Goal: Information Seeking & Learning: Learn about a topic

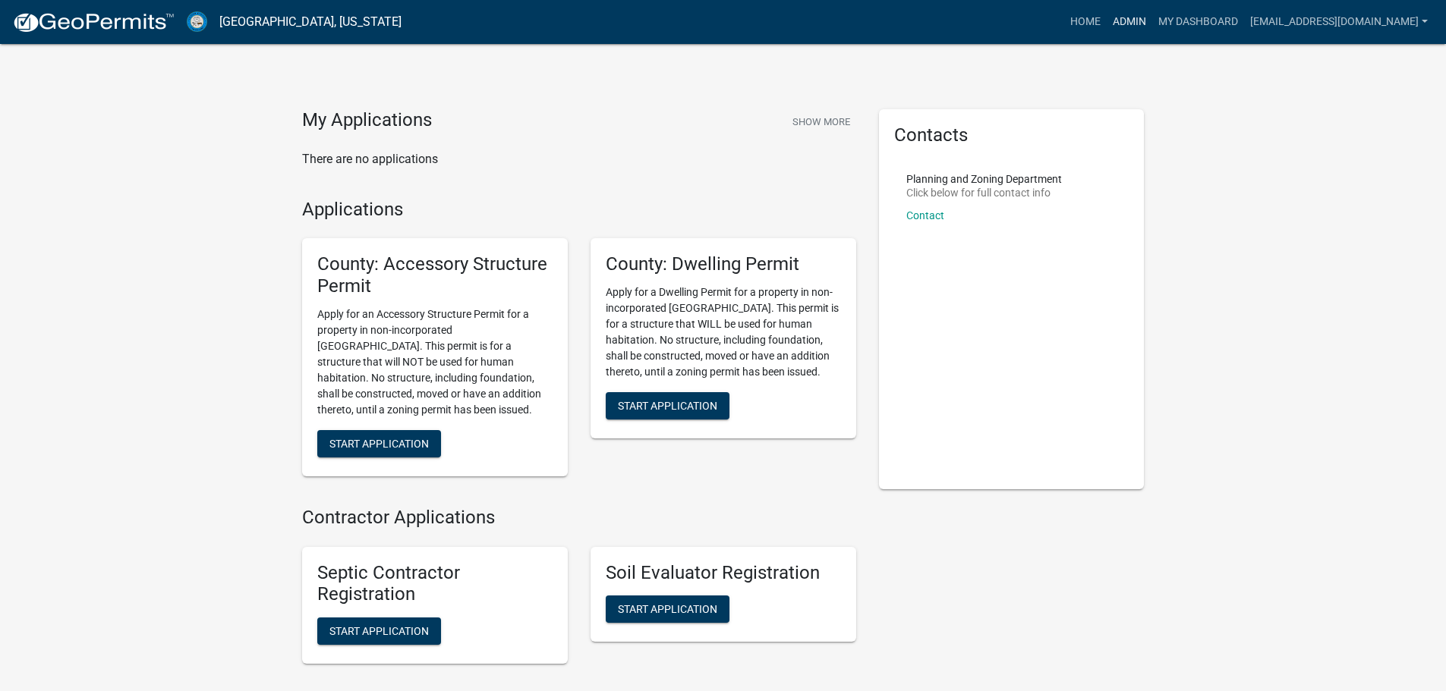
click at [1106, 24] on link "Admin" at bounding box center [1129, 22] width 46 height 29
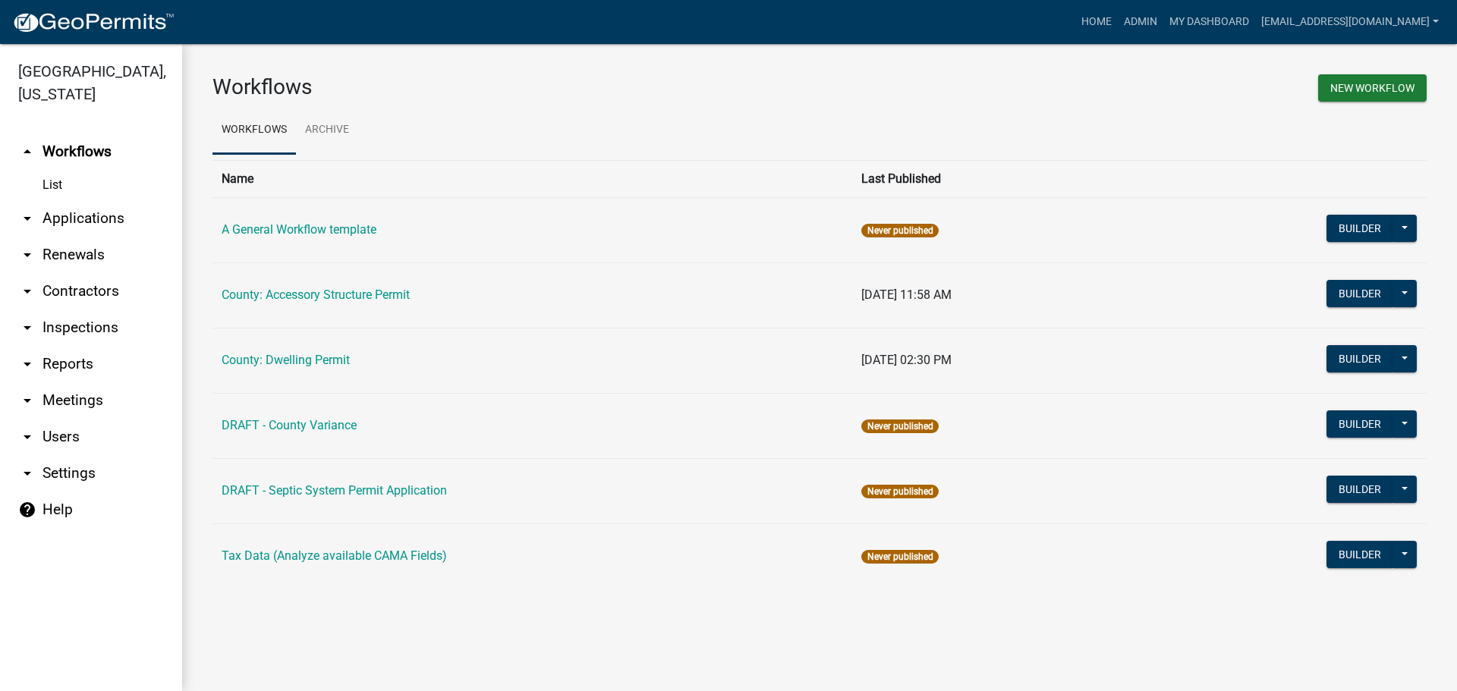
click at [56, 213] on link "arrow_drop_down Applications" at bounding box center [91, 218] width 182 height 36
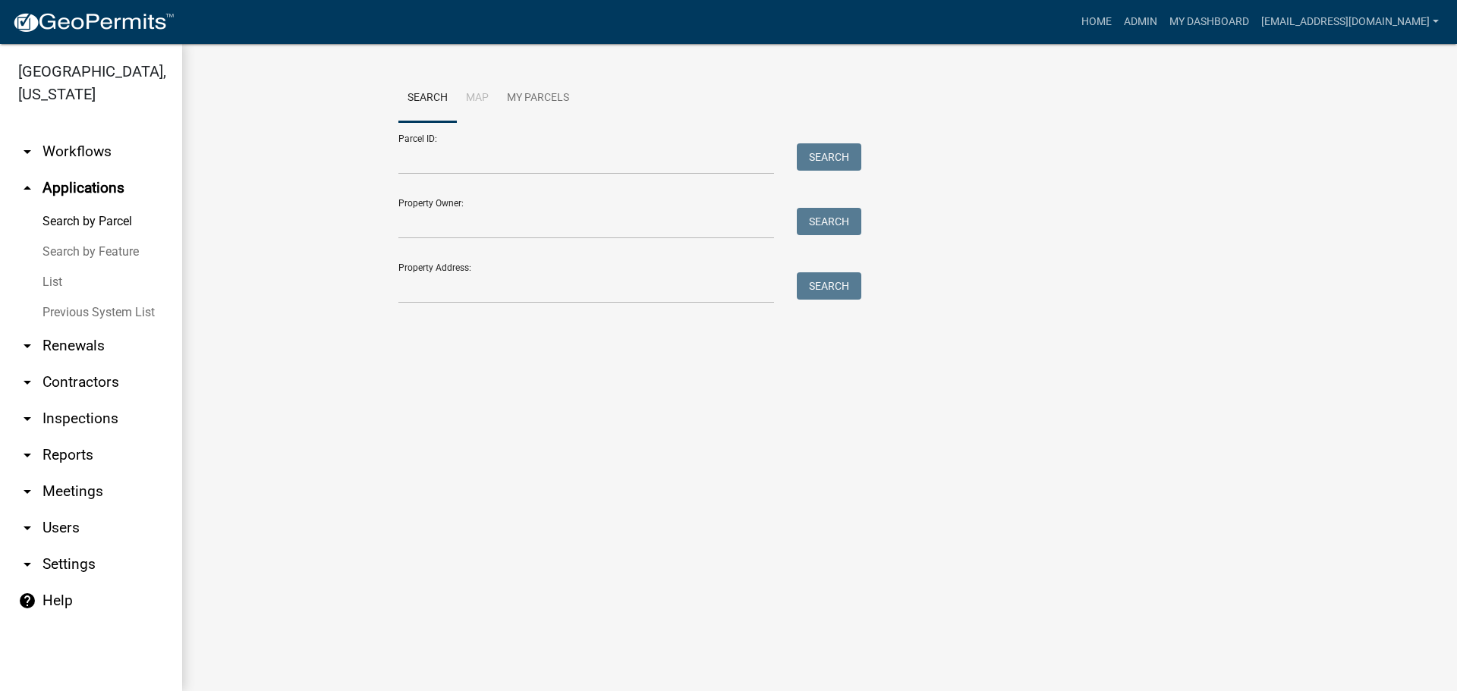
click at [54, 279] on link "List" at bounding box center [91, 282] width 182 height 30
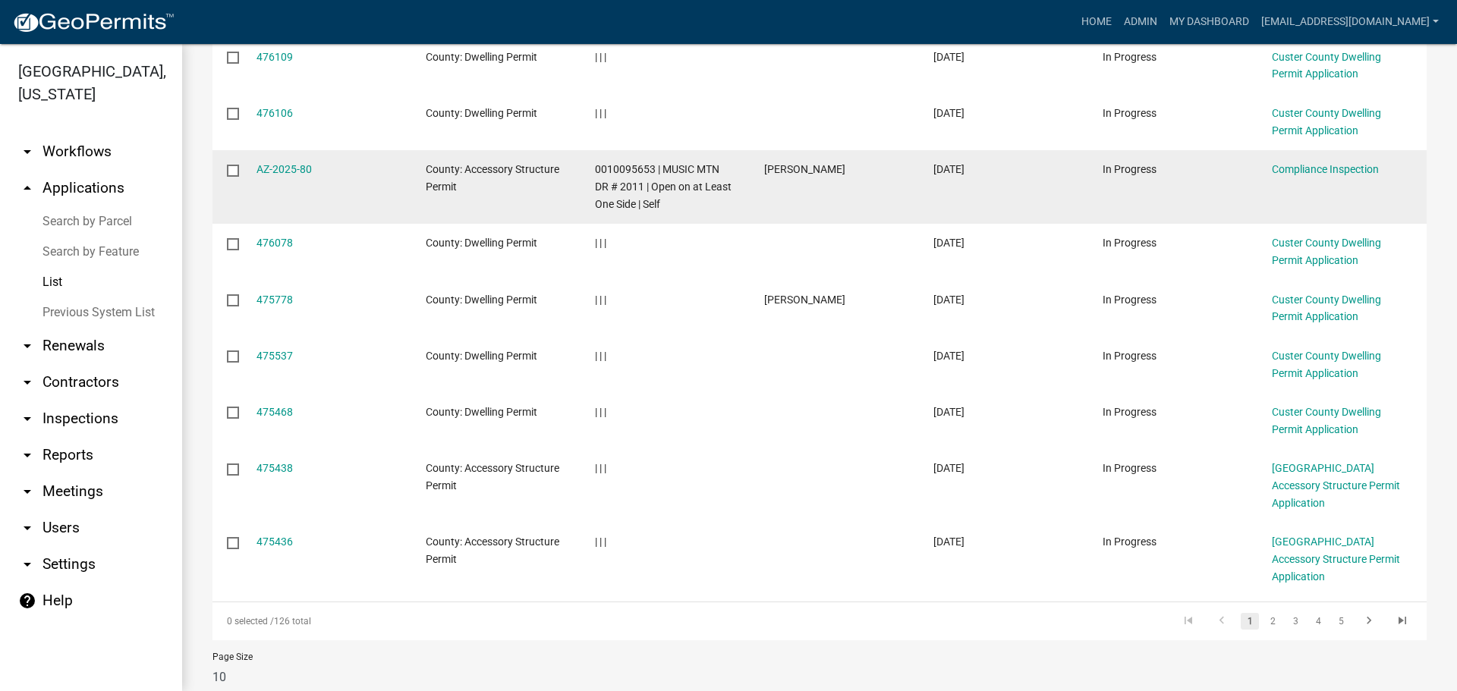
scroll to position [362, 0]
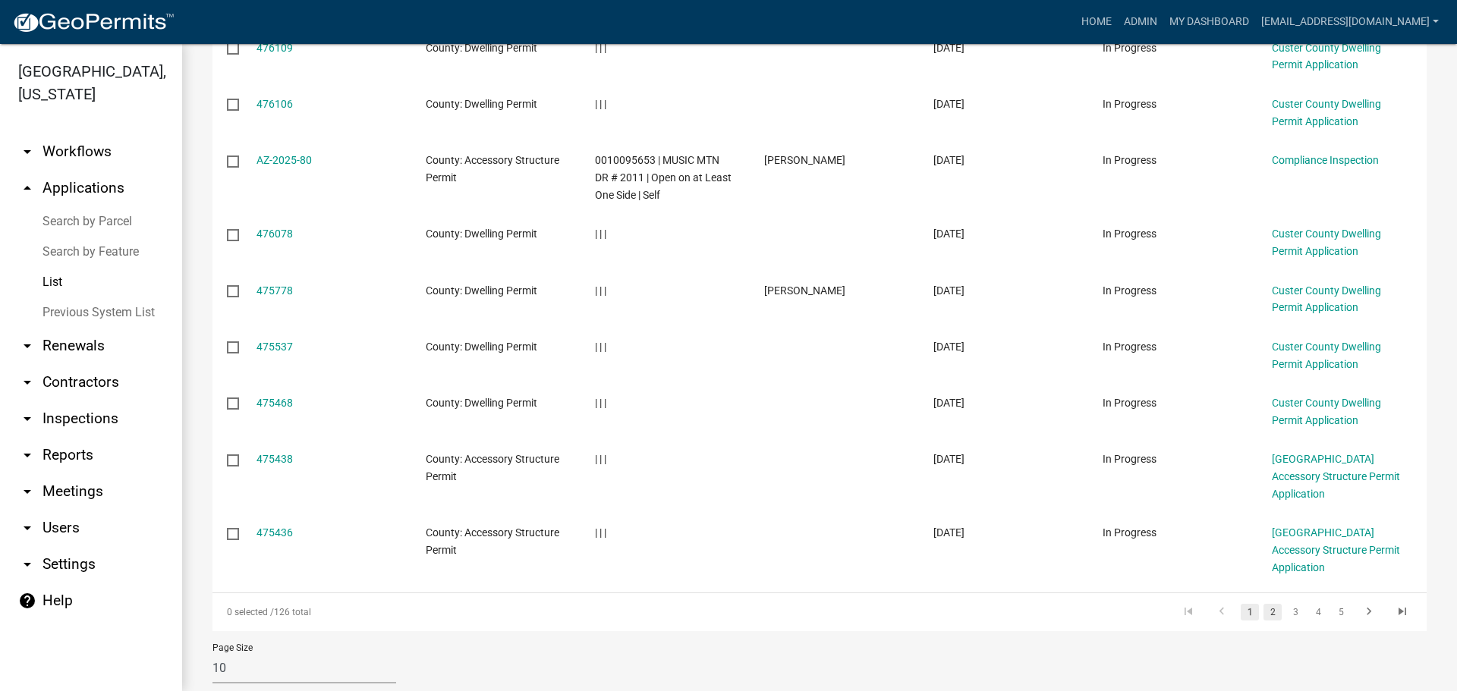
click at [1264, 604] on link "2" at bounding box center [1273, 612] width 18 height 17
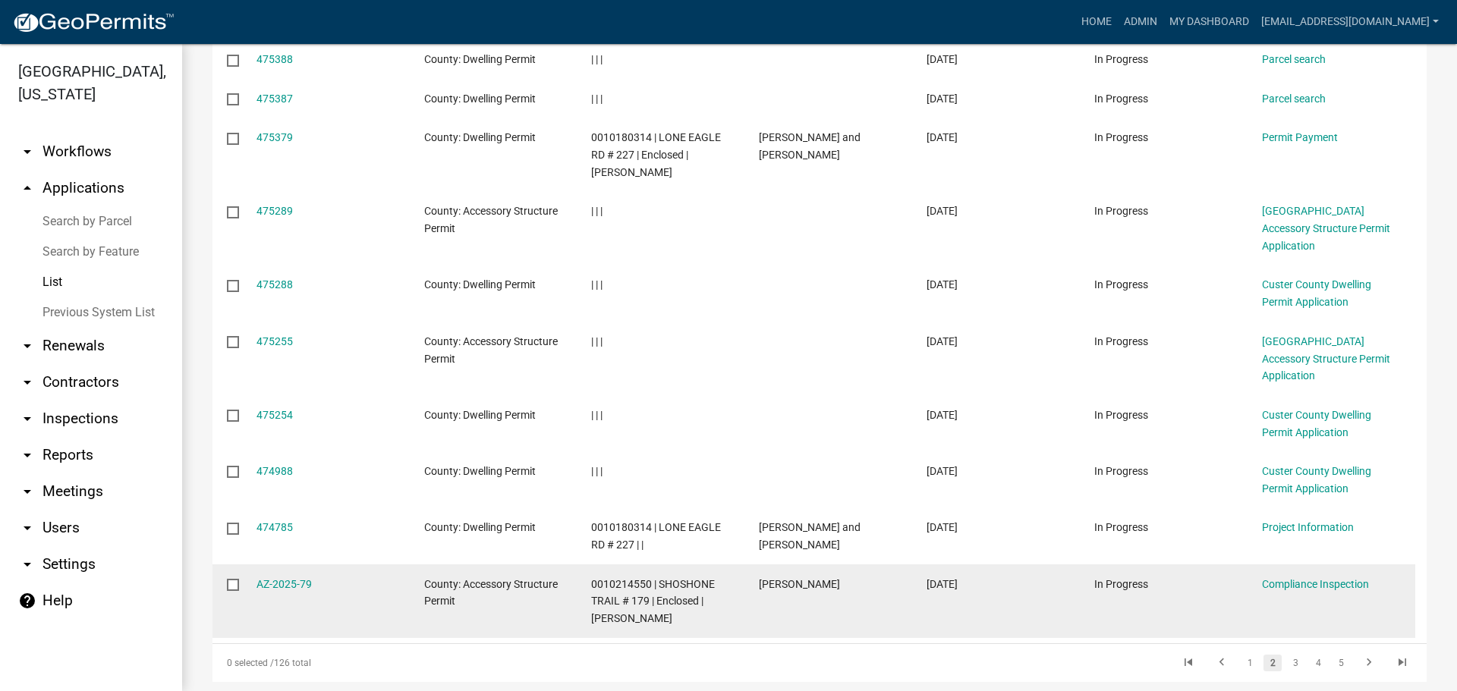
scroll to position [345, 0]
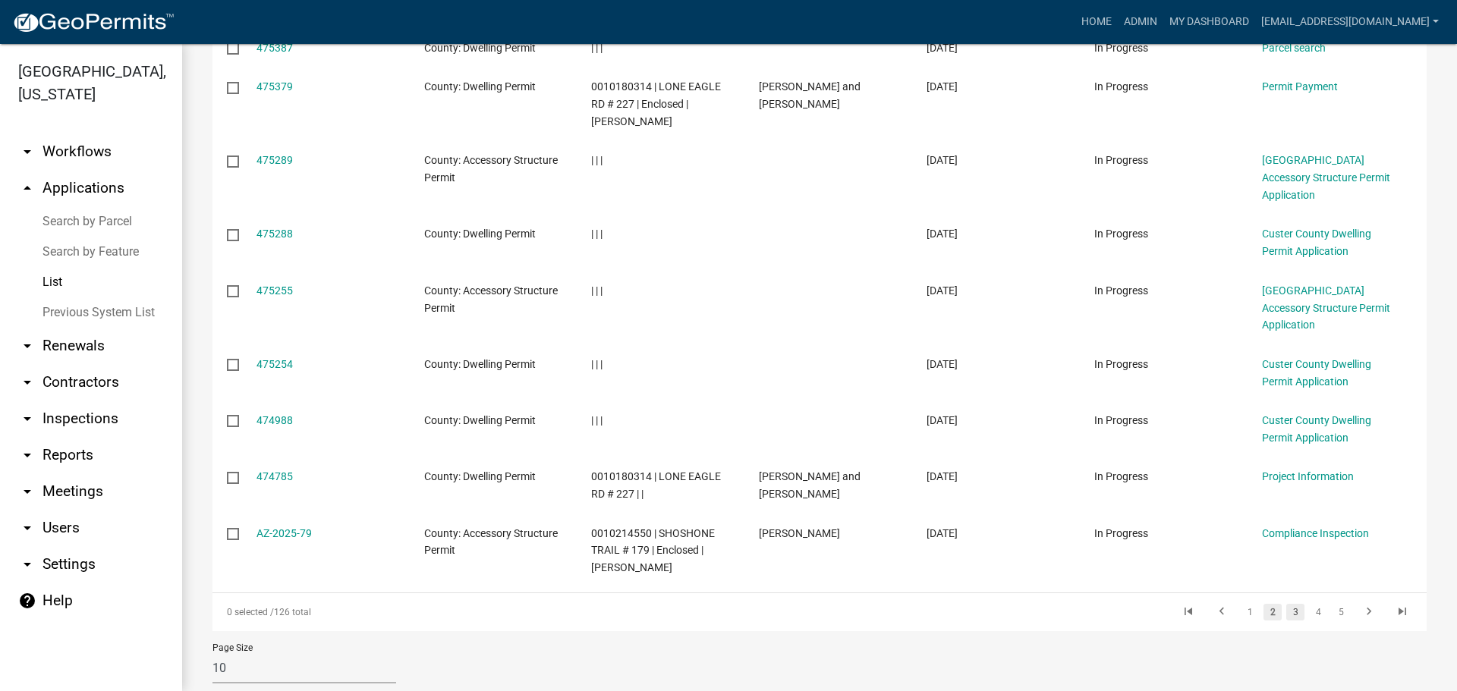
click at [1286, 604] on link "3" at bounding box center [1295, 612] width 18 height 17
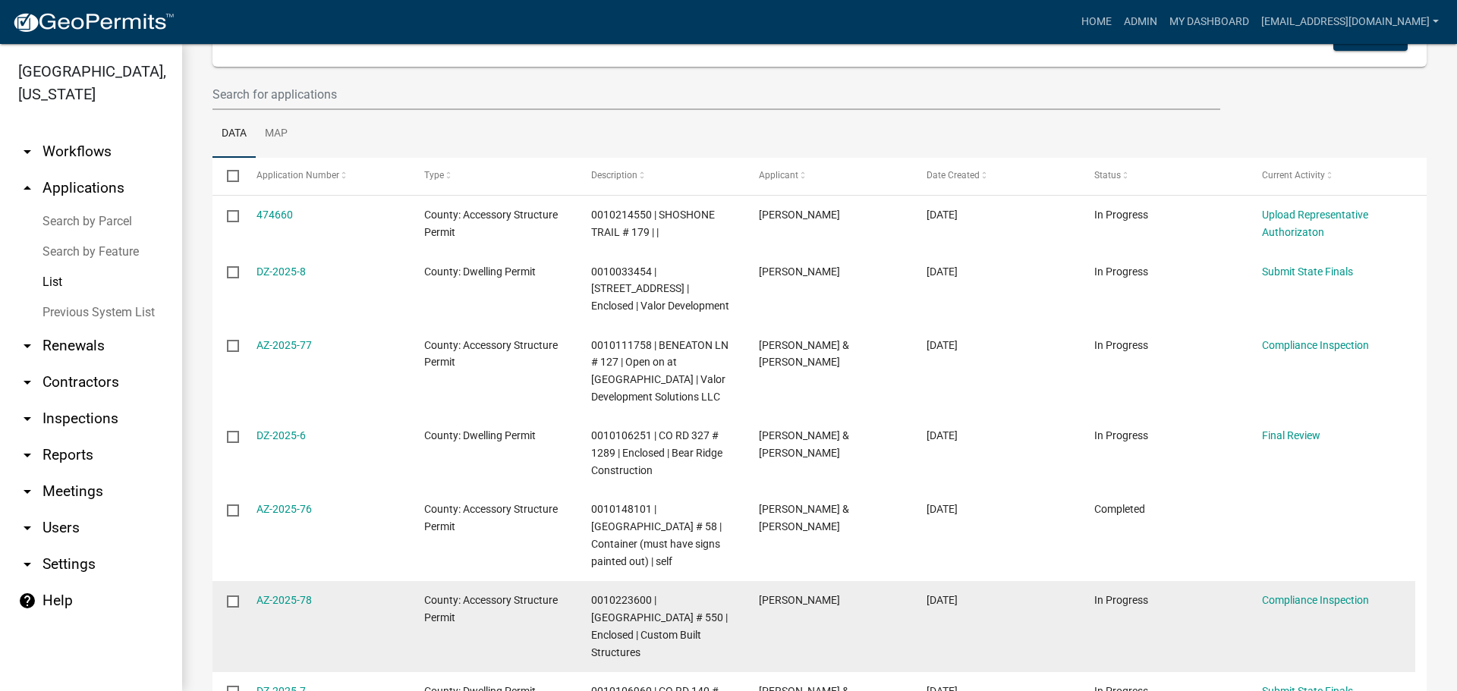
scroll to position [518, 0]
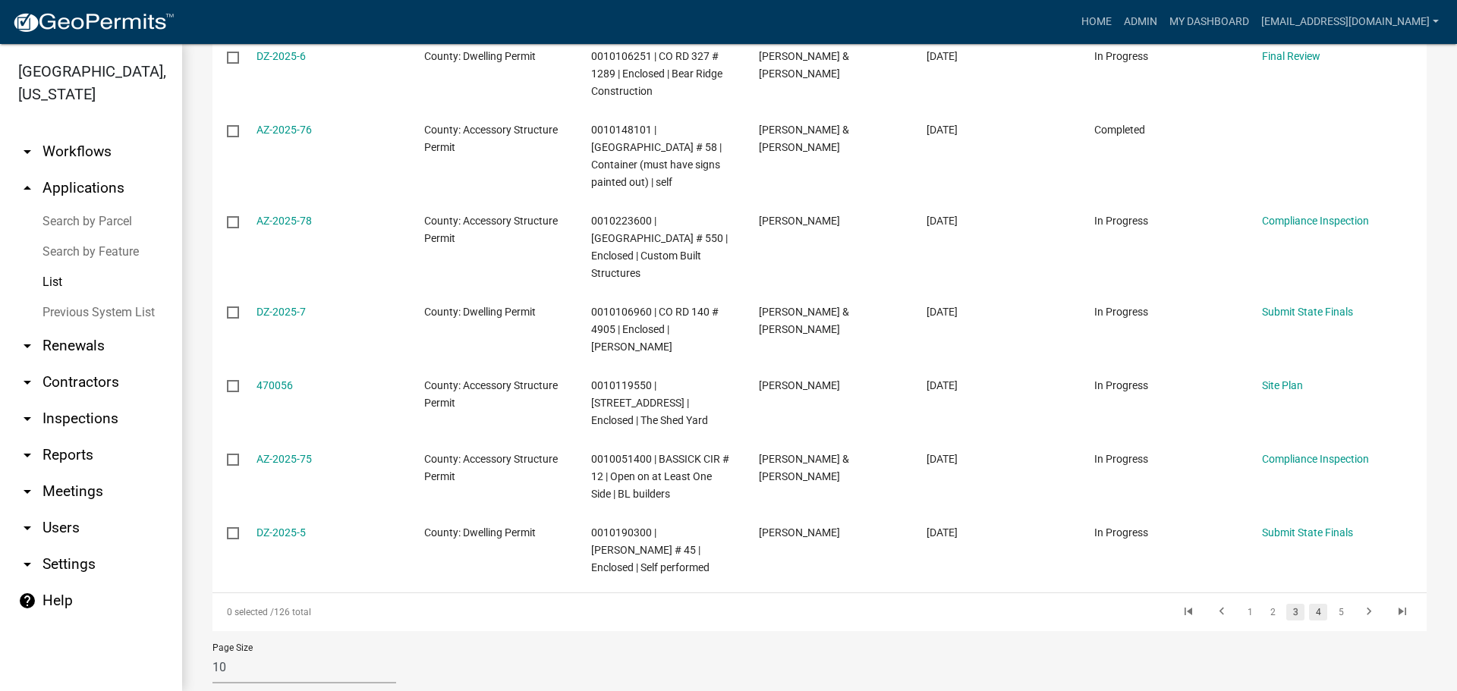
click at [1309, 604] on link "4" at bounding box center [1318, 612] width 18 height 17
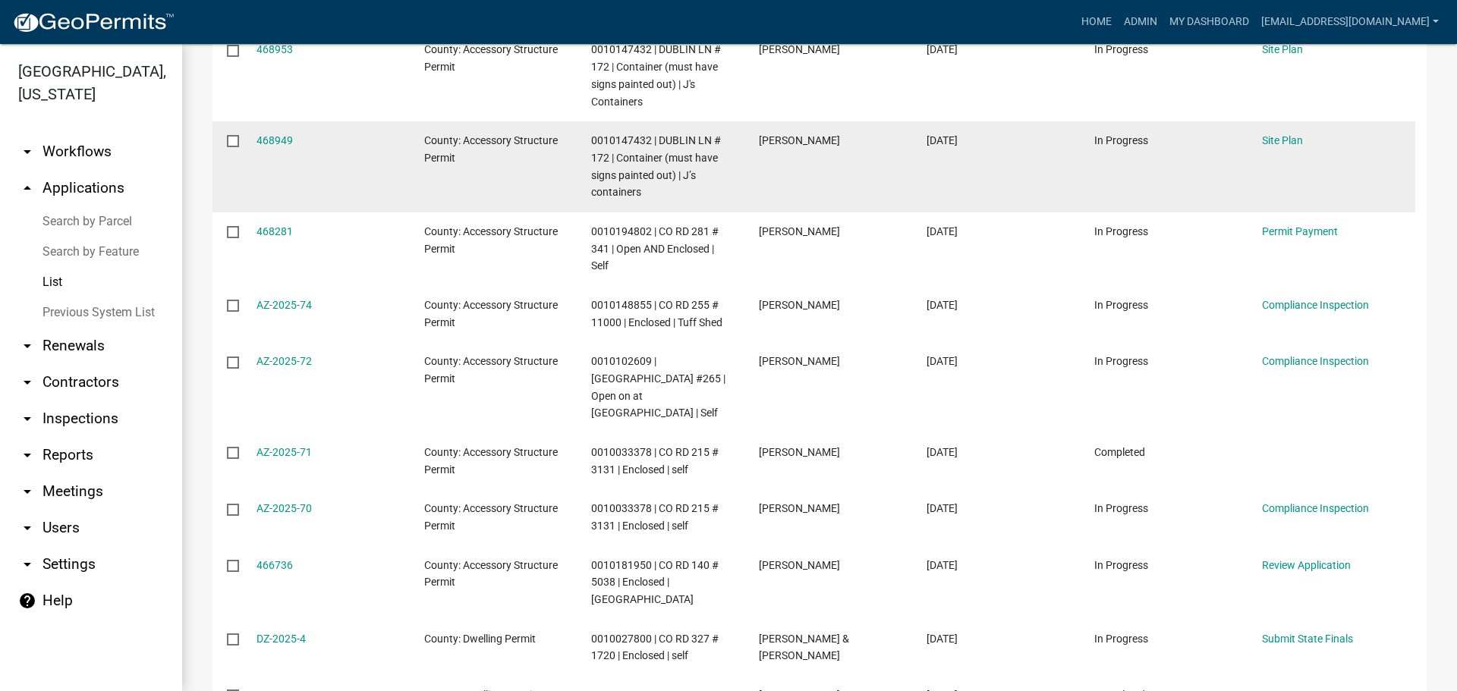
scroll to position [466, 0]
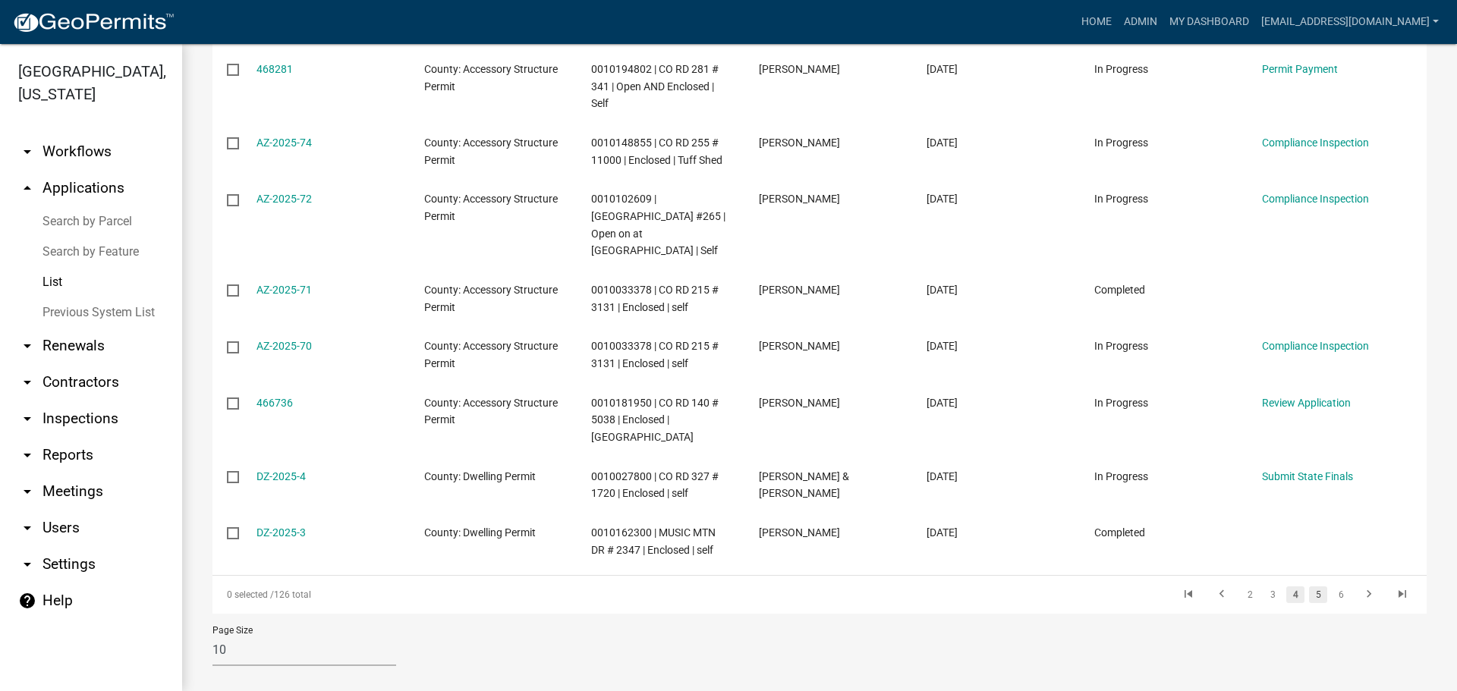
click at [1309, 587] on link "5" at bounding box center [1318, 595] width 18 height 17
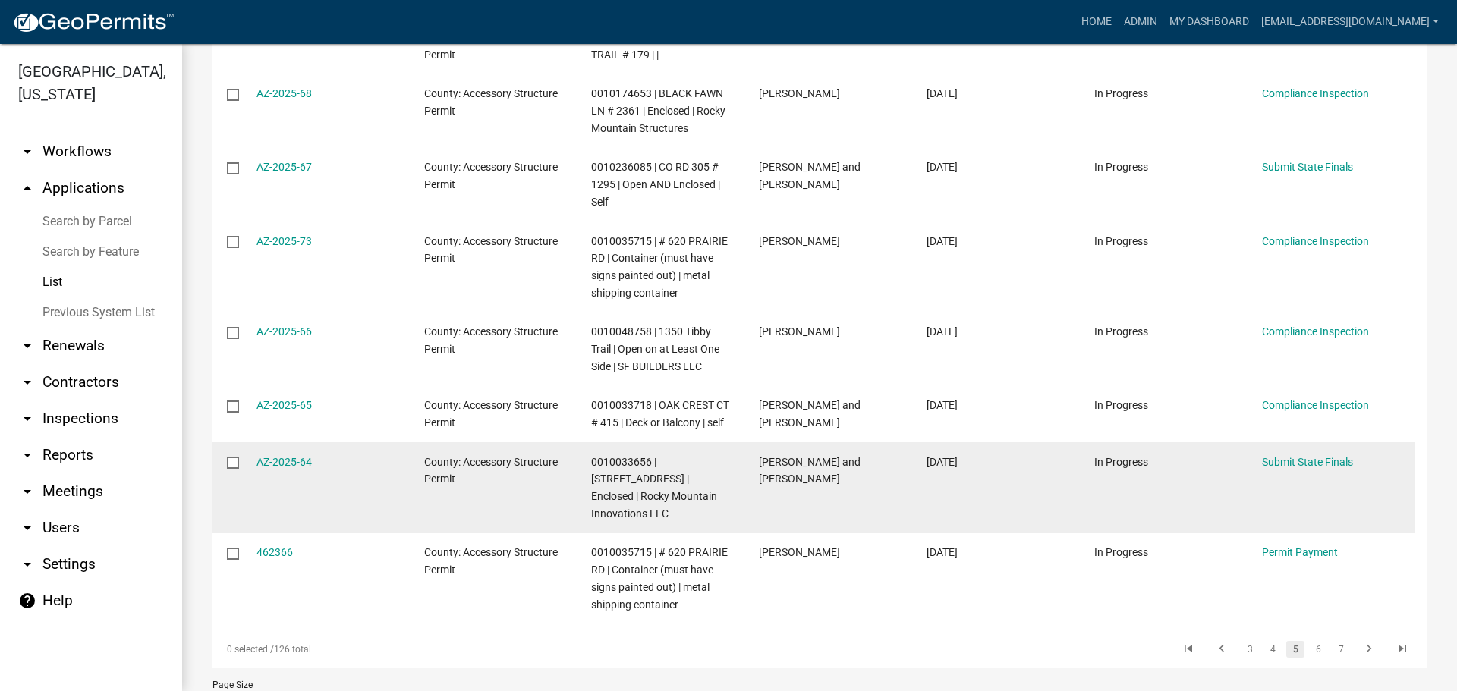
scroll to position [483, 0]
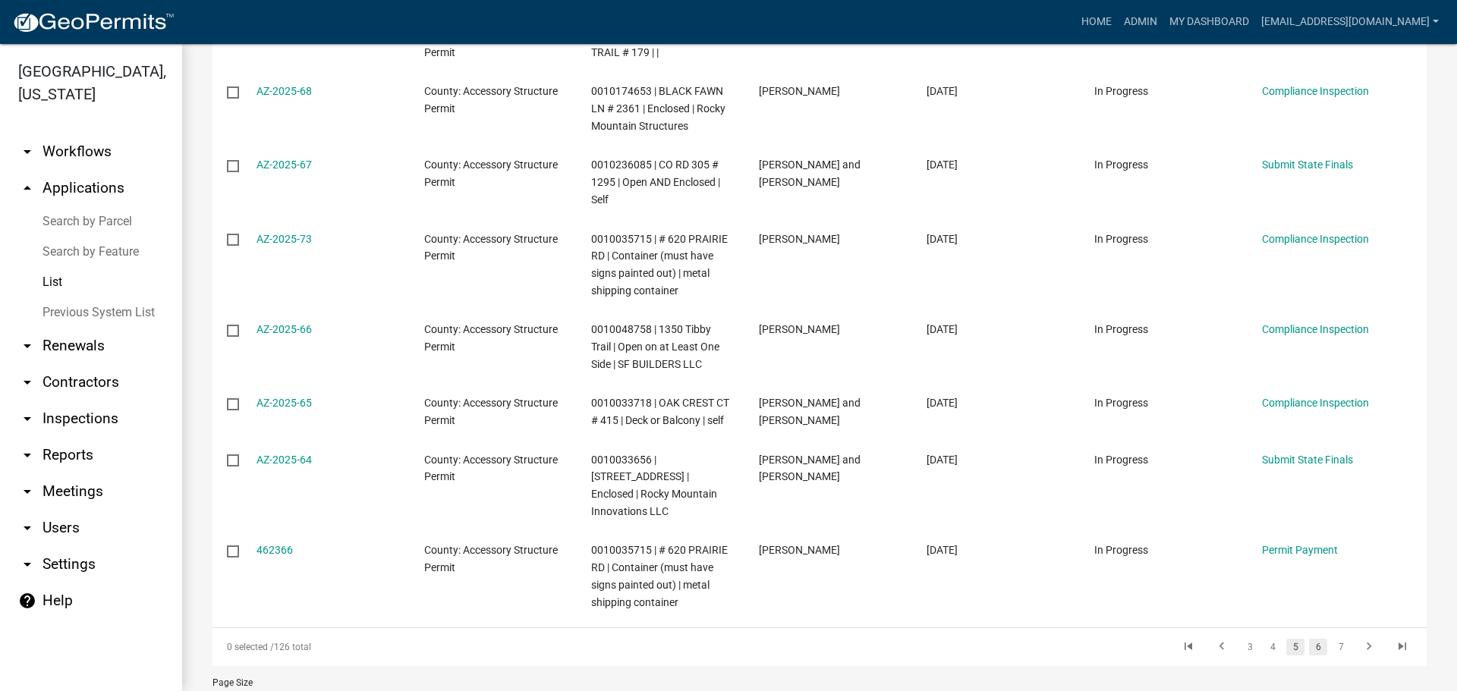
click at [1309, 639] on link "6" at bounding box center [1318, 647] width 18 height 17
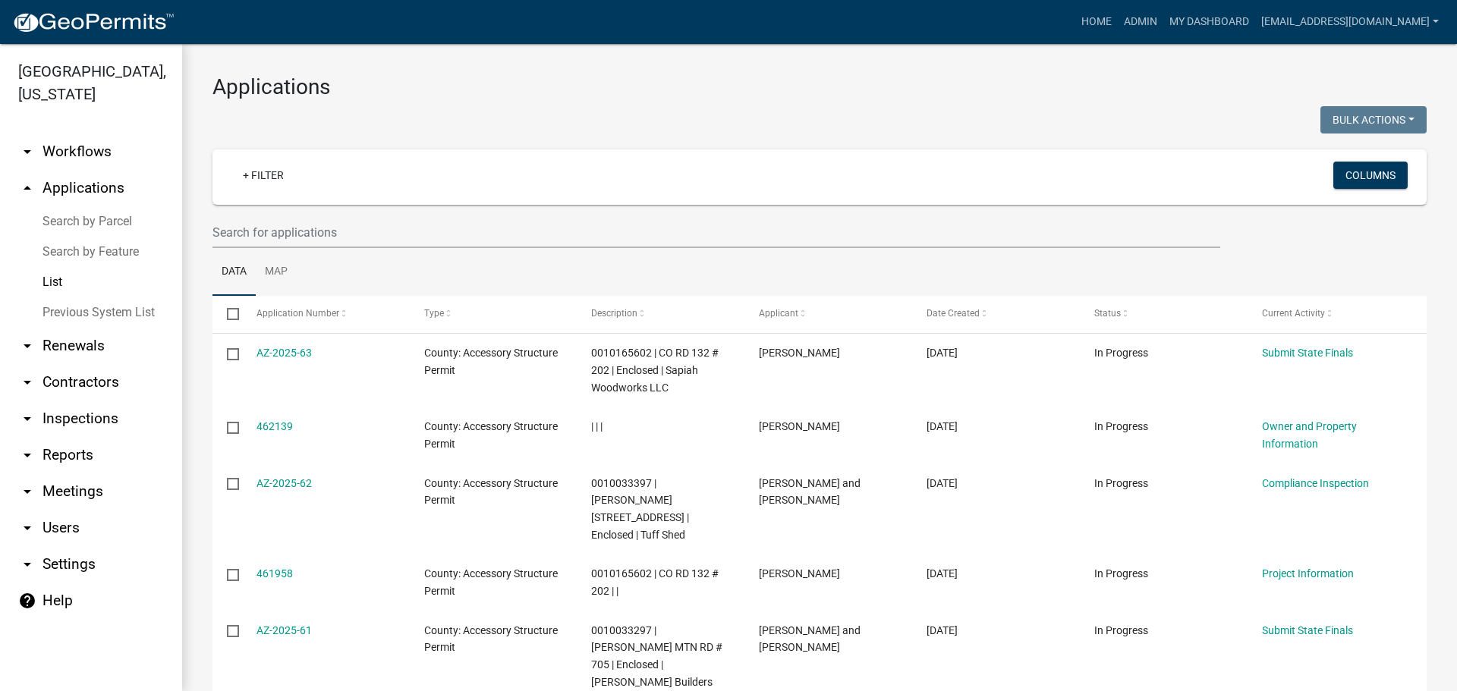
click at [85, 453] on link "arrow_drop_down Reports" at bounding box center [91, 455] width 182 height 36
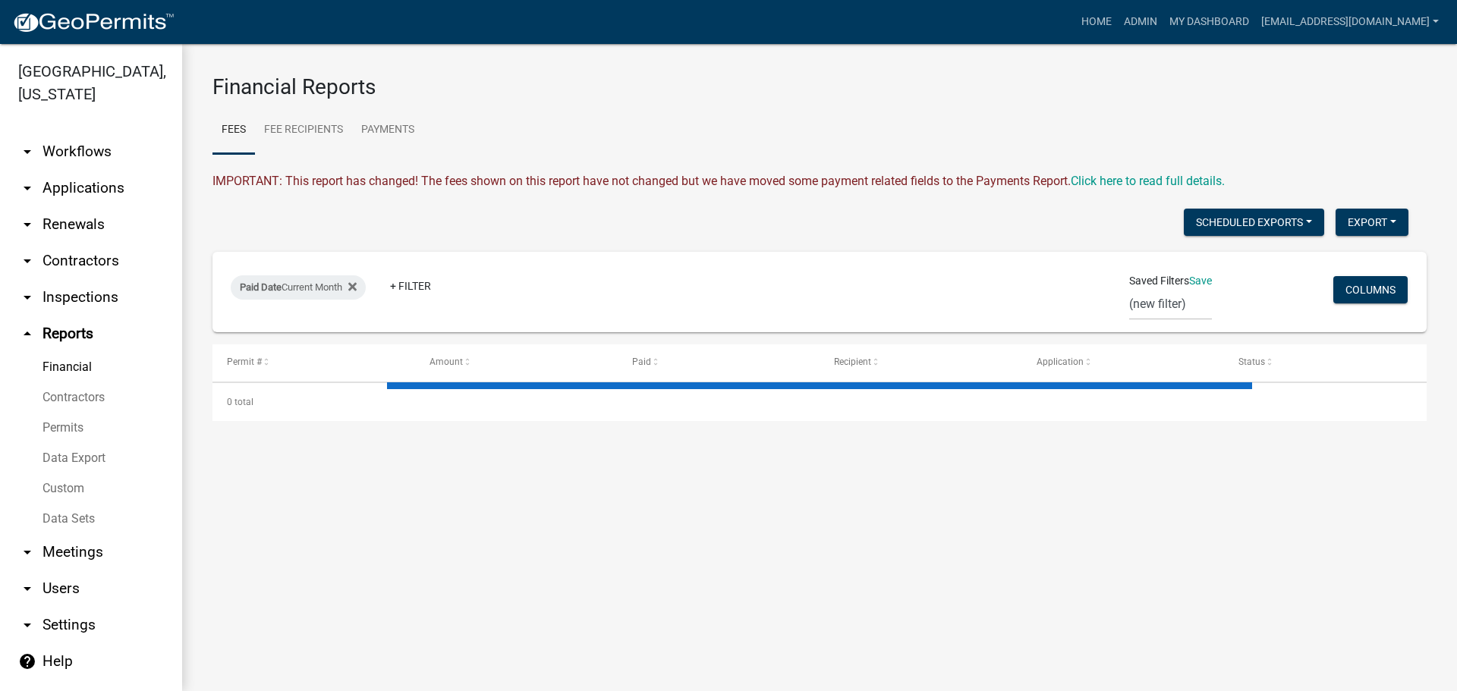
click at [61, 364] on link "Financial" at bounding box center [91, 367] width 182 height 30
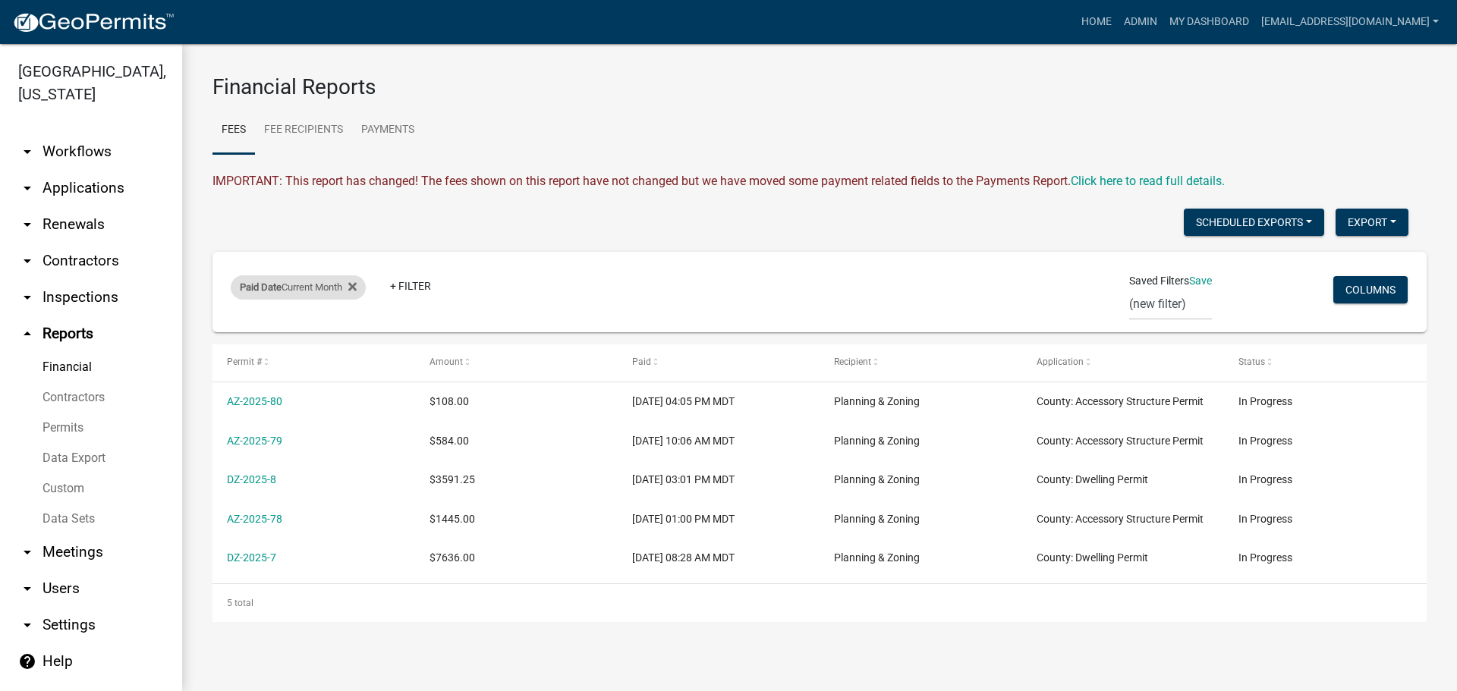
click at [327, 286] on div "Paid Date Current Month" at bounding box center [298, 287] width 135 height 24
select select "this_1_months"
click at [467, 219] on div "Scheduled Exports + Create New Export Excel Format (.xlsx) CSV Format (.csv)" at bounding box center [810, 224] width 1219 height 31
click at [420, 285] on link "+ Filter" at bounding box center [410, 285] width 65 height 27
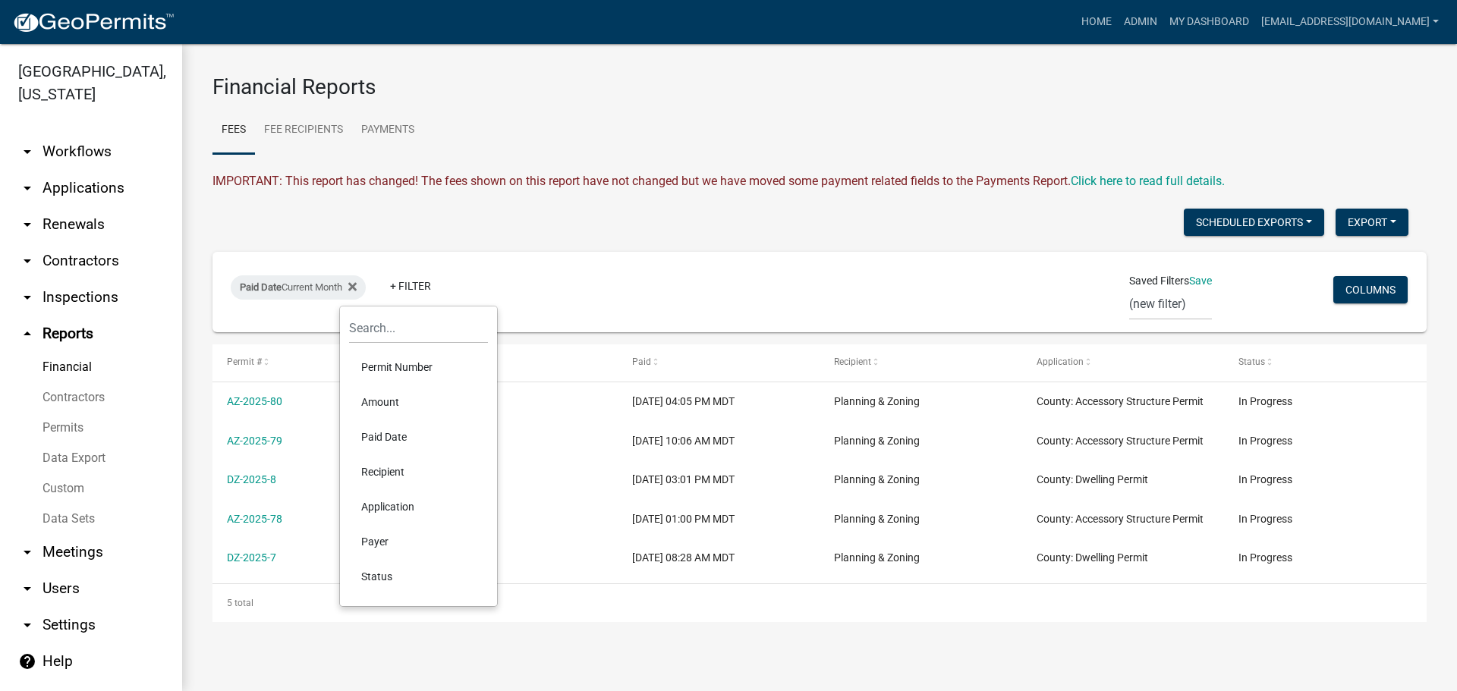
click at [531, 218] on div "Scheduled Exports + Create New Export Excel Format (.xlsx) CSV Format (.csv)" at bounding box center [810, 224] width 1219 height 31
click at [77, 361] on link "Financial" at bounding box center [91, 367] width 182 height 30
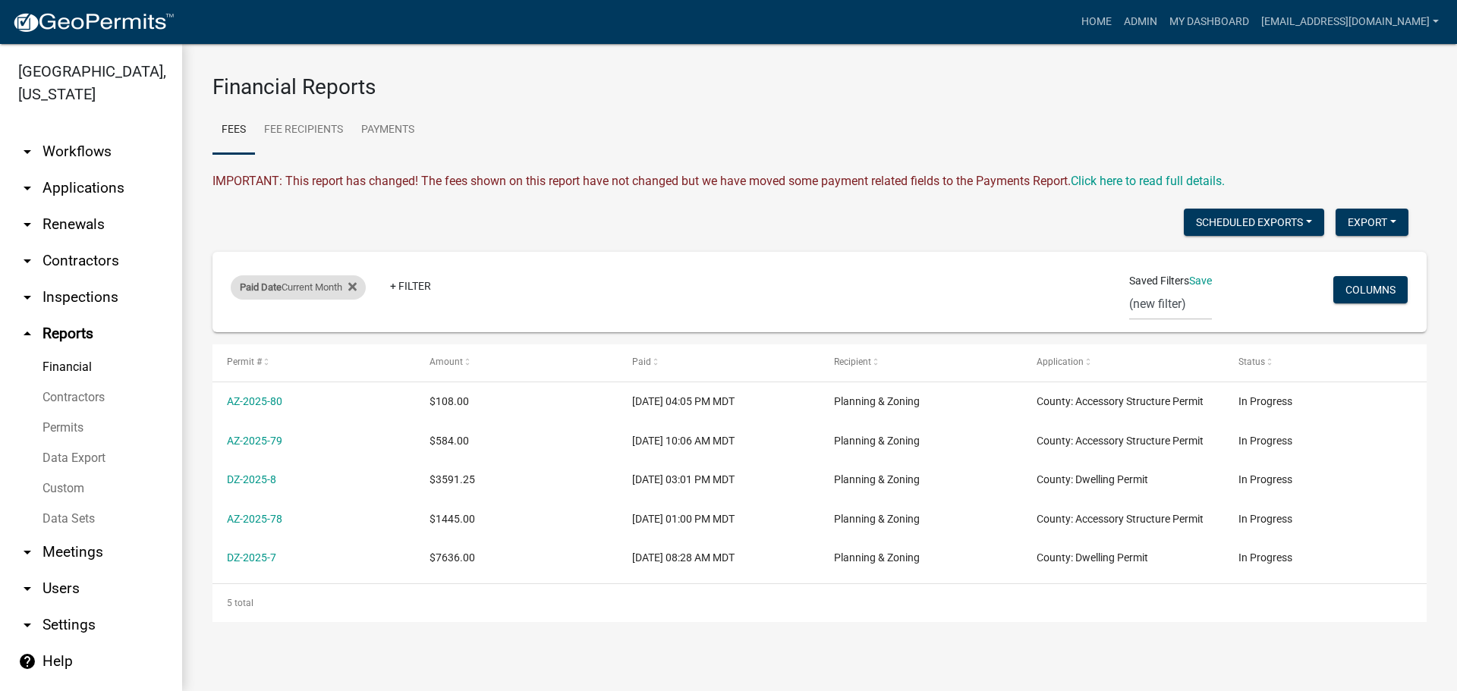
click at [305, 291] on div "Paid Date Current Month" at bounding box center [298, 287] width 135 height 24
select select "this_1_months"
click at [307, 206] on wm-daily-fees "IMPORTANT: This report has changed! The fees shown on this report have not chan…" at bounding box center [819, 397] width 1214 height 450
click at [390, 124] on link "Payments" at bounding box center [387, 130] width 71 height 49
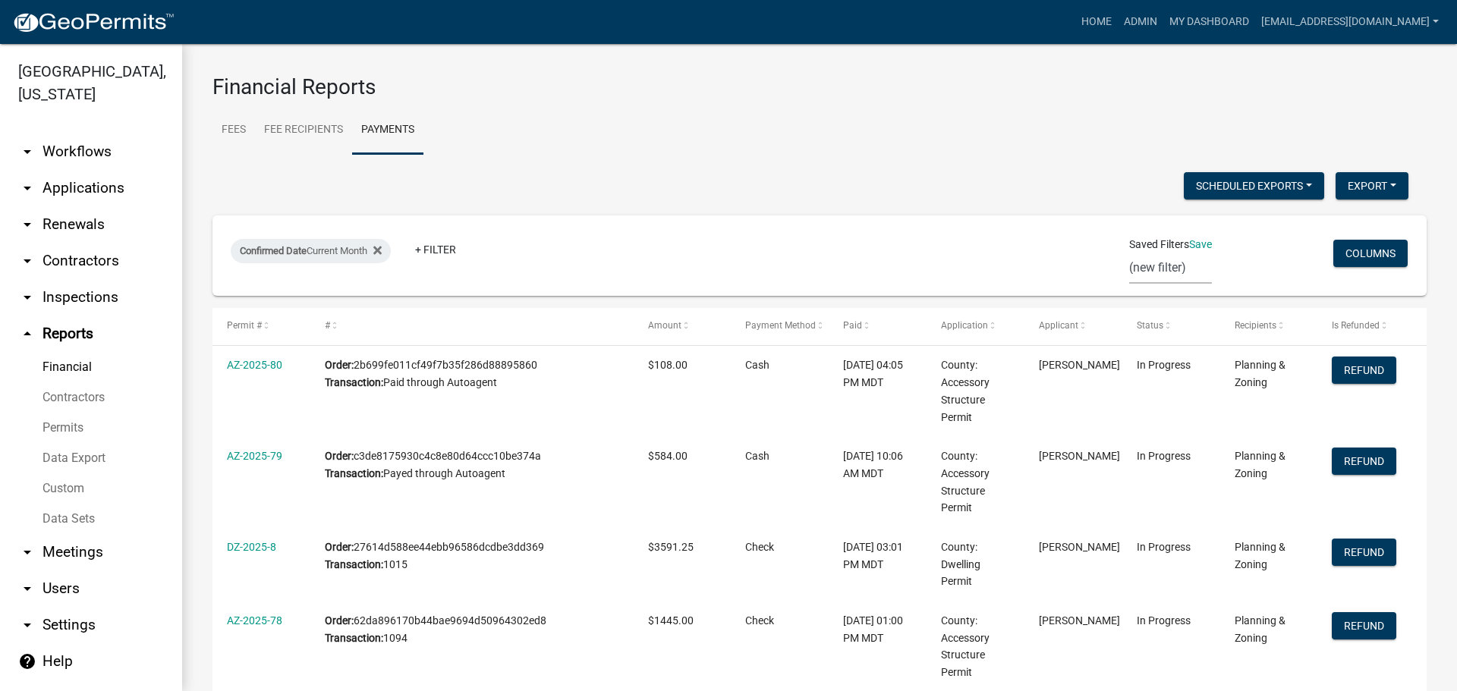
click at [1144, 266] on select "(new filter)" at bounding box center [1170, 268] width 83 height 31
click at [1129, 253] on select "(new filter)" at bounding box center [1170, 268] width 83 height 31
click at [432, 240] on link "+ Filter" at bounding box center [435, 249] width 65 height 27
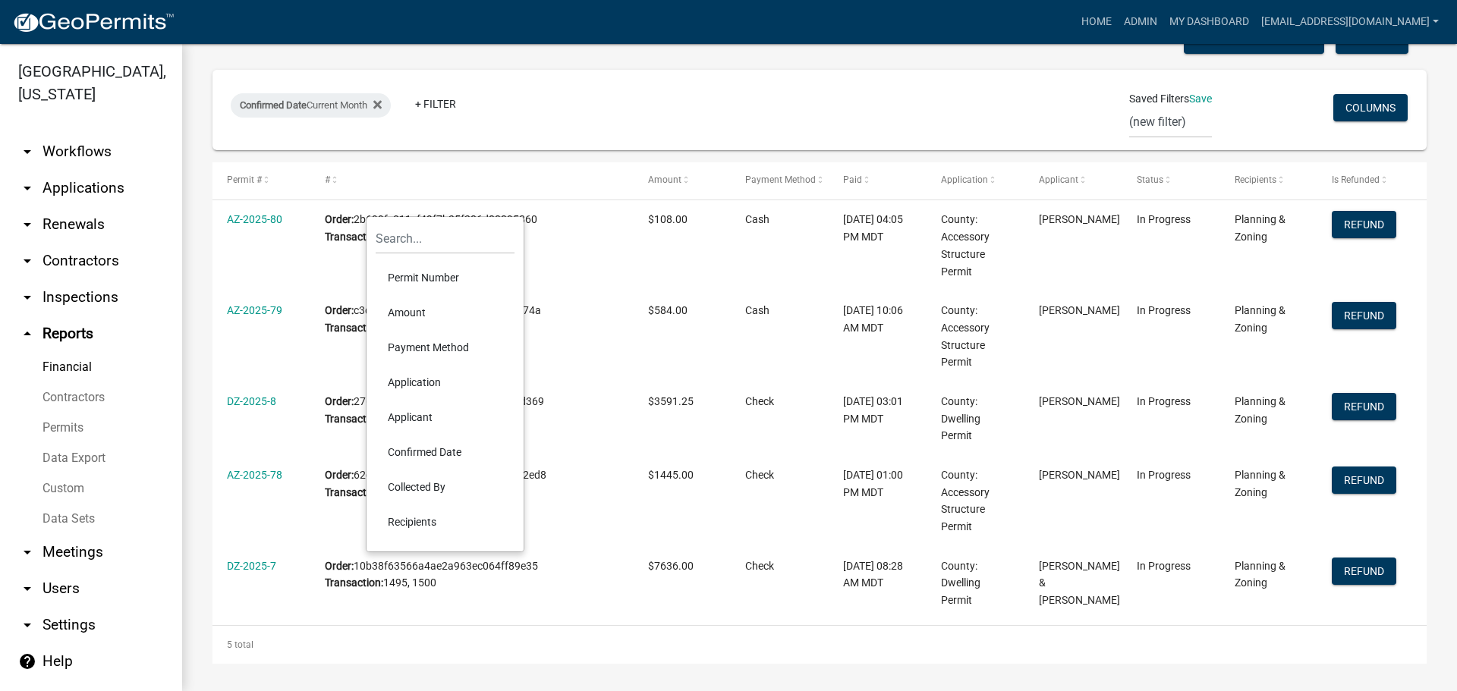
scroll to position [149, 0]
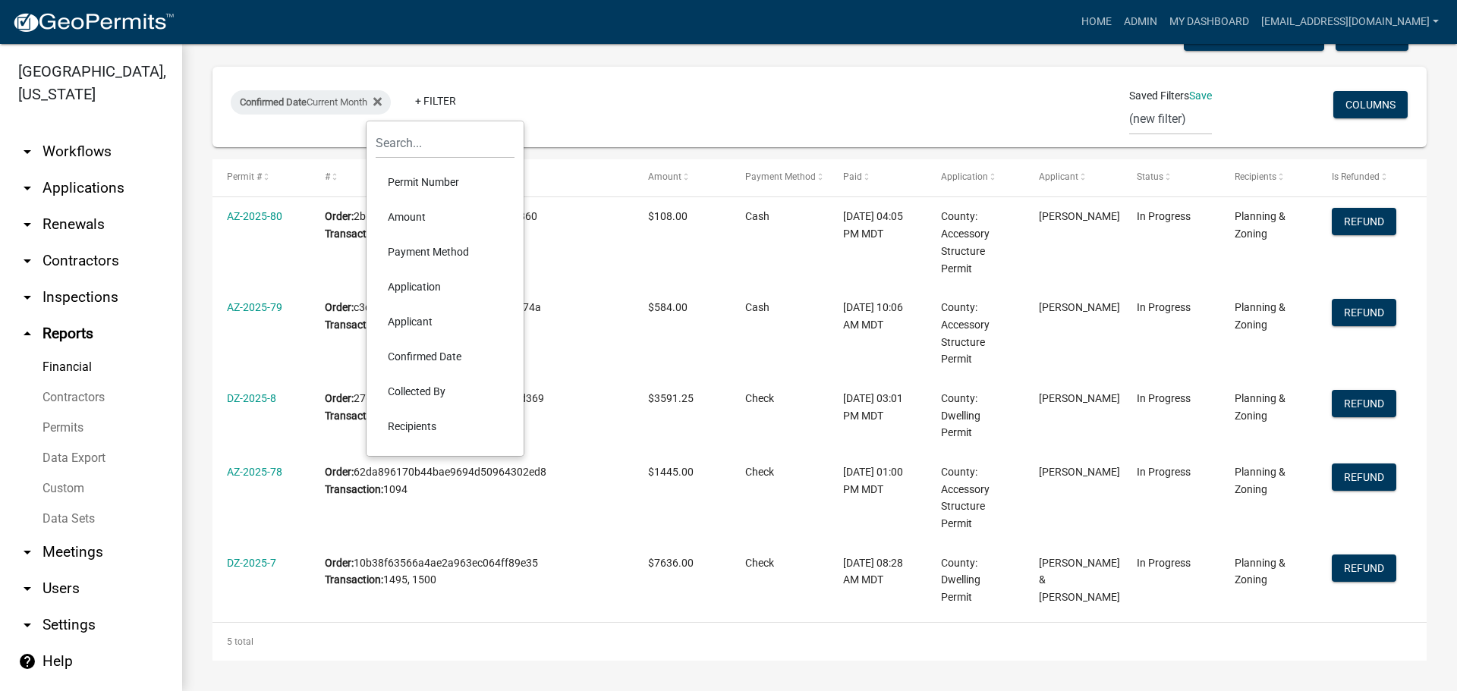
click at [601, 107] on div "Confirmed Date Current Month + Filter" at bounding box center [619, 106] width 801 height 39
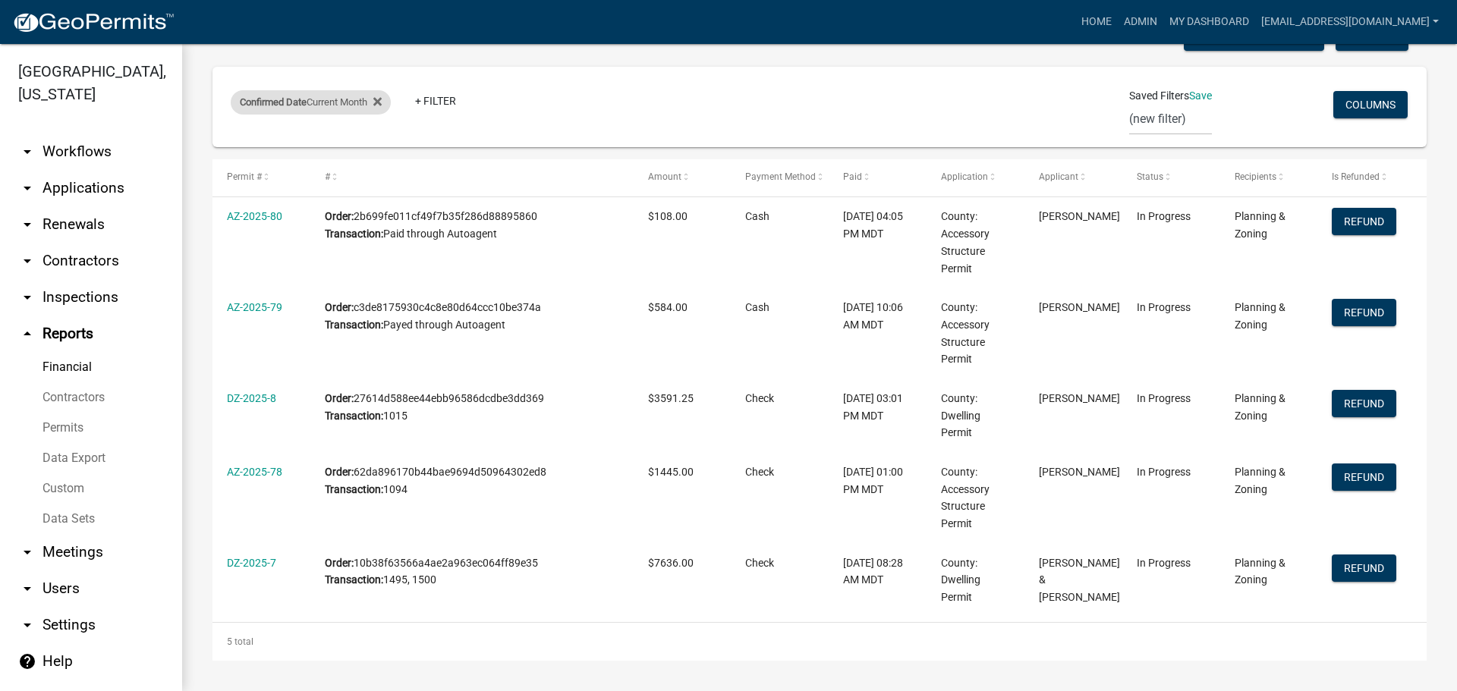
click at [348, 102] on div "Confirmed Date Current Month" at bounding box center [311, 102] width 160 height 24
select select "this_1_months"
click at [263, 134] on label "range" at bounding box center [268, 135] width 30 height 12
click at [248, 134] on input "range" at bounding box center [243, 136] width 10 height 10
click at [263, 134] on label "range" at bounding box center [268, 135] width 30 height 12
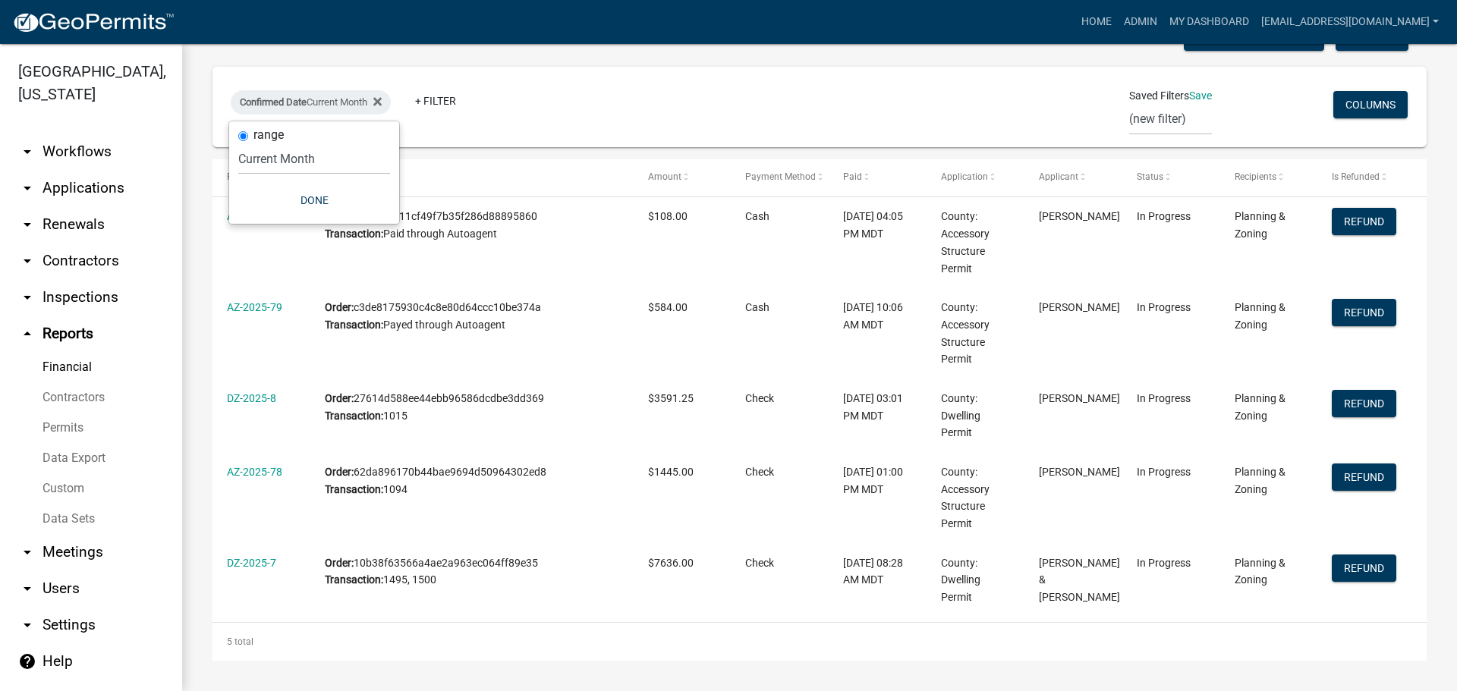
click at [248, 134] on input "range" at bounding box center [243, 136] width 10 height 10
click at [316, 203] on button "Done" at bounding box center [314, 200] width 152 height 27
click at [82, 454] on link "Data Export" at bounding box center [91, 458] width 182 height 30
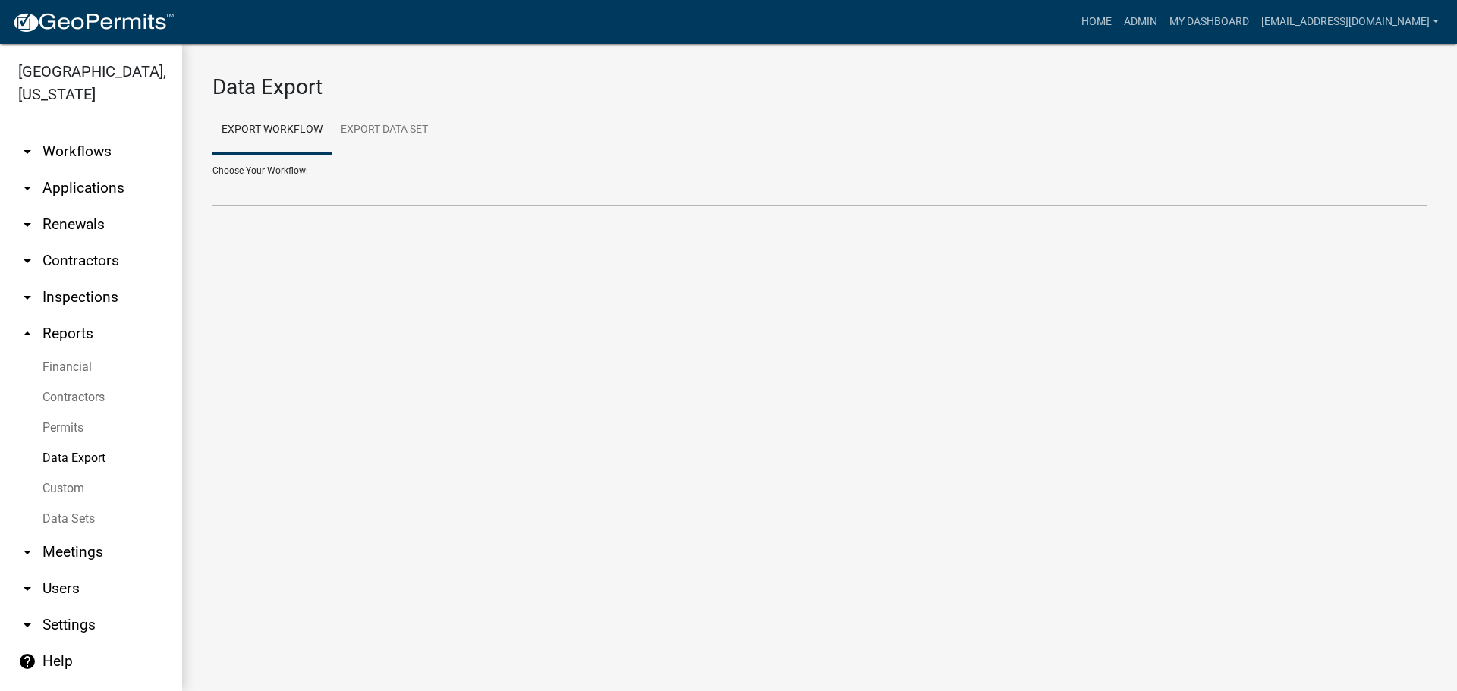
click at [247, 171] on div "Choose Your Workflow: Contractors County: Accessory Structure Permit County: Dw…" at bounding box center [819, 180] width 1214 height 52
click at [71, 427] on link "Permits" at bounding box center [91, 428] width 182 height 30
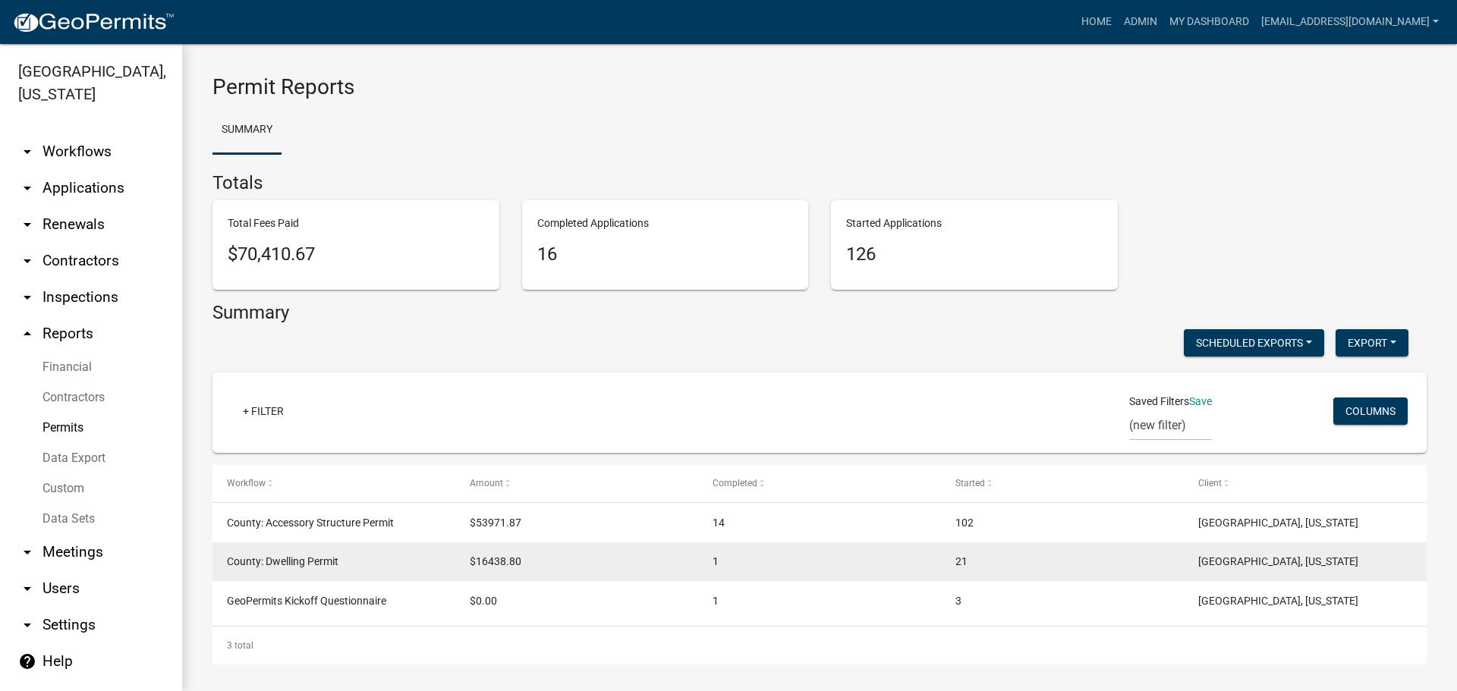
scroll to position [4, 0]
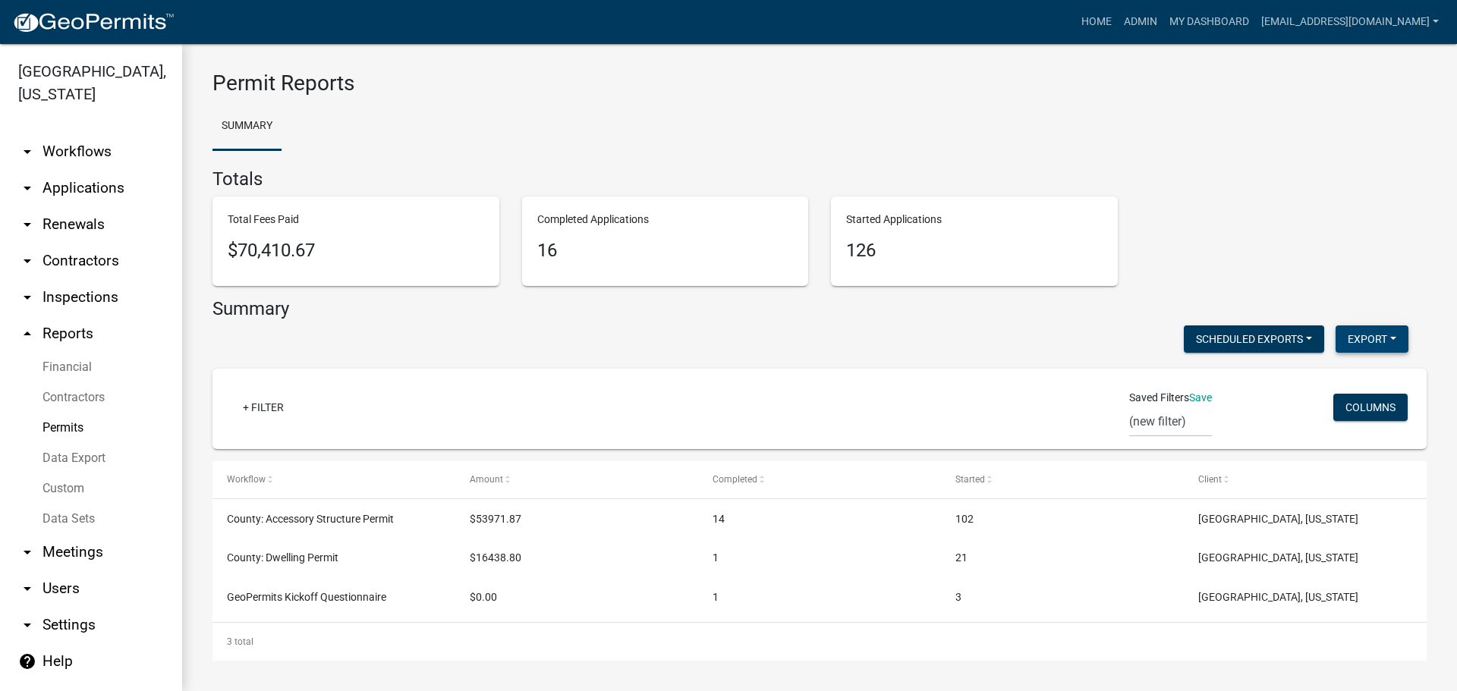
click at [1343, 342] on button "Export" at bounding box center [1372, 339] width 73 height 27
click at [1230, 235] on div "Total Fees Paid $70,410.67 Completed Applications 16 Started Applications 126" at bounding box center [819, 248] width 1237 height 102
click at [261, 405] on link "+ Filter" at bounding box center [263, 407] width 65 height 27
click at [410, 338] on div "Scheduled Exports + Create New Export Excel Format (.xlsx) CSV Format (.csv)" at bounding box center [810, 341] width 1219 height 31
click at [85, 362] on link "Financial" at bounding box center [91, 367] width 182 height 30
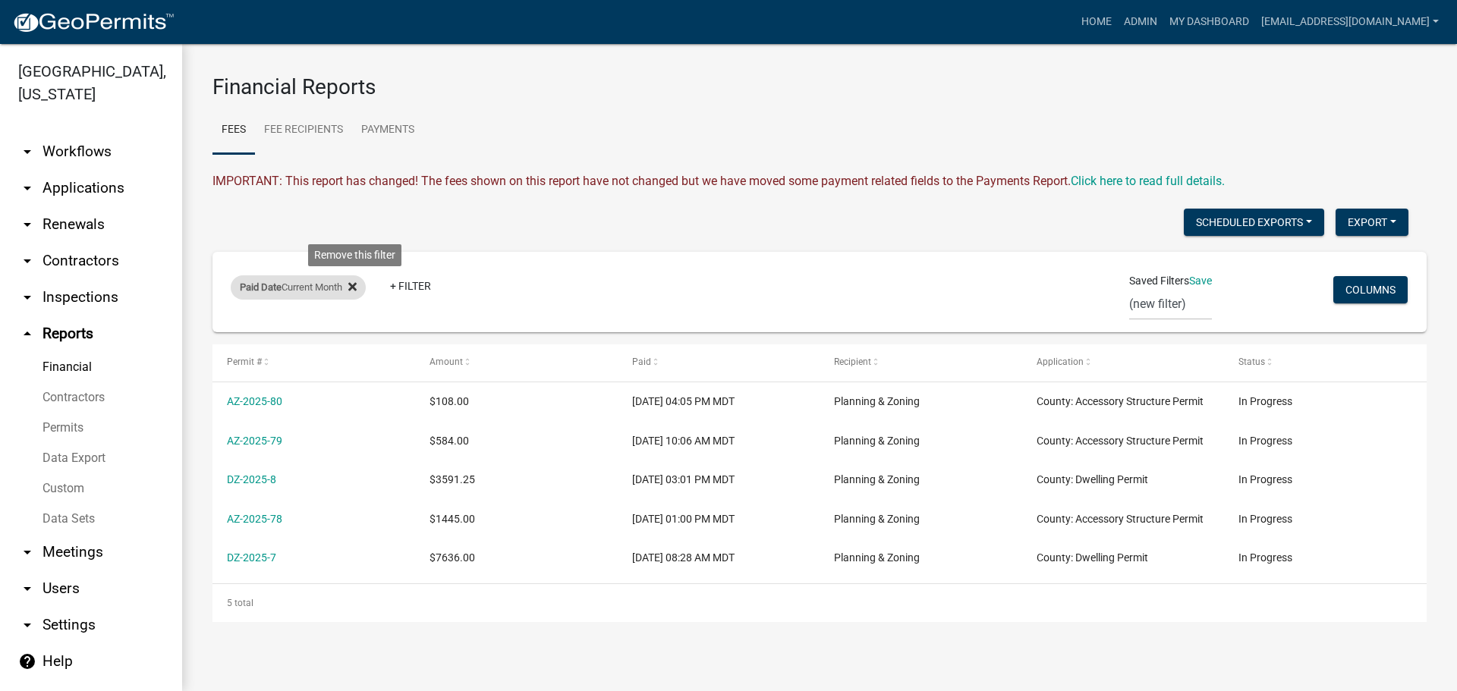
click at [356, 287] on icon at bounding box center [352, 287] width 8 height 12
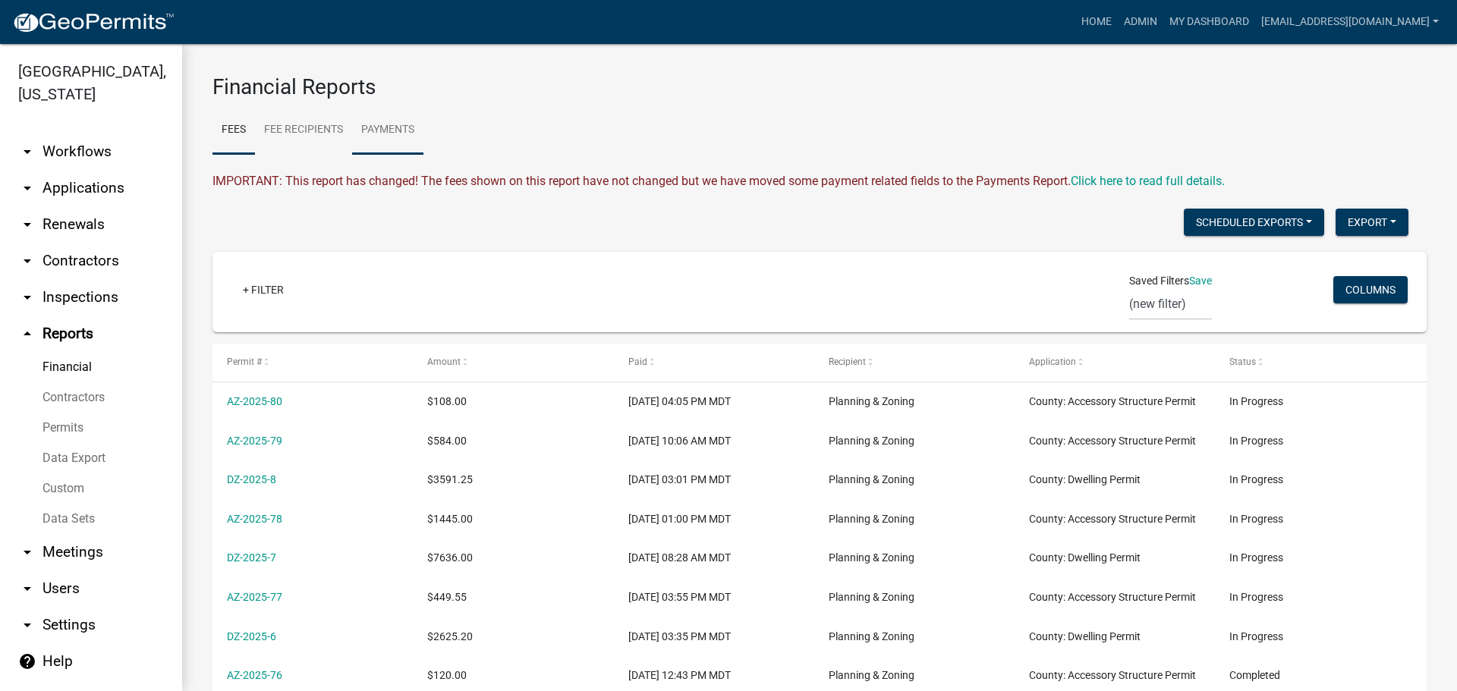
click at [379, 126] on link "Payments" at bounding box center [387, 130] width 71 height 49
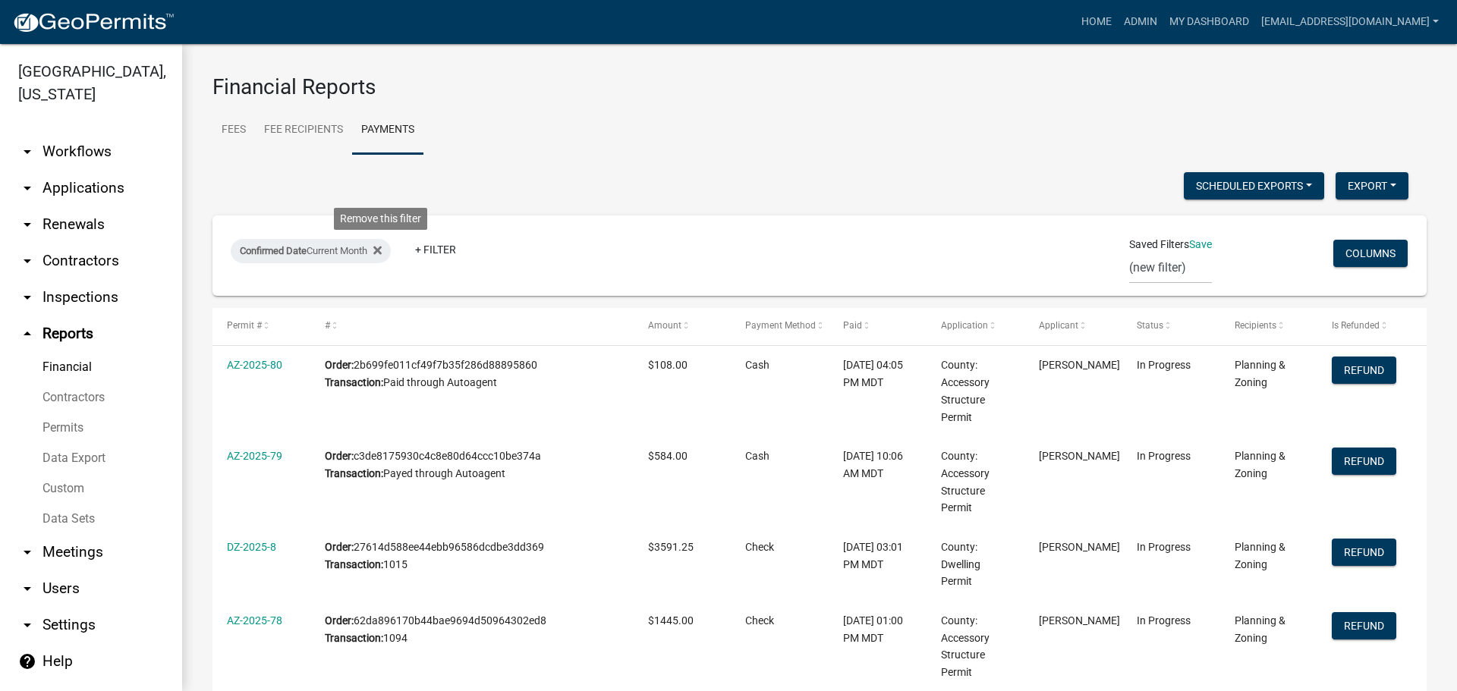
click at [382, 249] on icon at bounding box center [377, 251] width 8 height 8
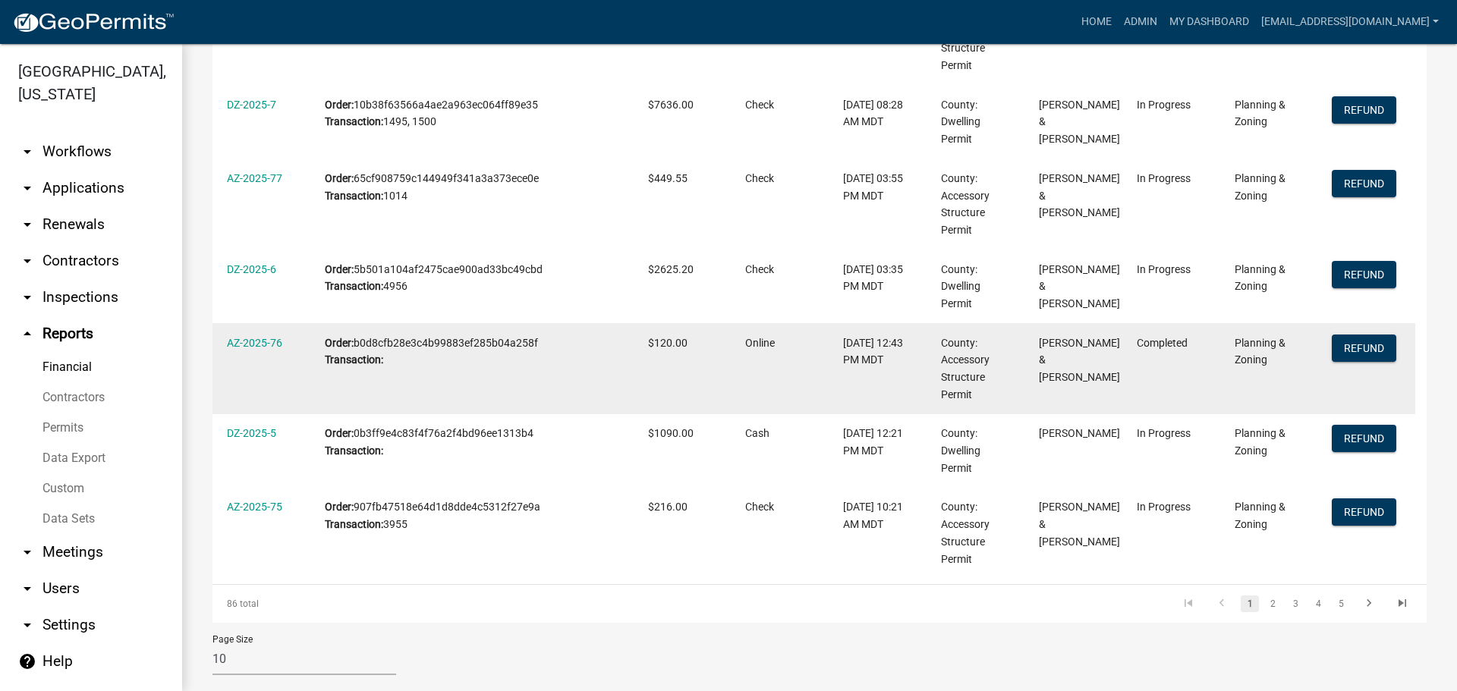
scroll to position [633, 0]
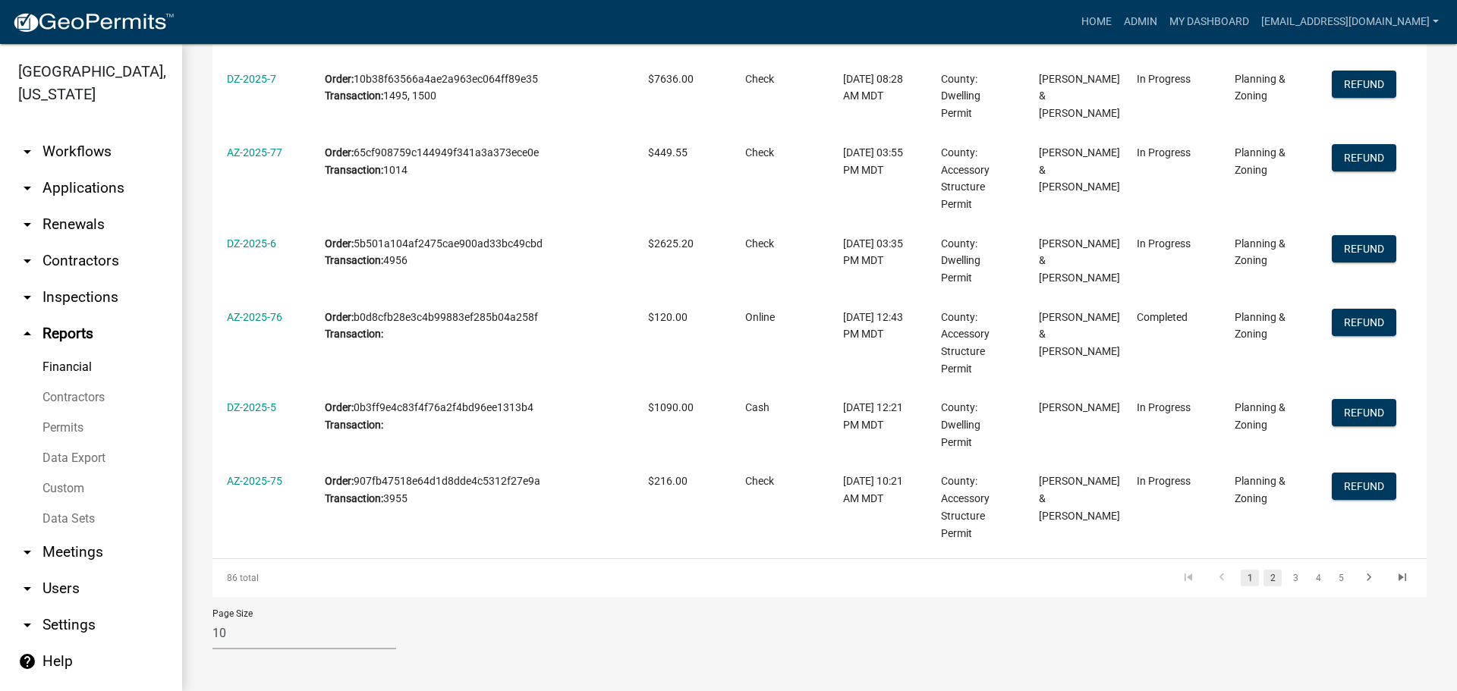
click at [1264, 578] on link "2" at bounding box center [1273, 578] width 18 height 17
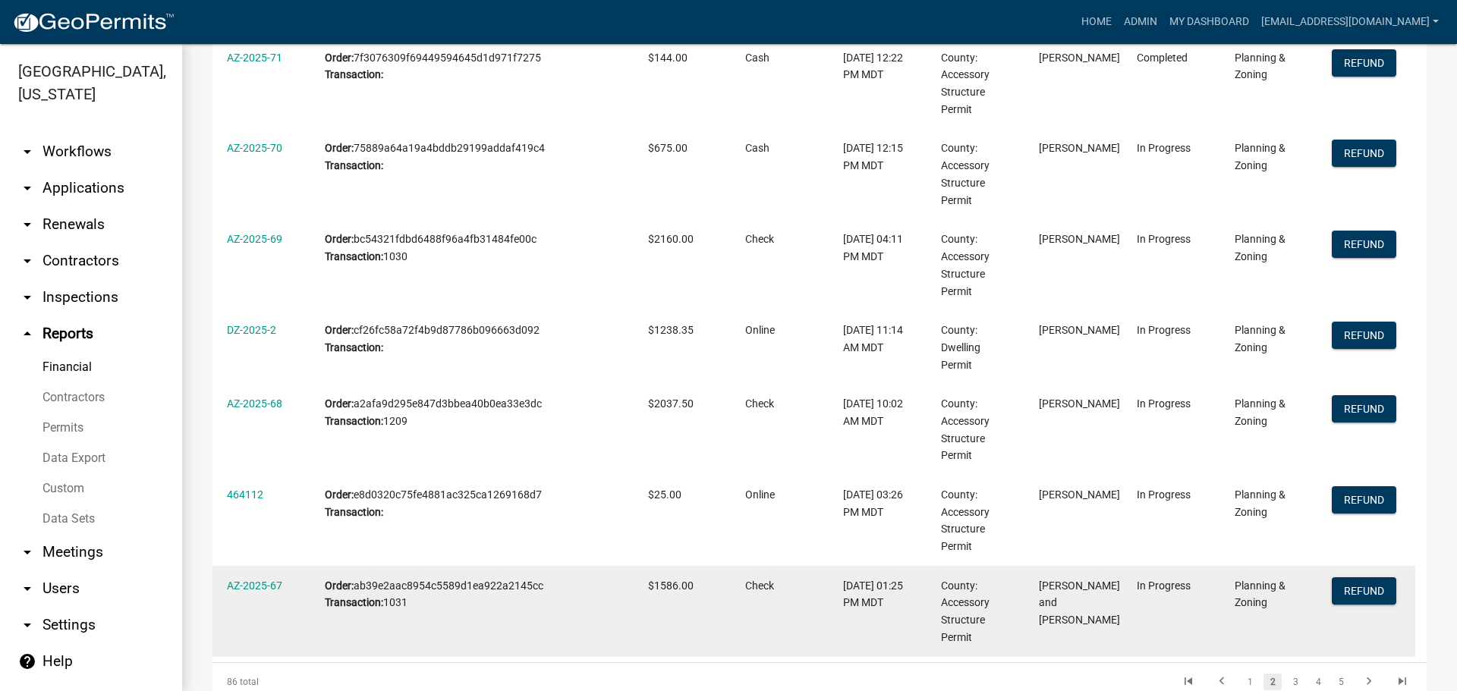
scroll to position [607, 0]
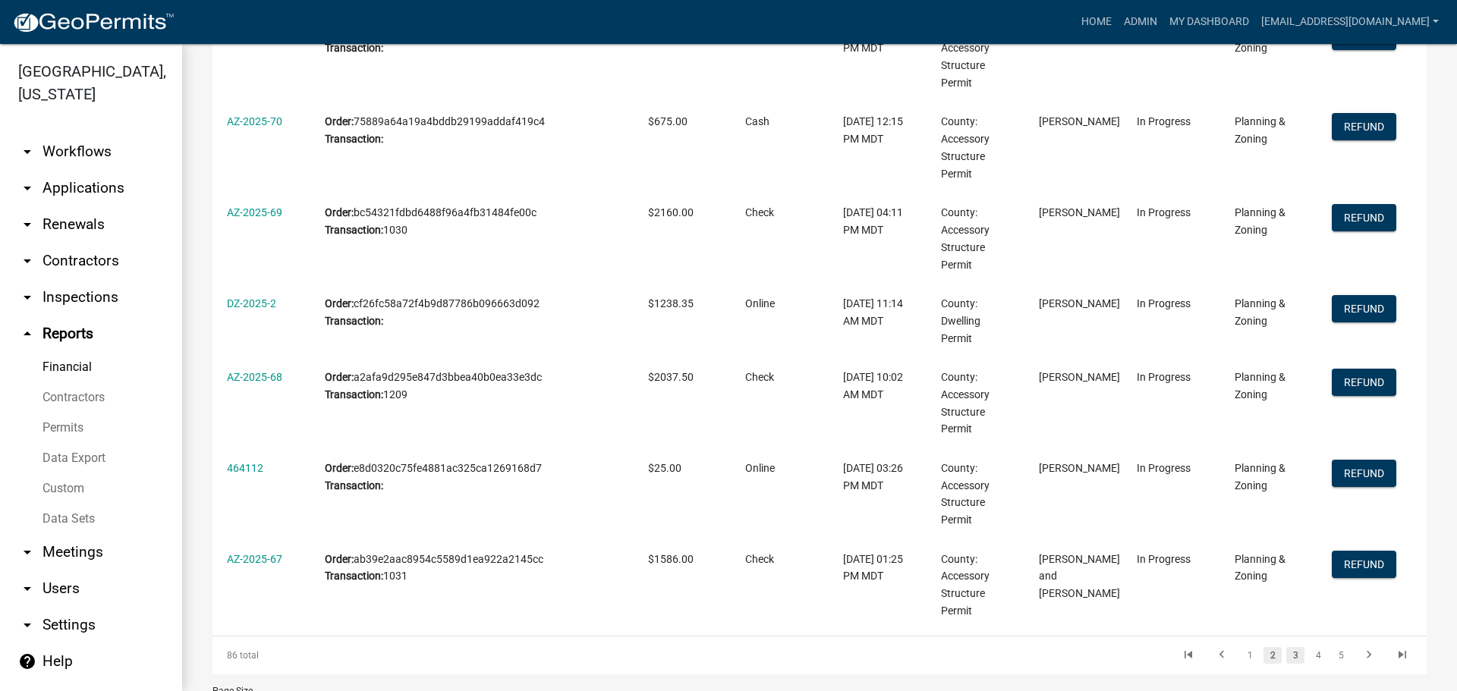
click at [1286, 647] on link "3" at bounding box center [1295, 655] width 18 height 17
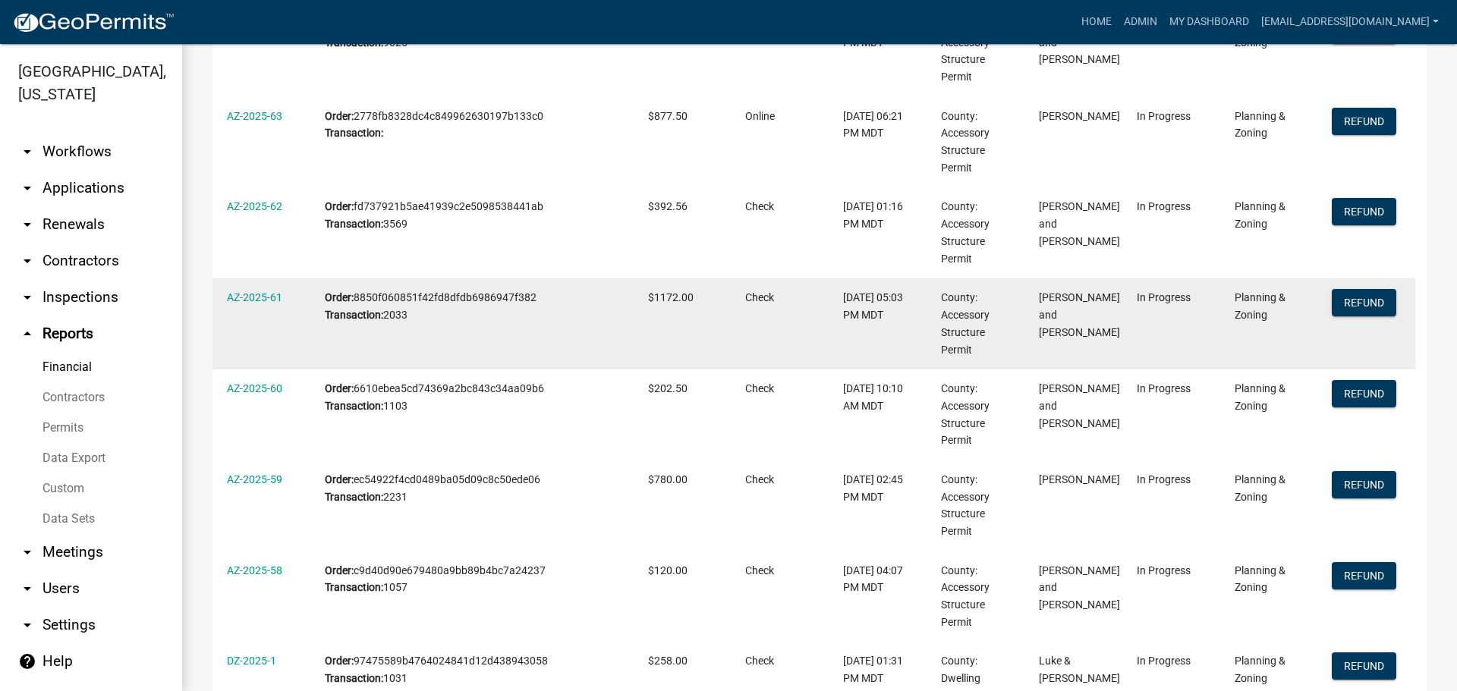
scroll to position [685, 0]
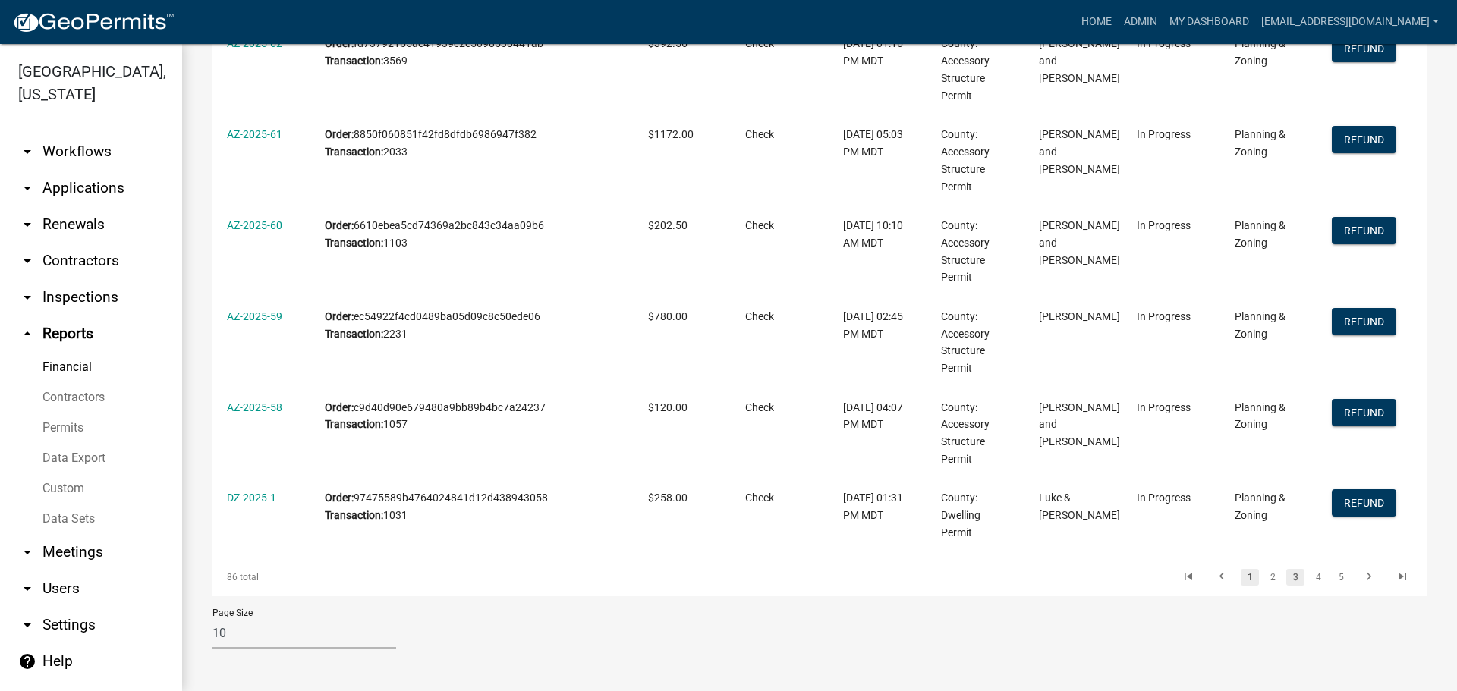
click at [1241, 571] on link "1" at bounding box center [1250, 577] width 18 height 17
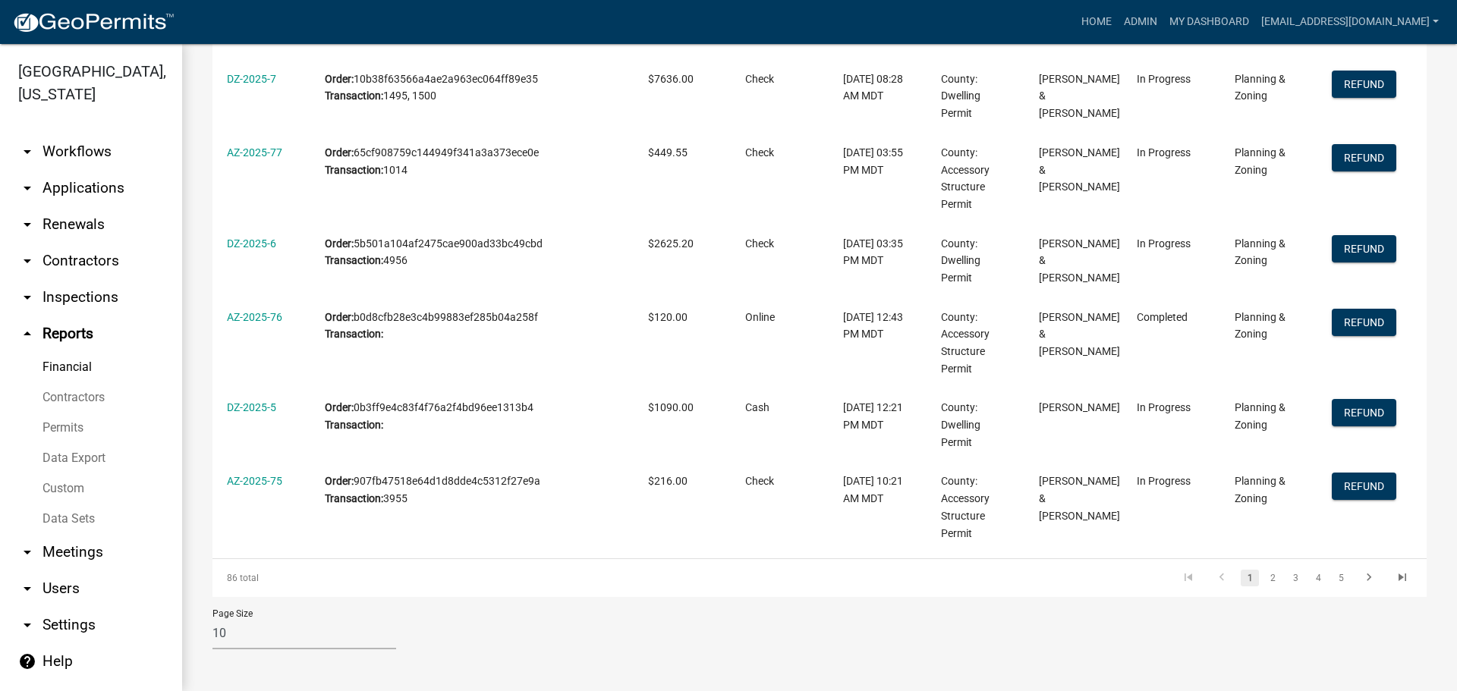
scroll to position [633, 0]
click at [1332, 573] on link "5" at bounding box center [1341, 578] width 18 height 17
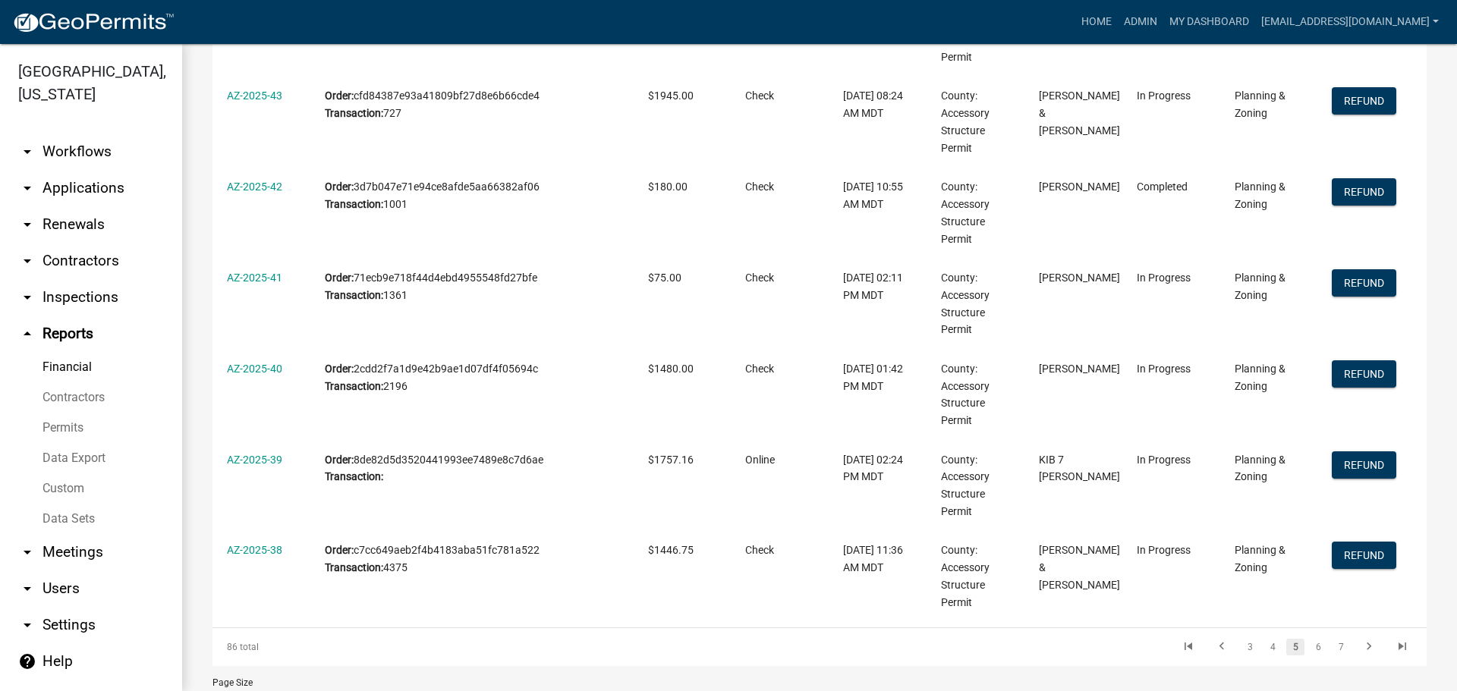
scroll to position [650, 0]
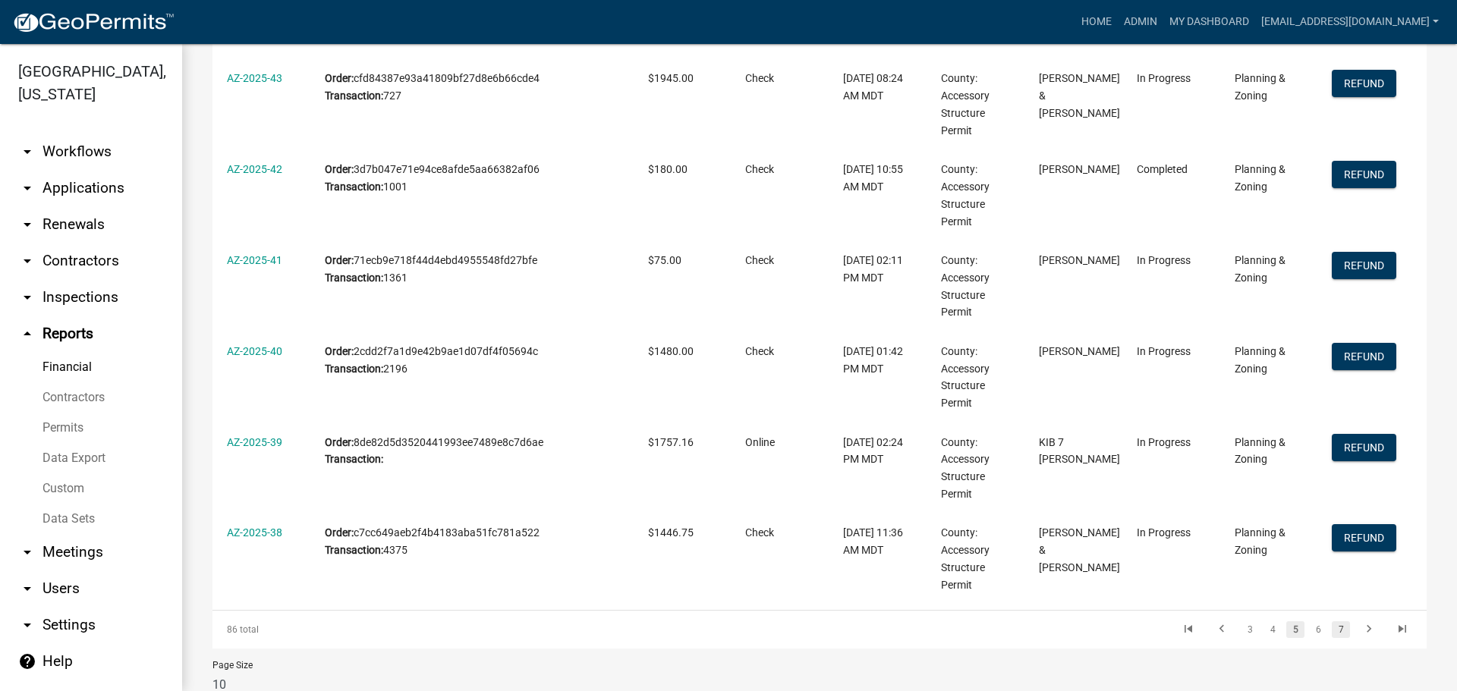
click at [1332, 627] on link "7" at bounding box center [1341, 630] width 18 height 17
click at [1359, 625] on icon "go to next page" at bounding box center [1369, 631] width 20 height 18
click at [1333, 625] on link "9" at bounding box center [1341, 630] width 18 height 17
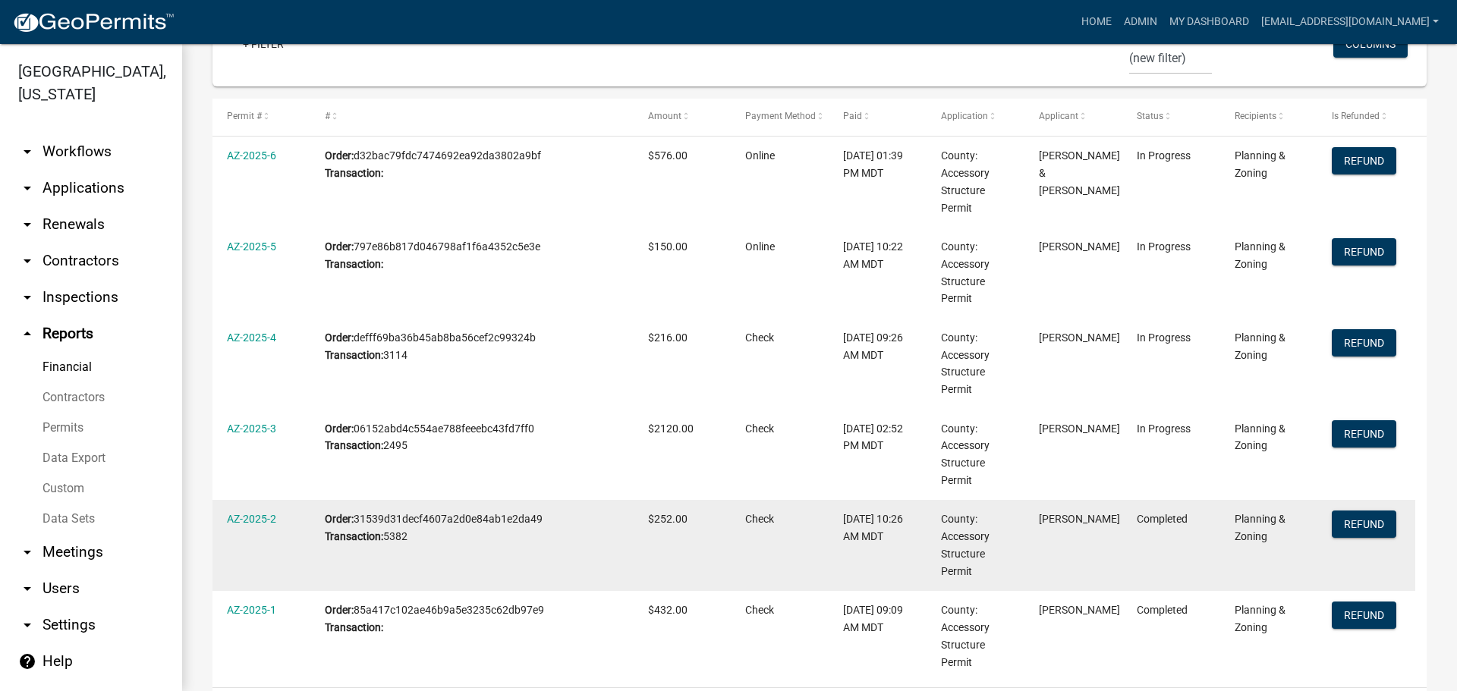
scroll to position [338, 0]
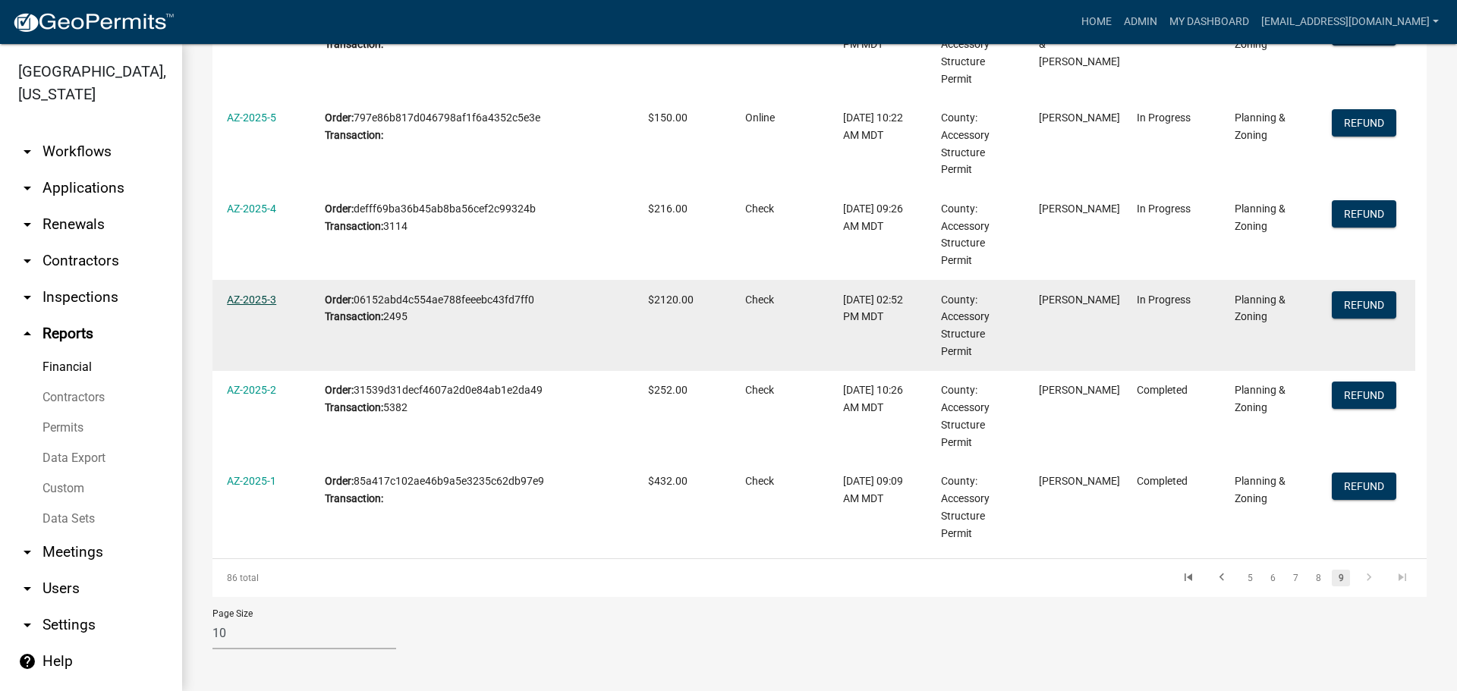
click at [250, 297] on link "AZ-2025-3" at bounding box center [251, 300] width 49 height 12
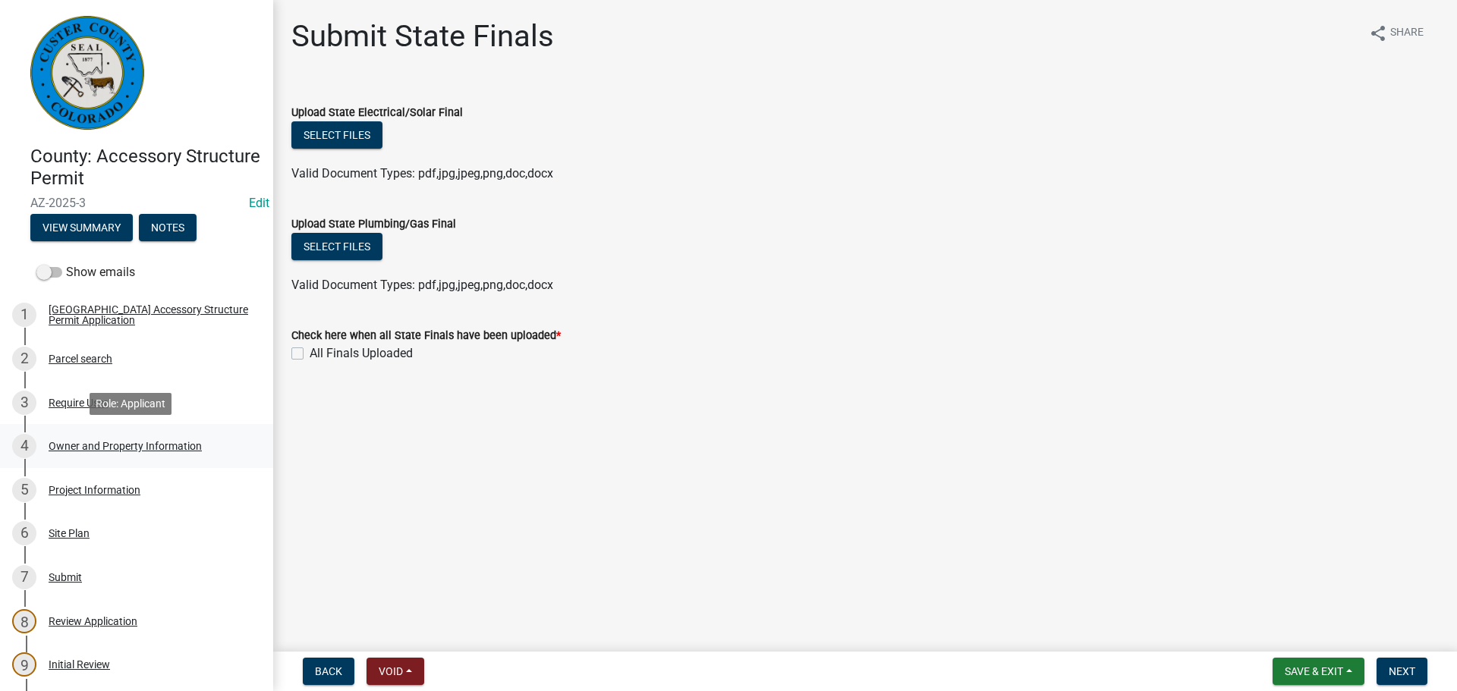
click at [127, 443] on div "Owner and Property Information" at bounding box center [125, 446] width 153 height 11
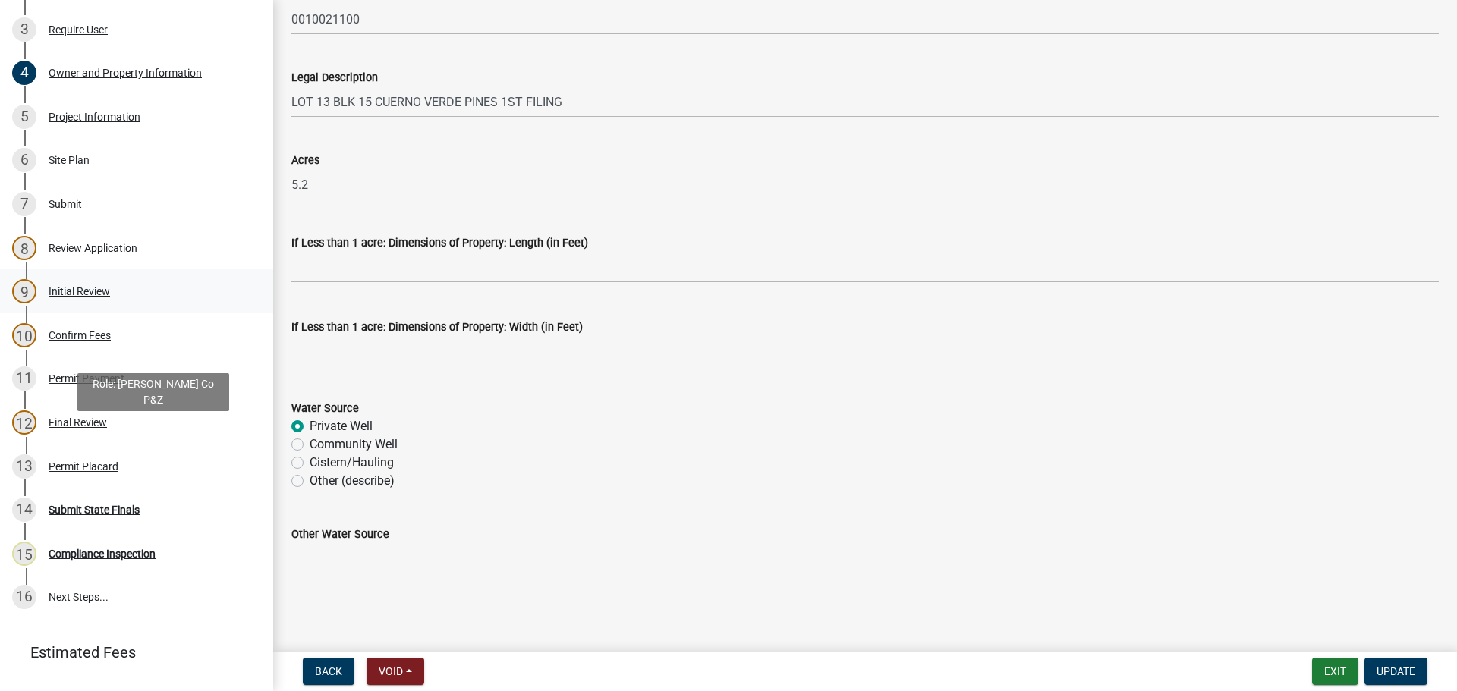
scroll to position [379, 0]
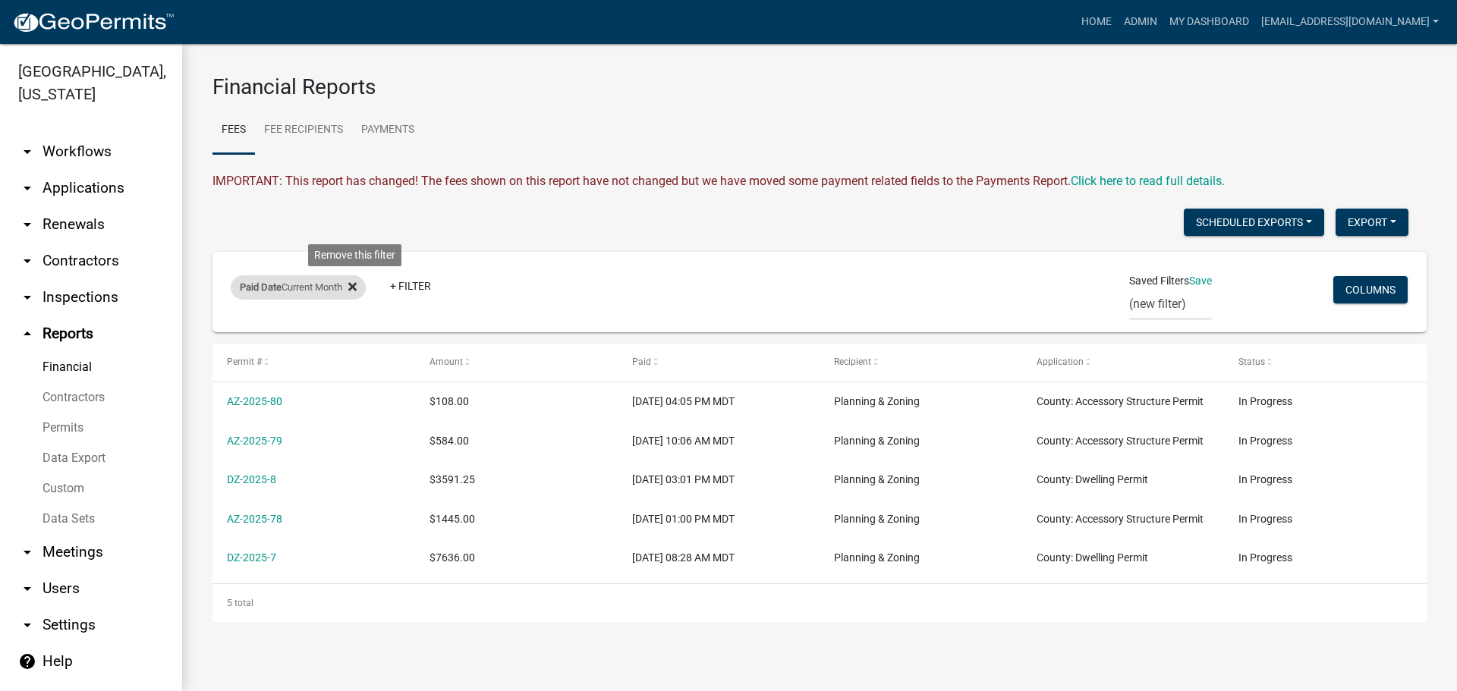
click at [357, 285] on icon at bounding box center [352, 287] width 8 height 8
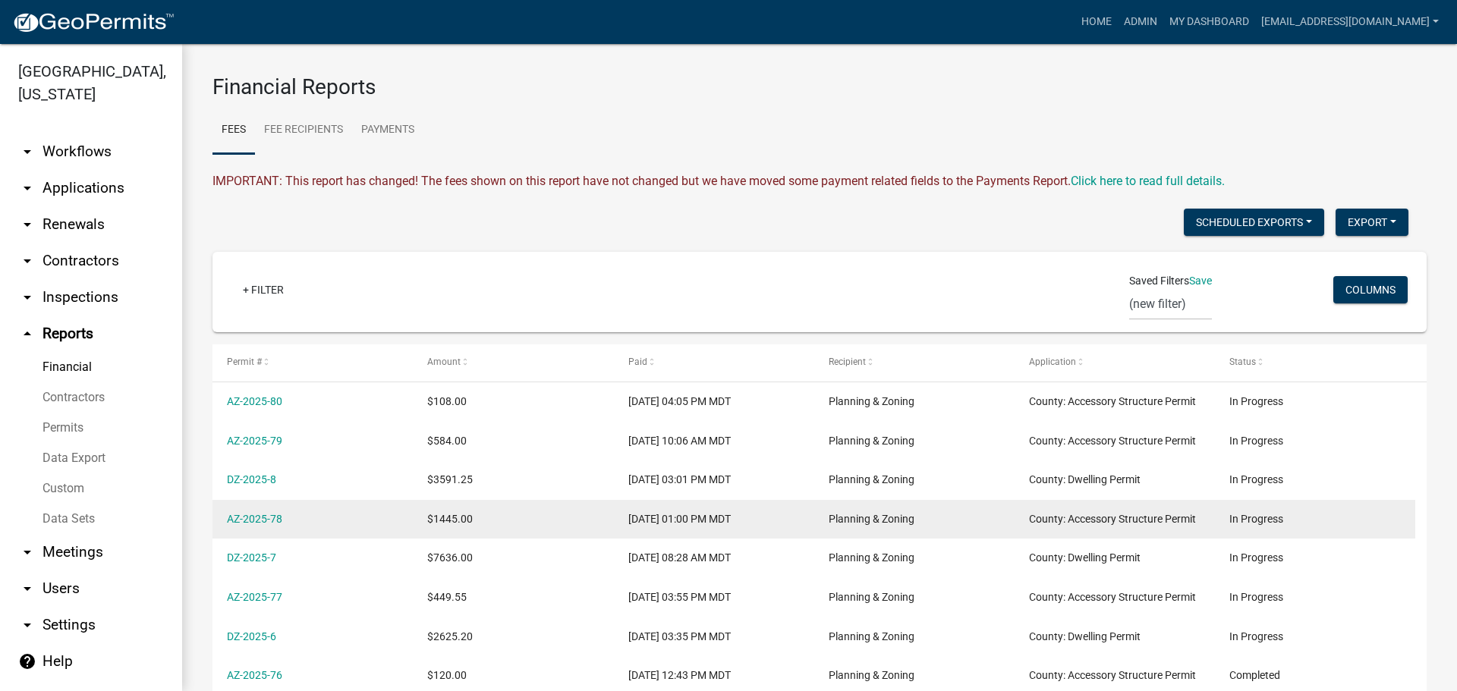
scroll to position [221, 0]
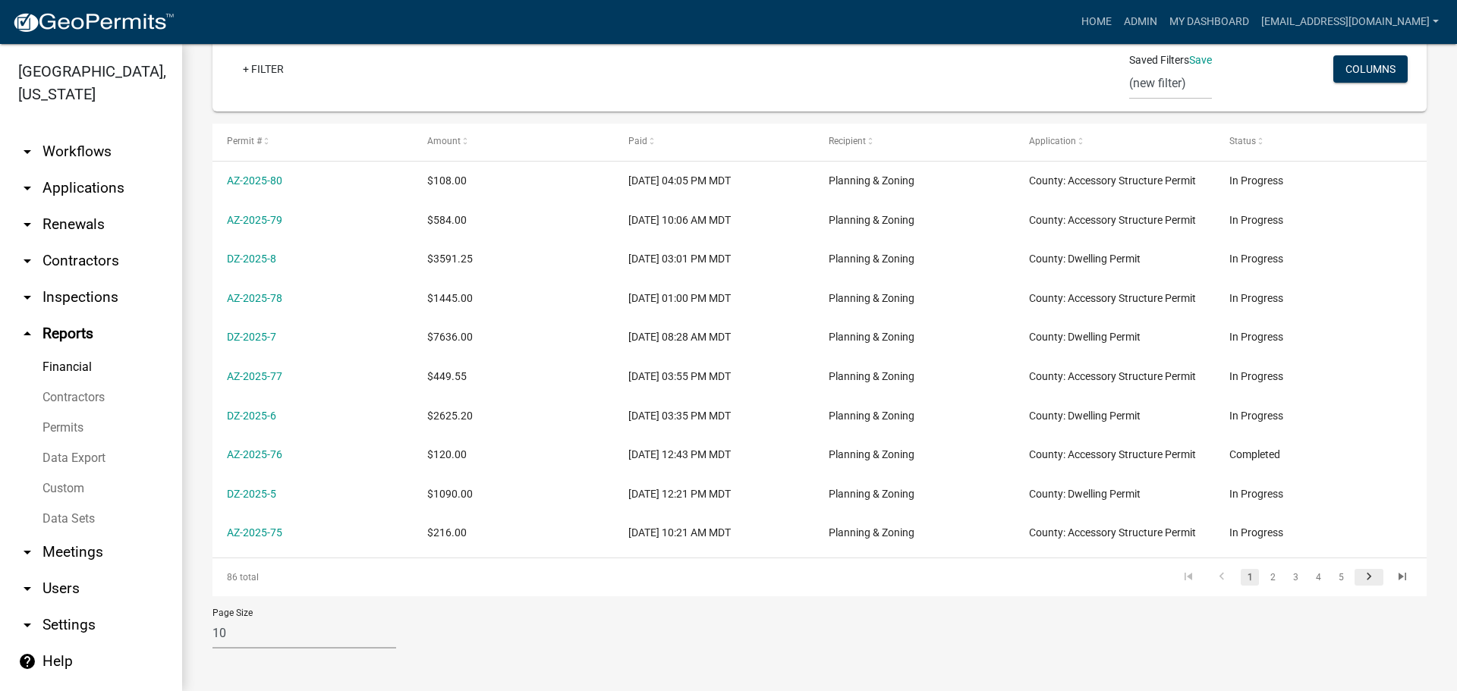
click at [1360, 570] on icon "go to next page" at bounding box center [1369, 579] width 20 height 18
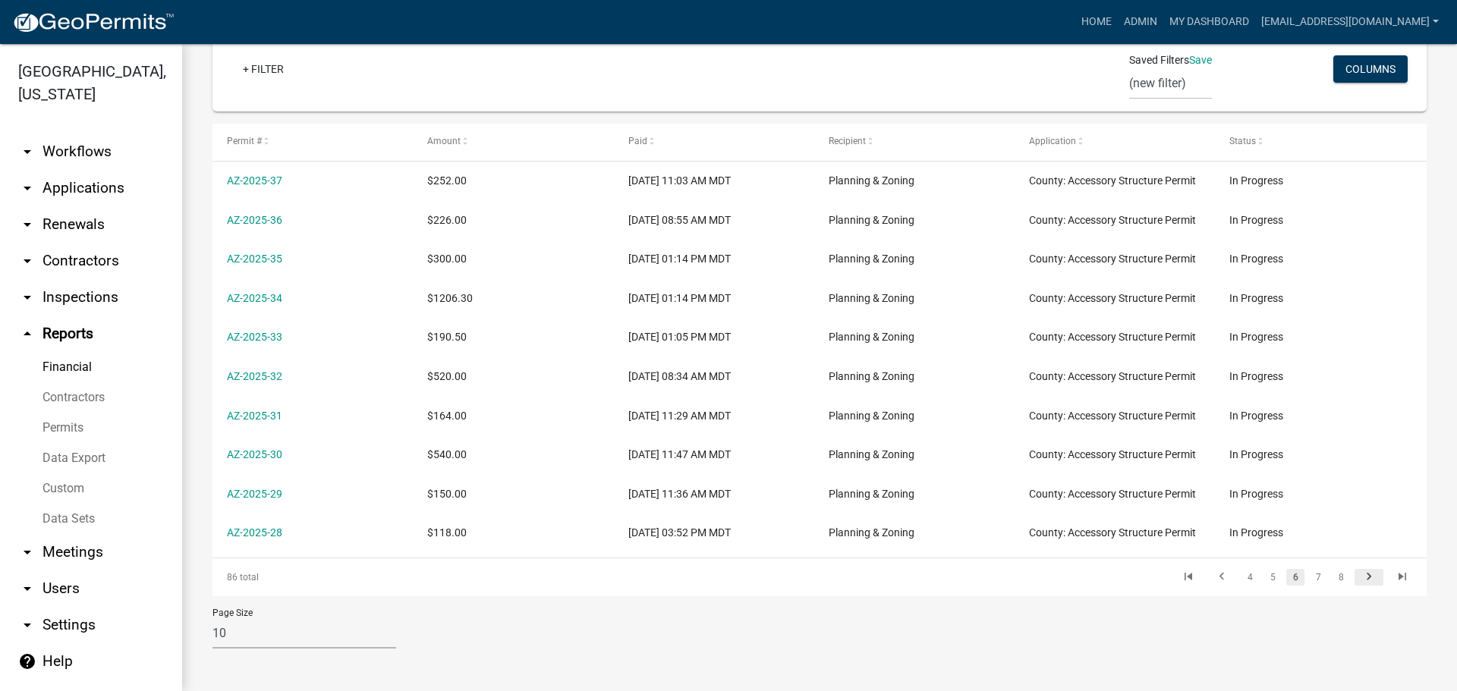
click at [1360, 570] on icon "go to next page" at bounding box center [1369, 579] width 20 height 18
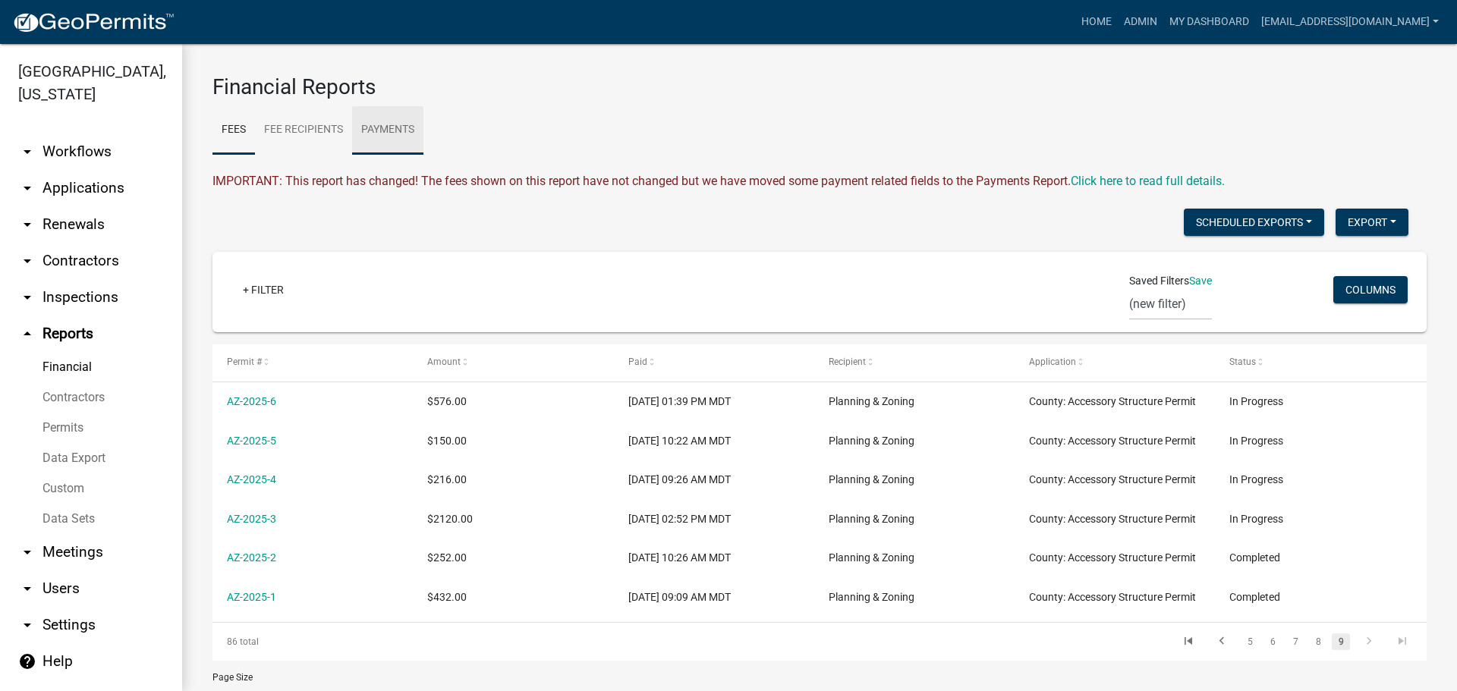
click at [391, 129] on link "Payments" at bounding box center [387, 130] width 71 height 49
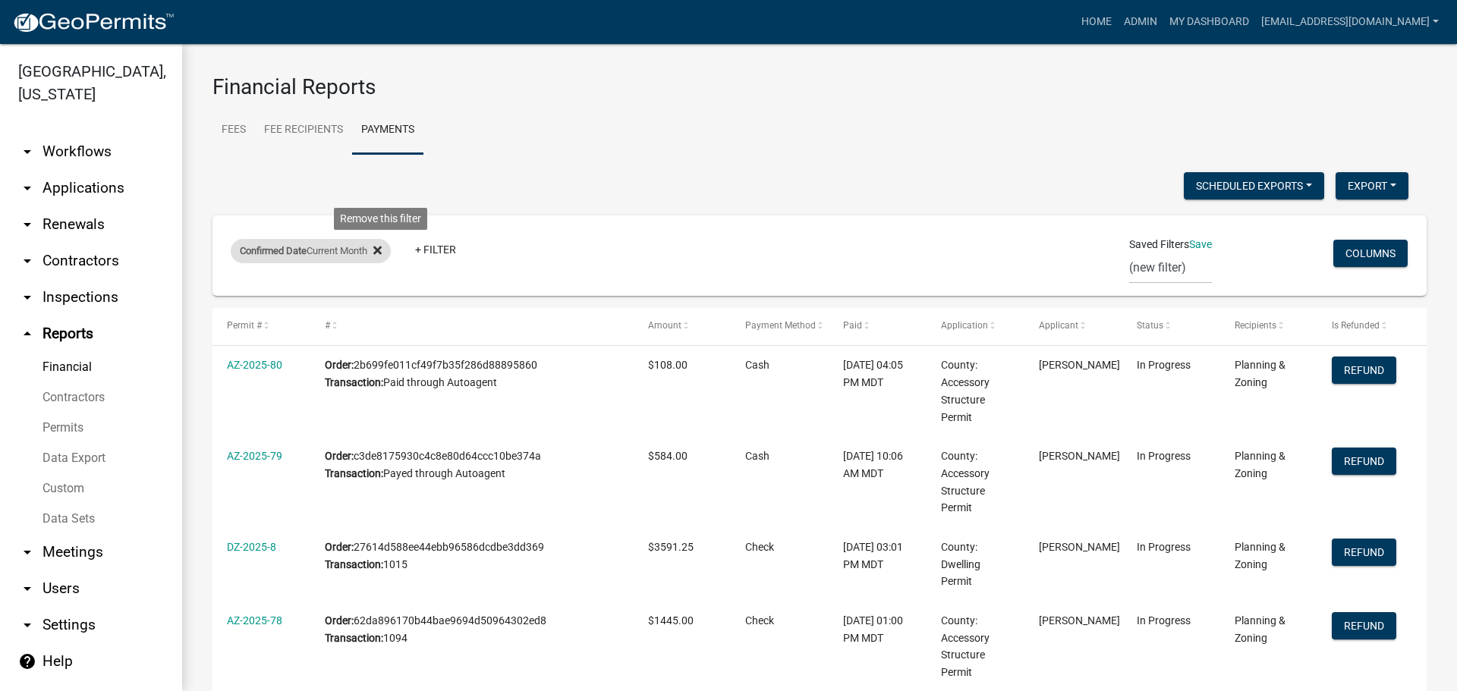
click at [382, 246] on icon at bounding box center [377, 250] width 8 height 12
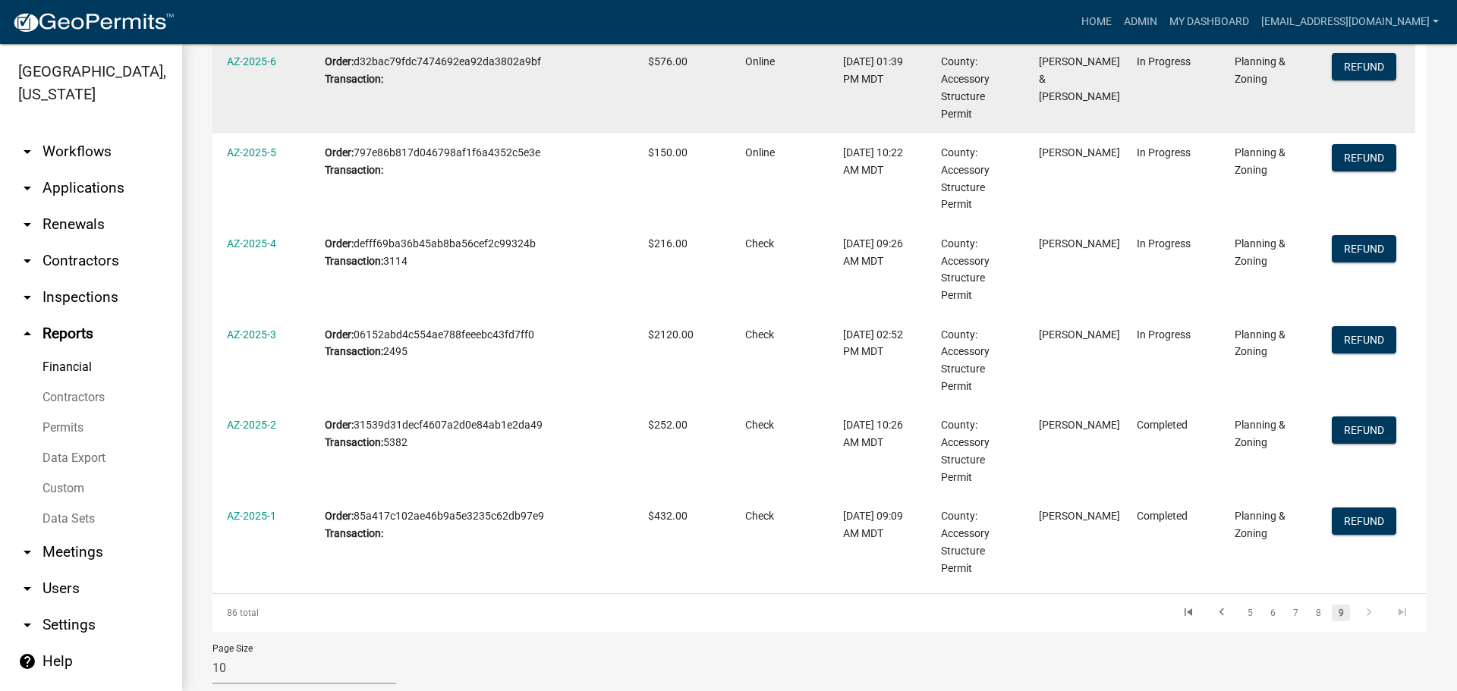
scroll to position [338, 0]
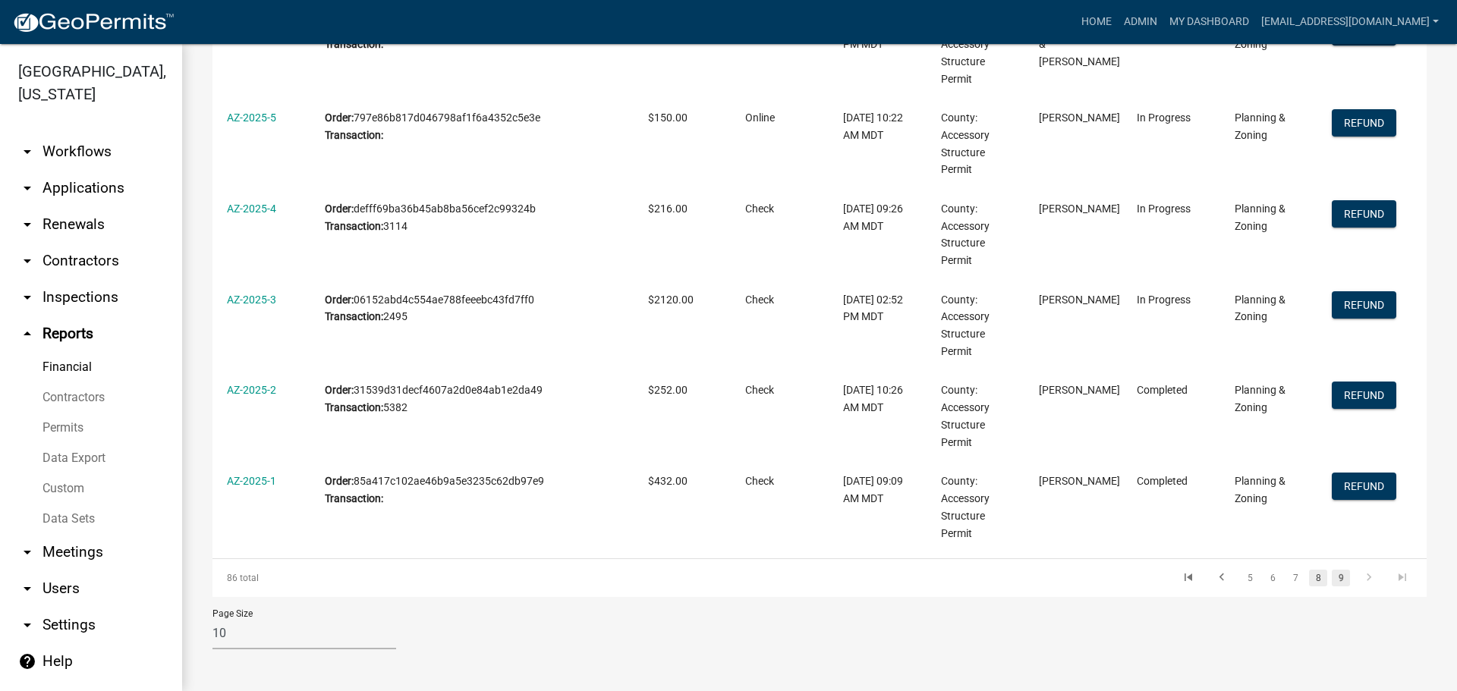
click at [1309, 574] on link "8" at bounding box center [1318, 578] width 18 height 17
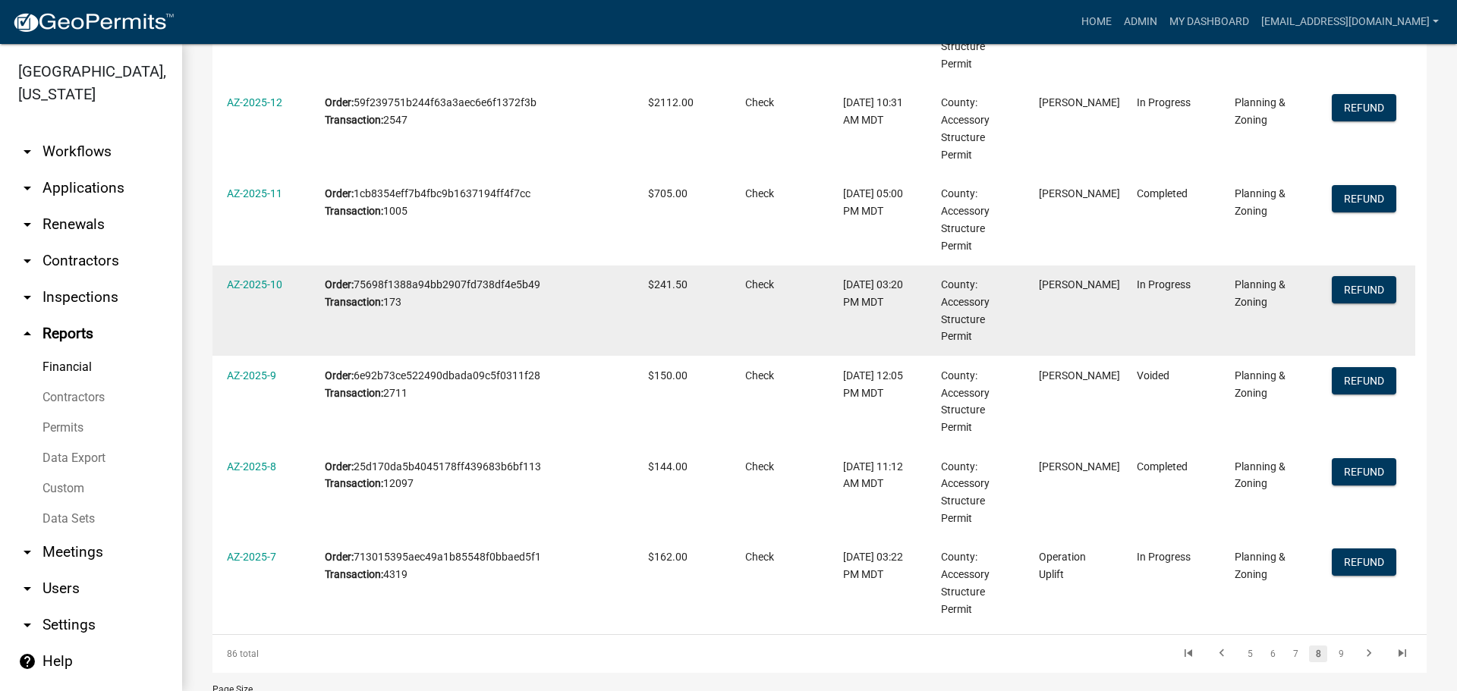
scroll to position [702, 0]
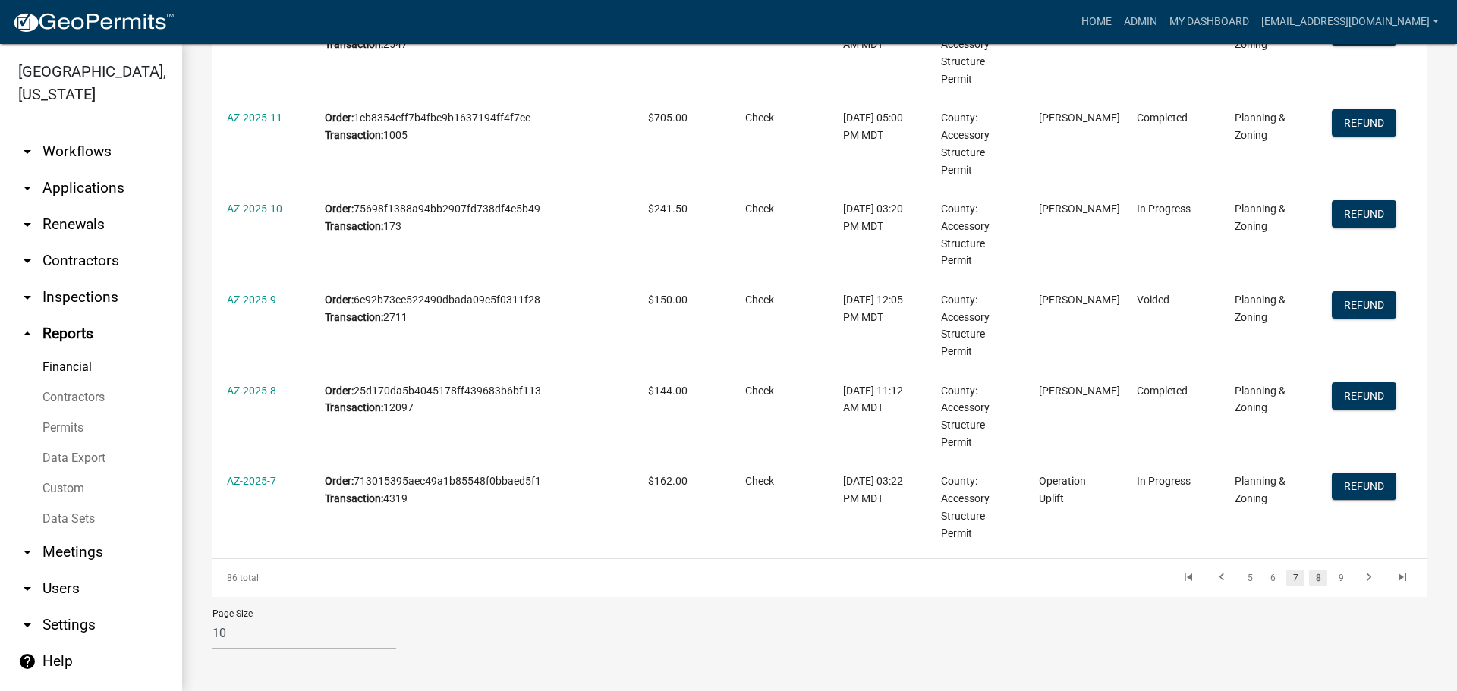
click at [1286, 575] on link "7" at bounding box center [1295, 578] width 18 height 17
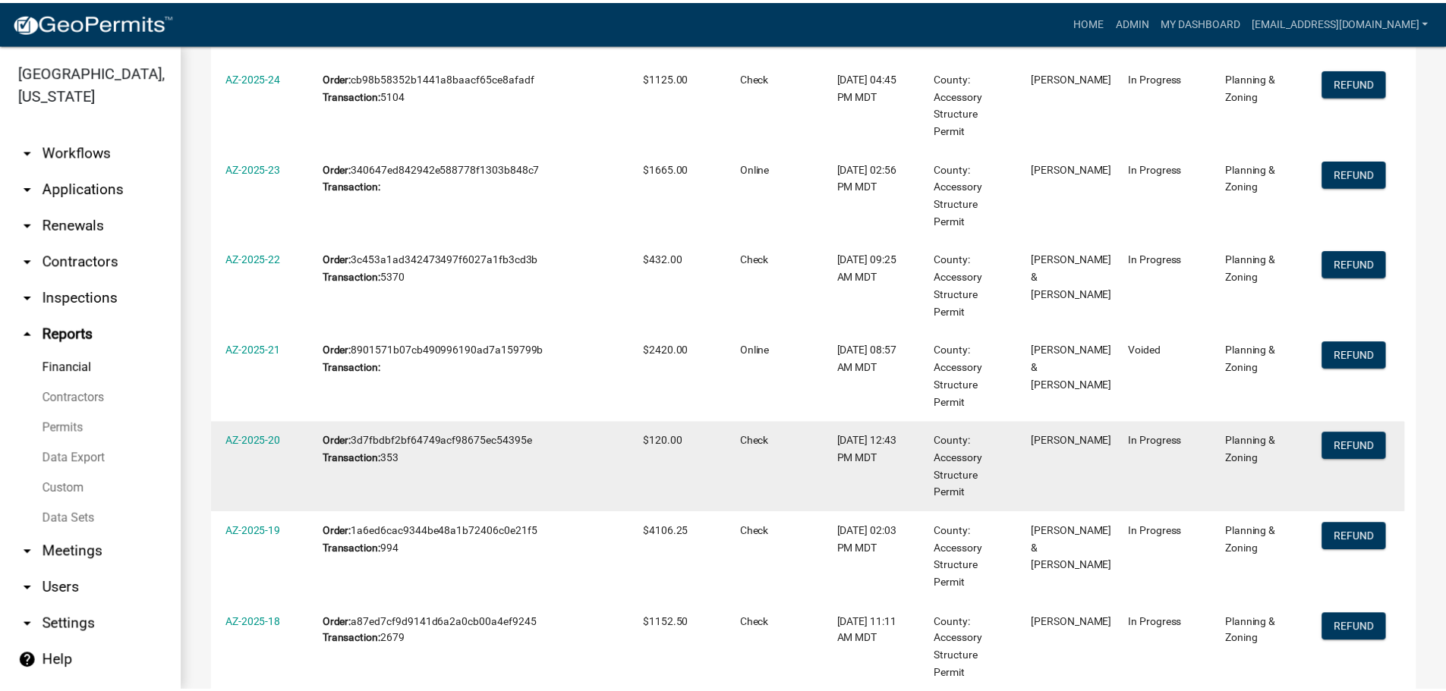
scroll to position [474, 0]
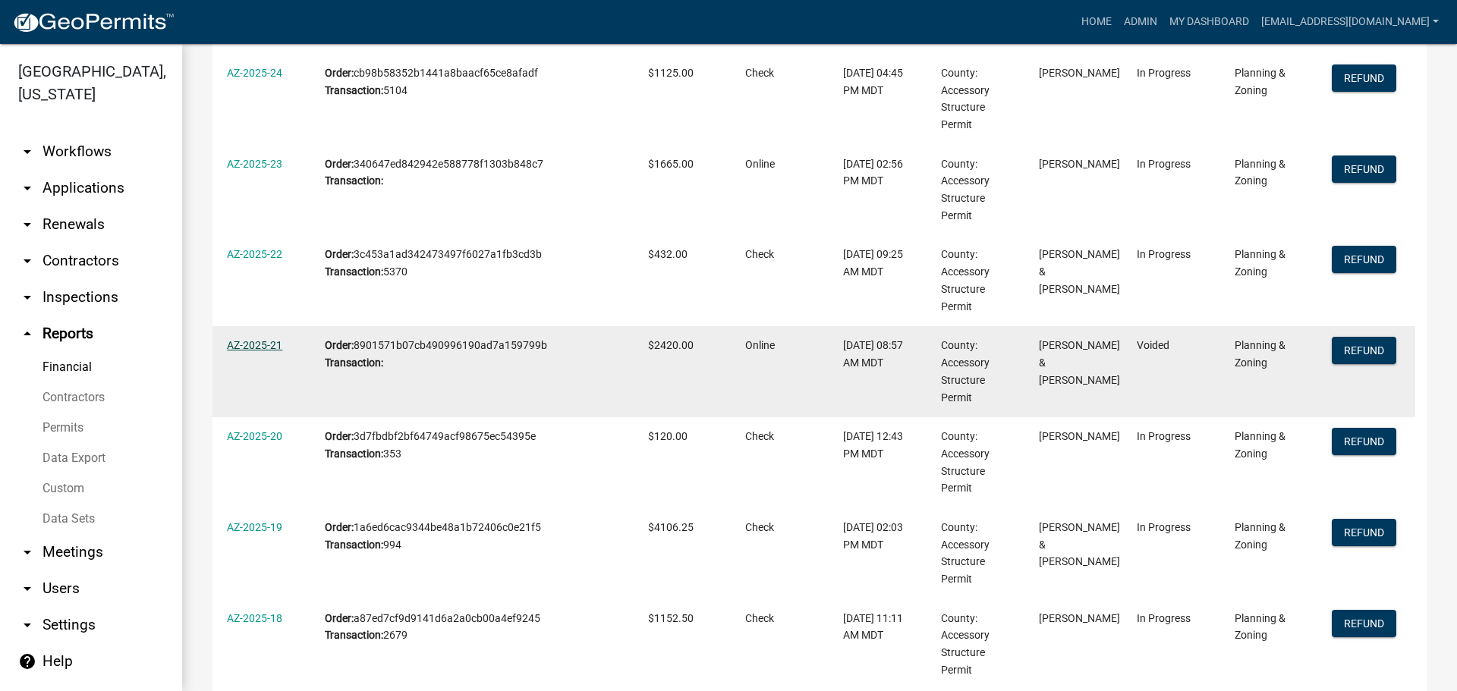
click at [240, 339] on link "AZ-2025-21" at bounding box center [254, 345] width 55 height 12
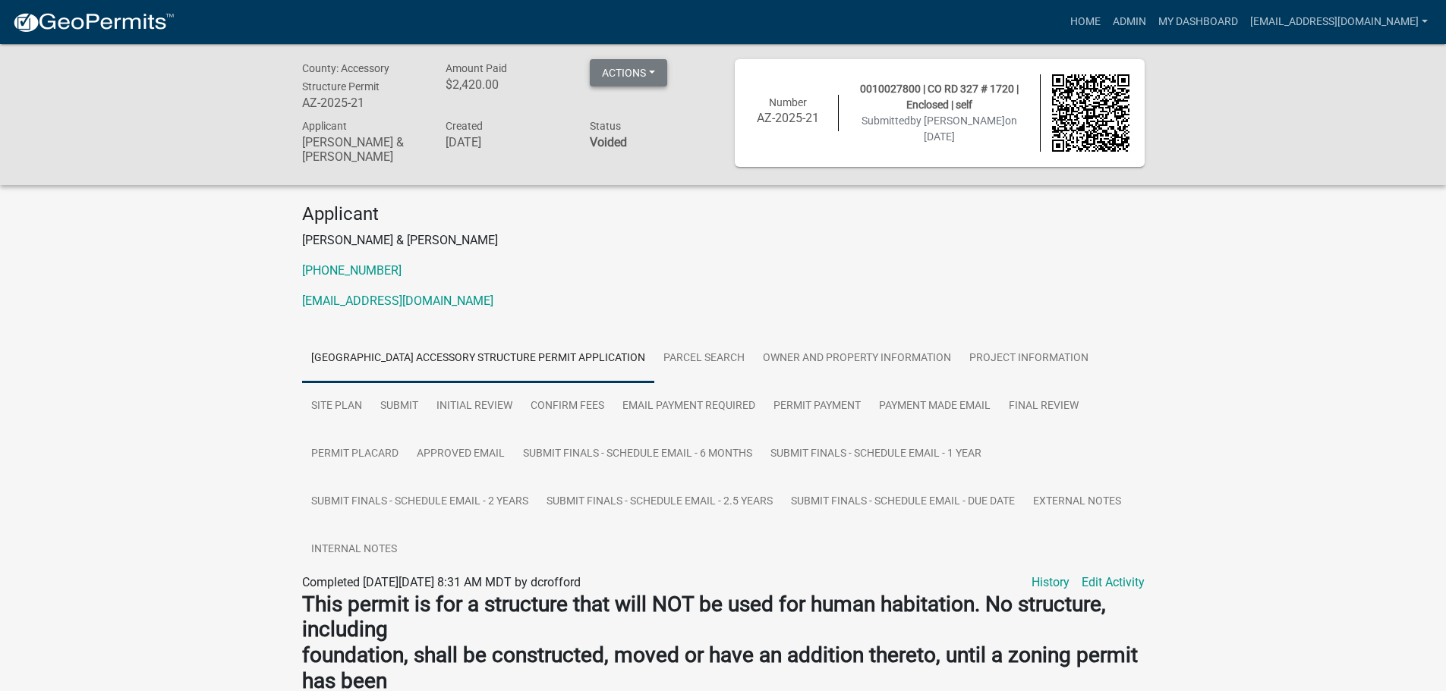
click at [636, 74] on button "Actions" at bounding box center [628, 72] width 77 height 27
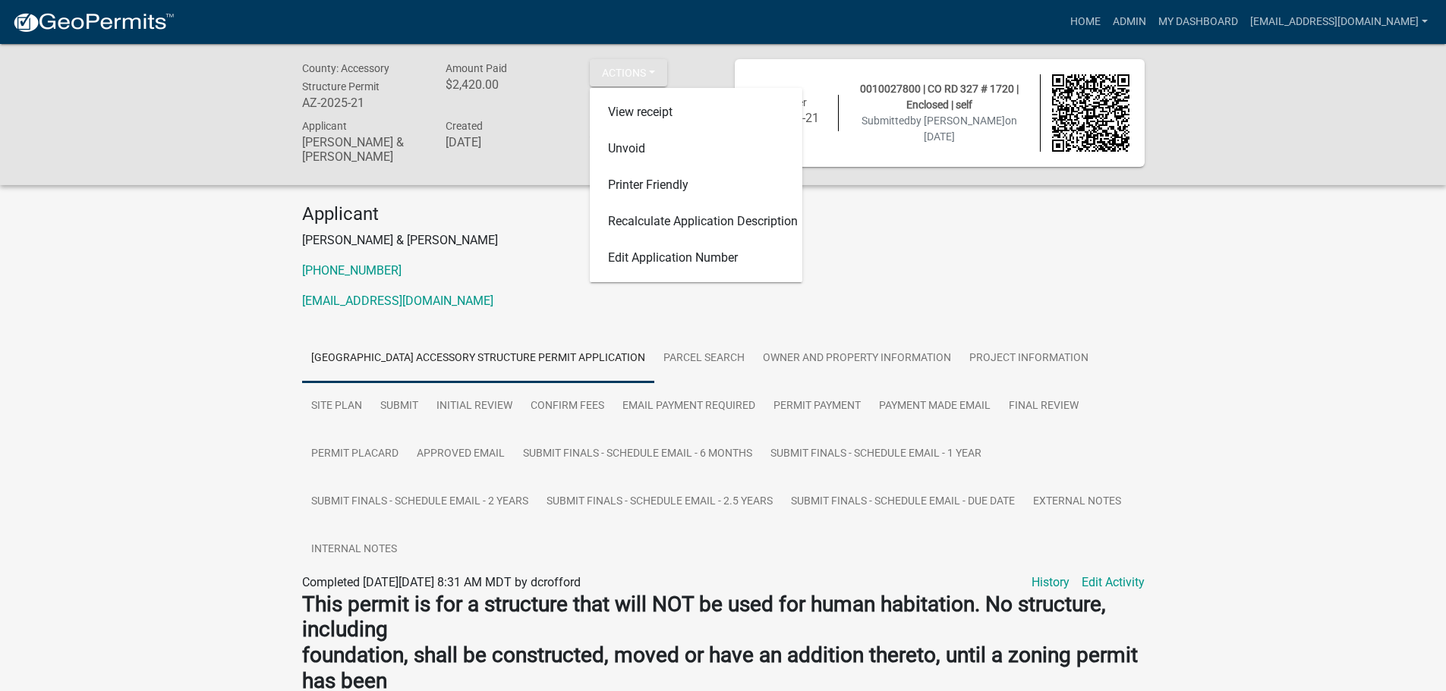
click at [877, 267] on p "[PHONE_NUMBER]" at bounding box center [723, 271] width 842 height 18
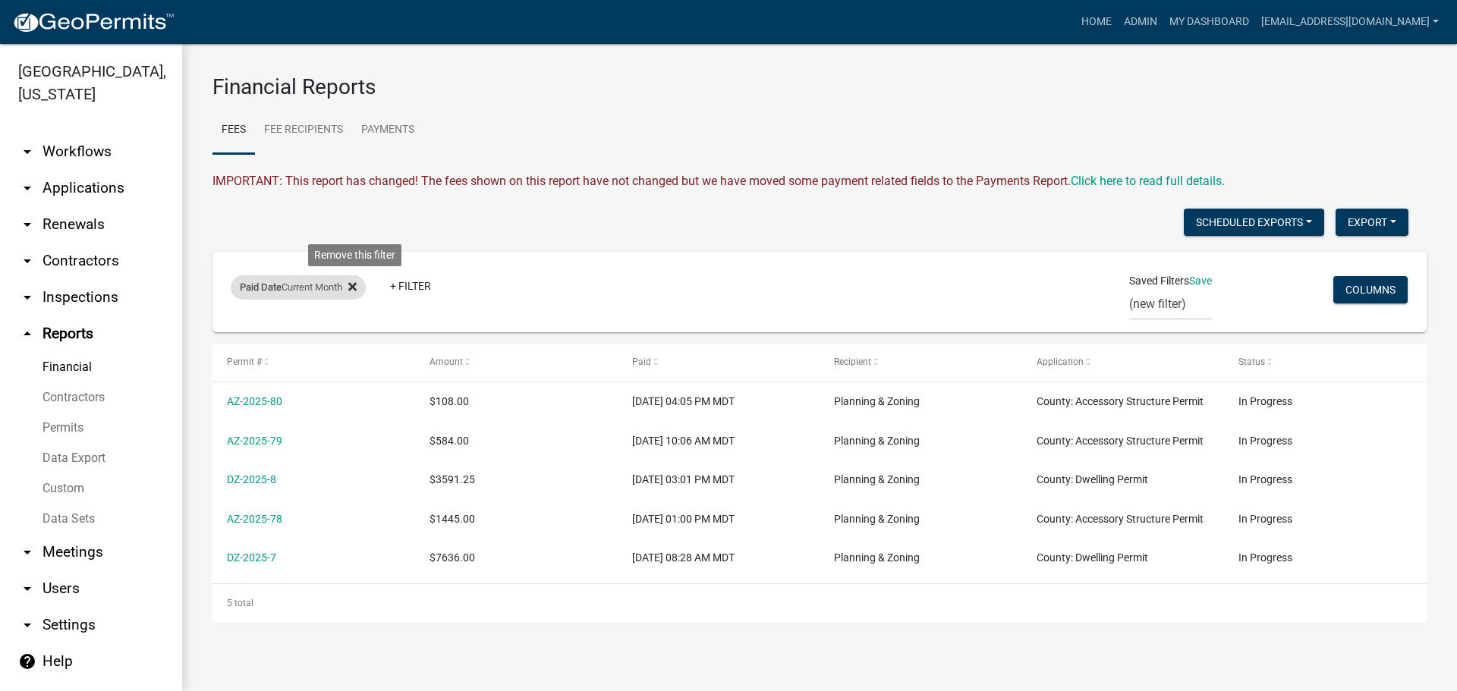
click at [357, 282] on icon at bounding box center [352, 287] width 8 height 12
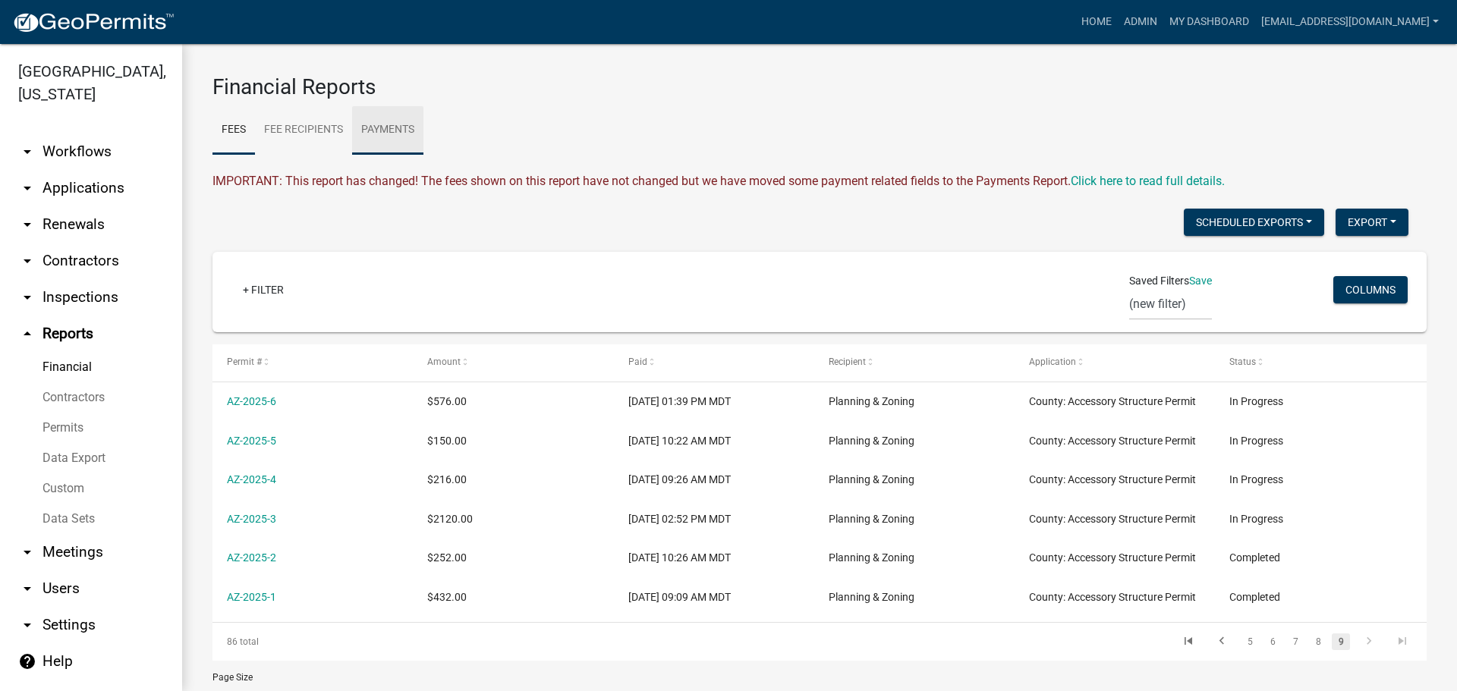
click at [385, 130] on link "Payments" at bounding box center [387, 130] width 71 height 49
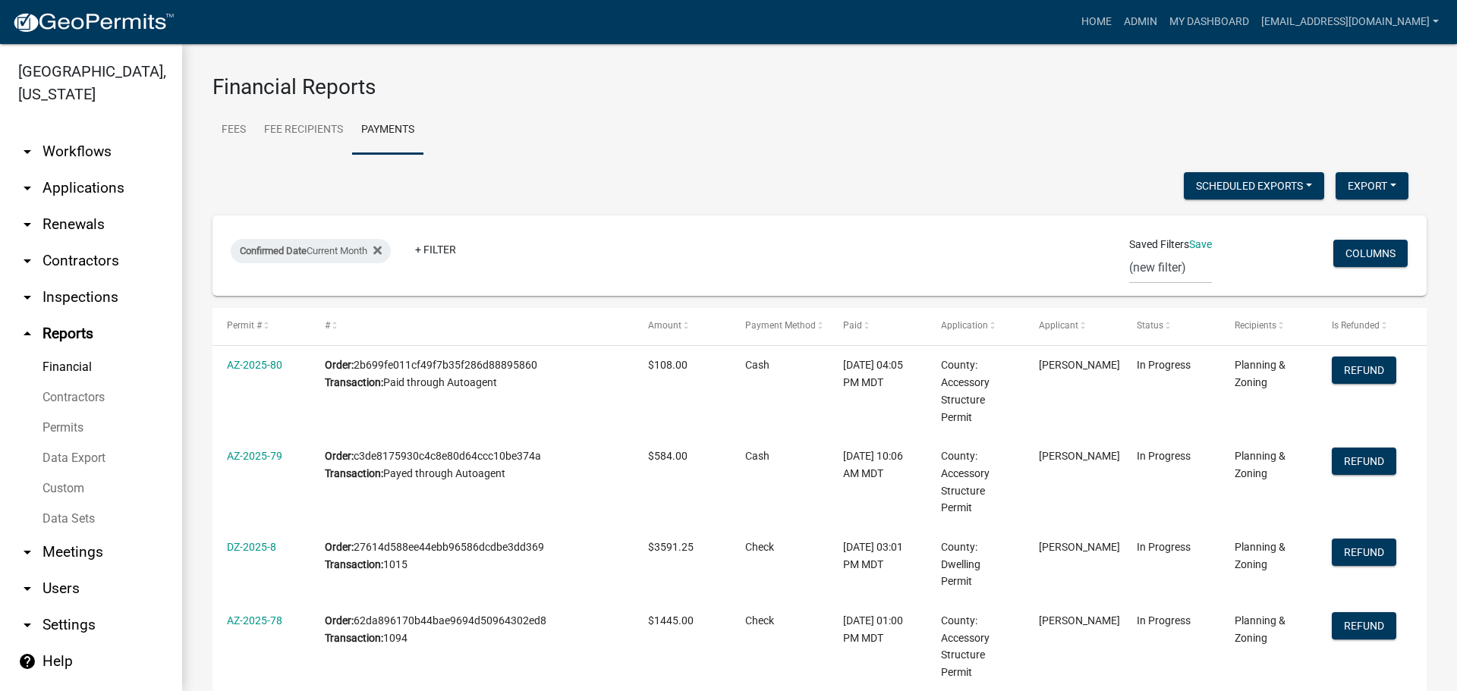
scroll to position [149, 0]
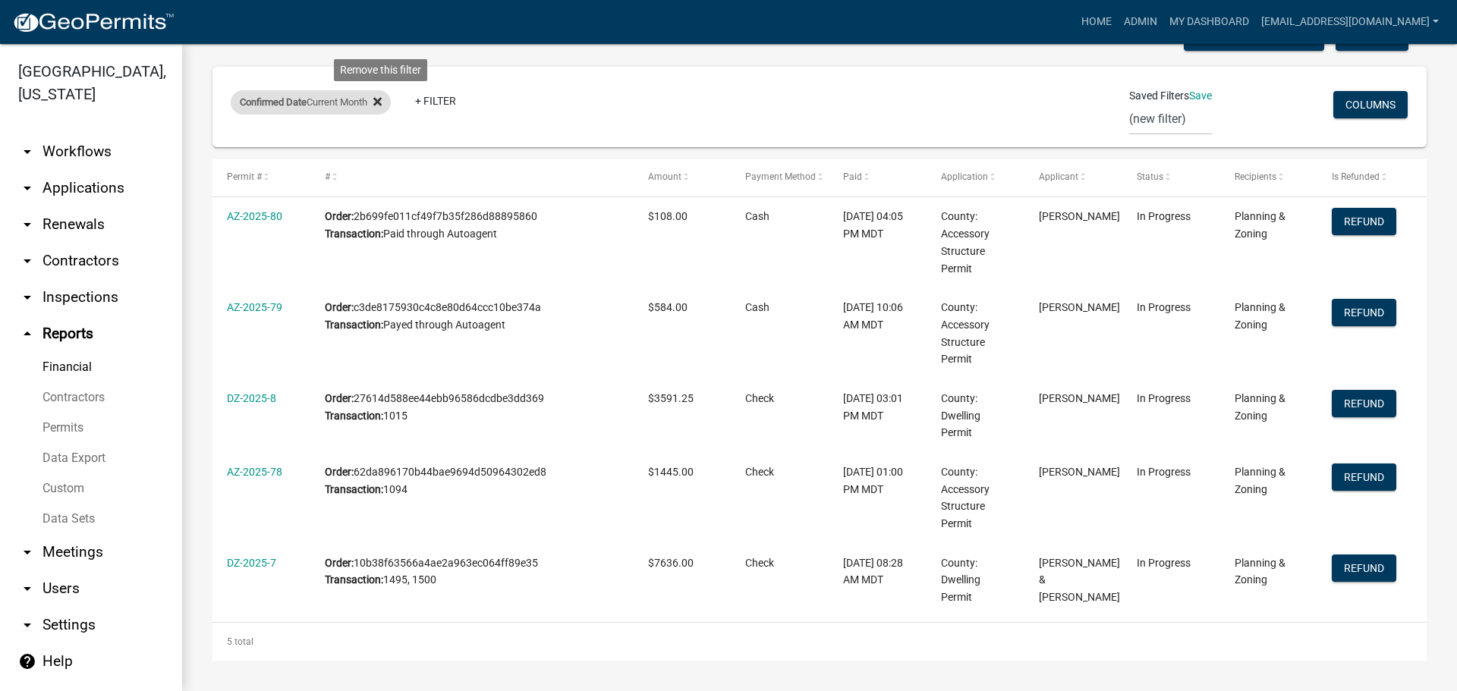
click at [379, 95] on fa-icon at bounding box center [374, 102] width 14 height 24
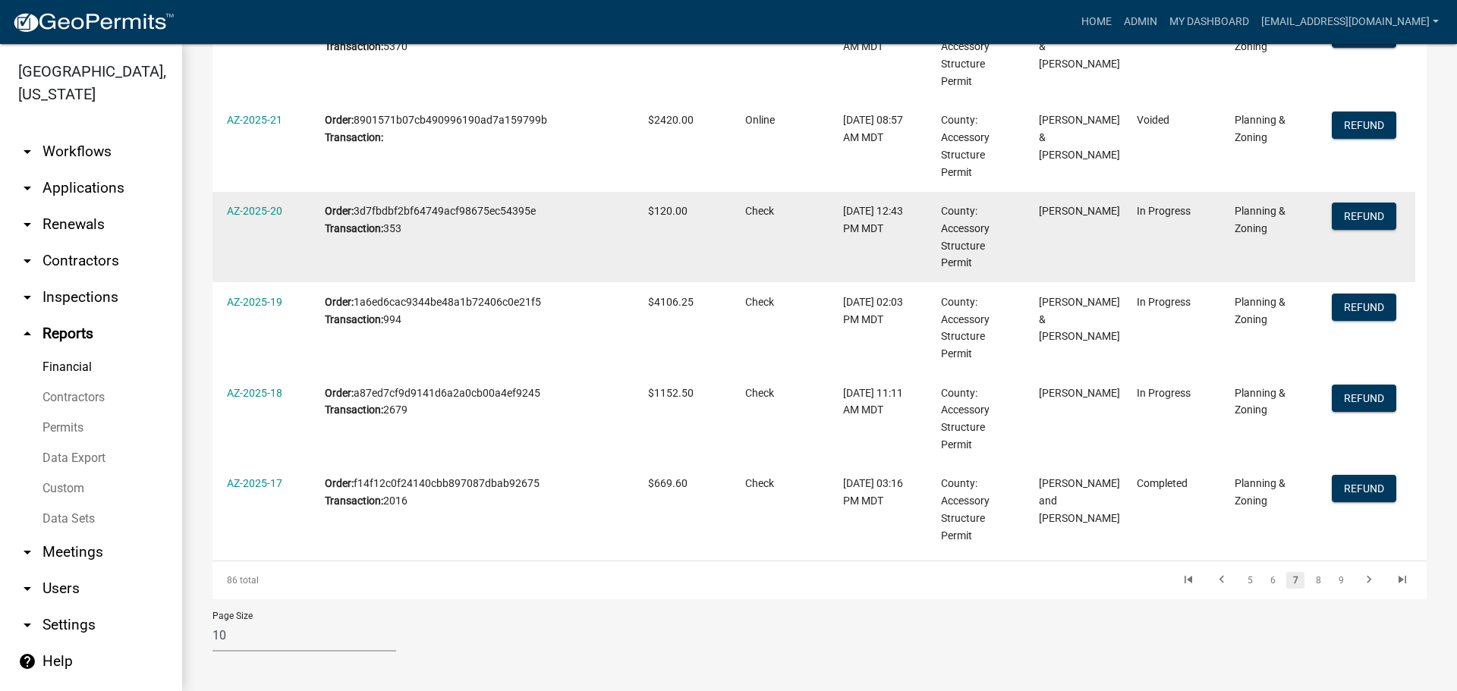
scroll to position [702, 0]
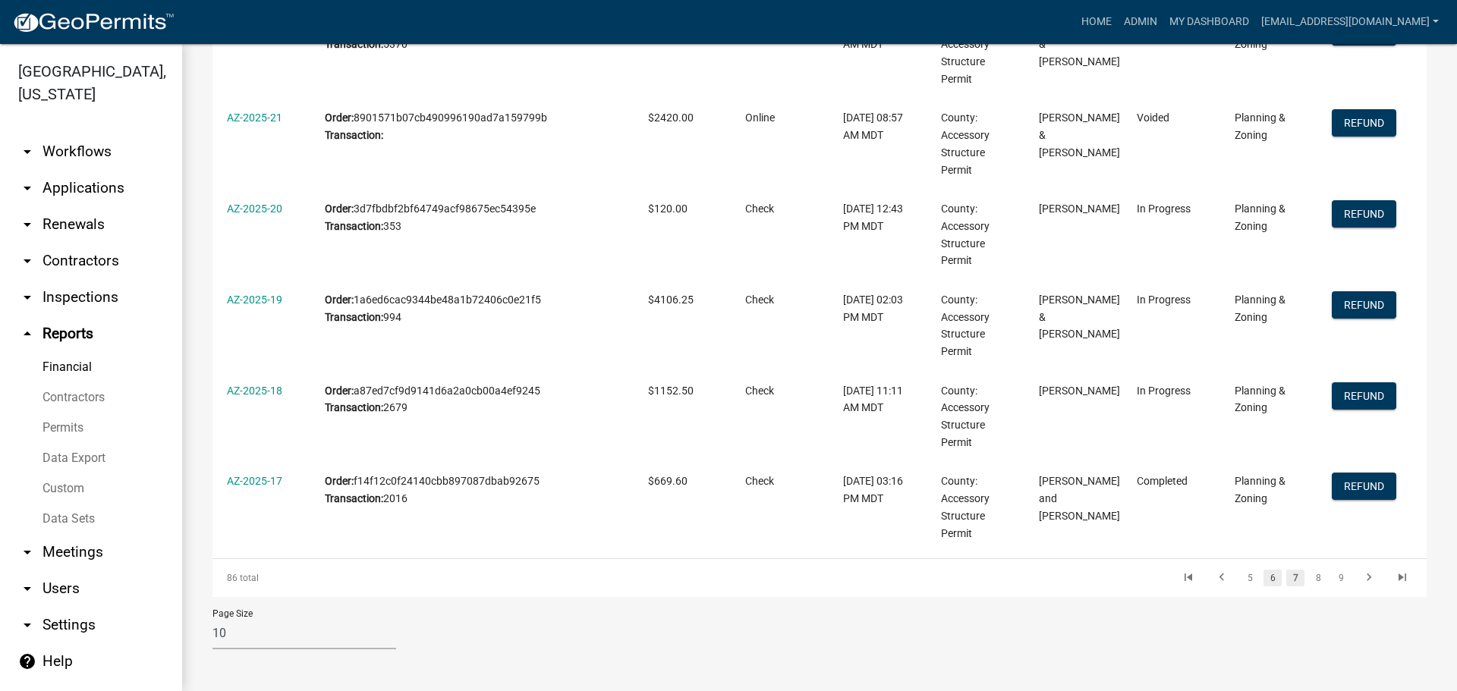
click at [1264, 572] on link "6" at bounding box center [1273, 578] width 18 height 17
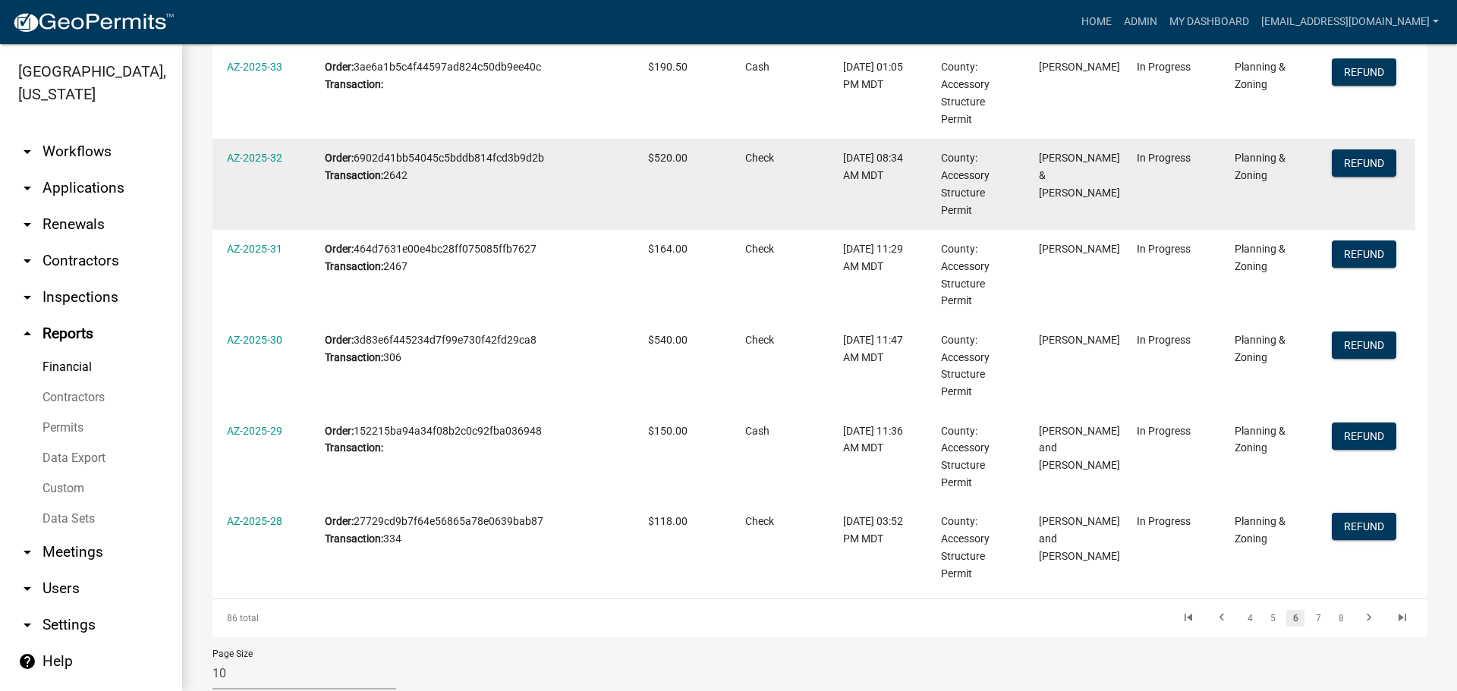
scroll to position [702, 0]
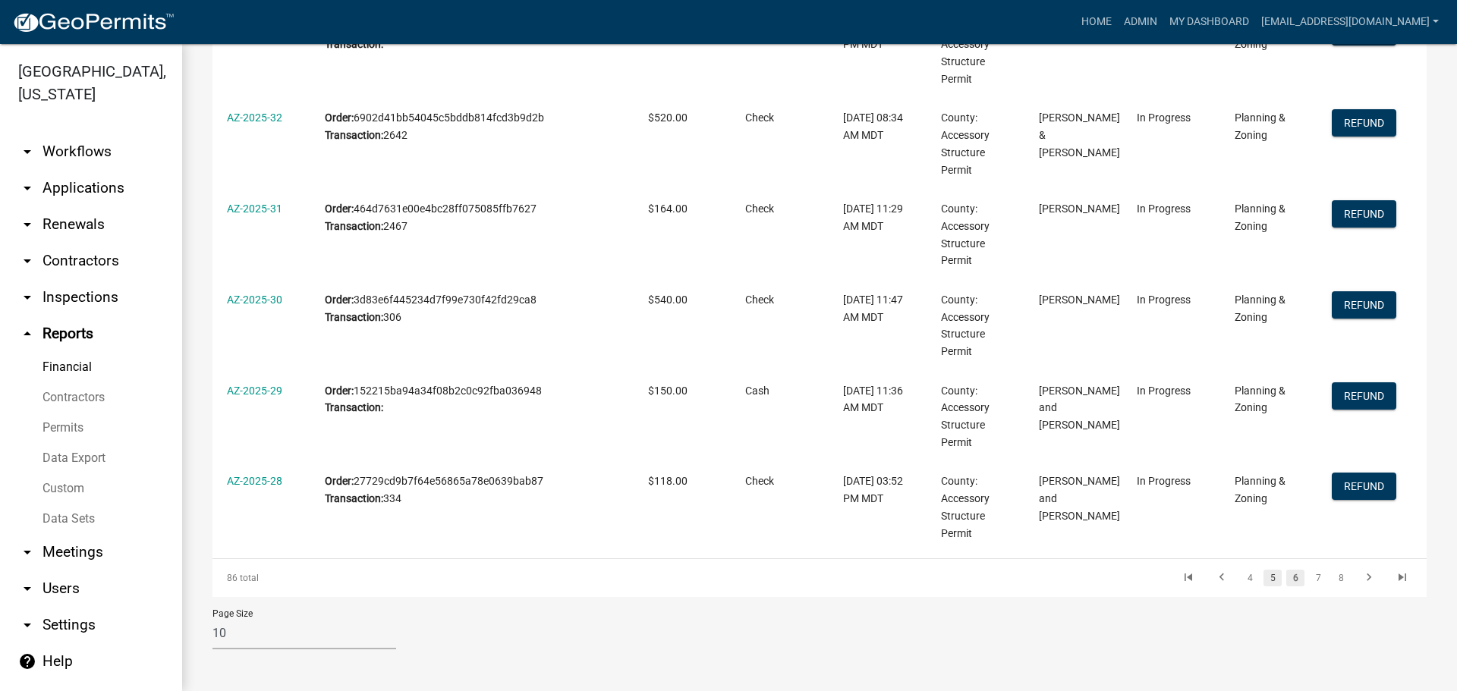
click at [1264, 575] on link "5" at bounding box center [1273, 578] width 18 height 17
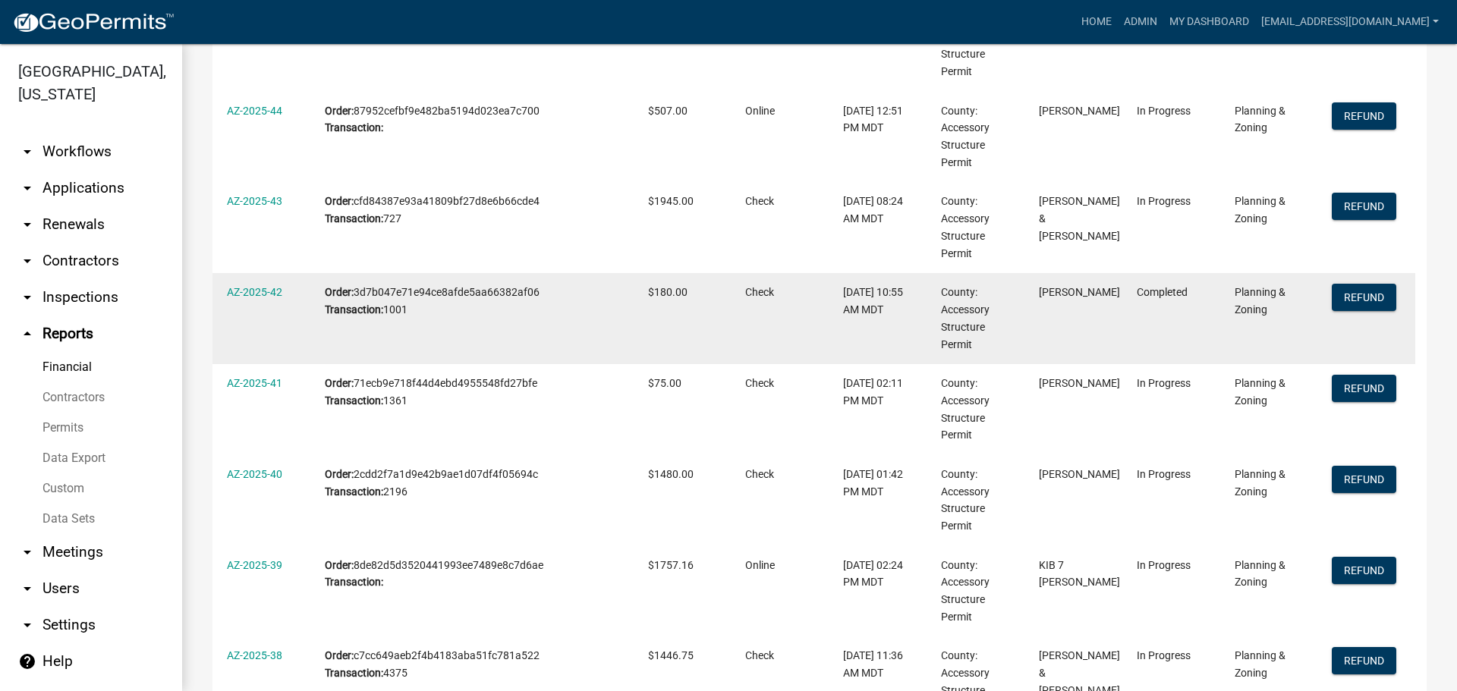
scroll to position [702, 0]
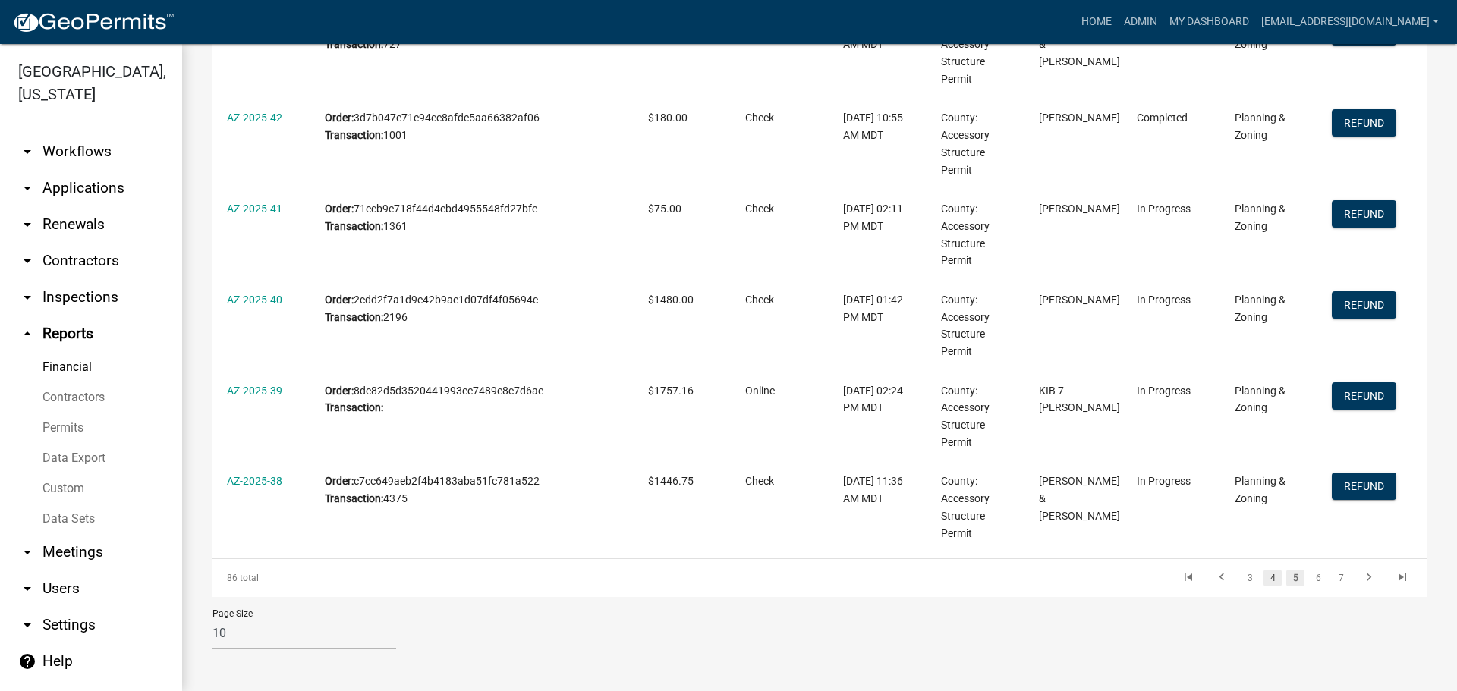
click at [1264, 579] on link "4" at bounding box center [1273, 578] width 18 height 17
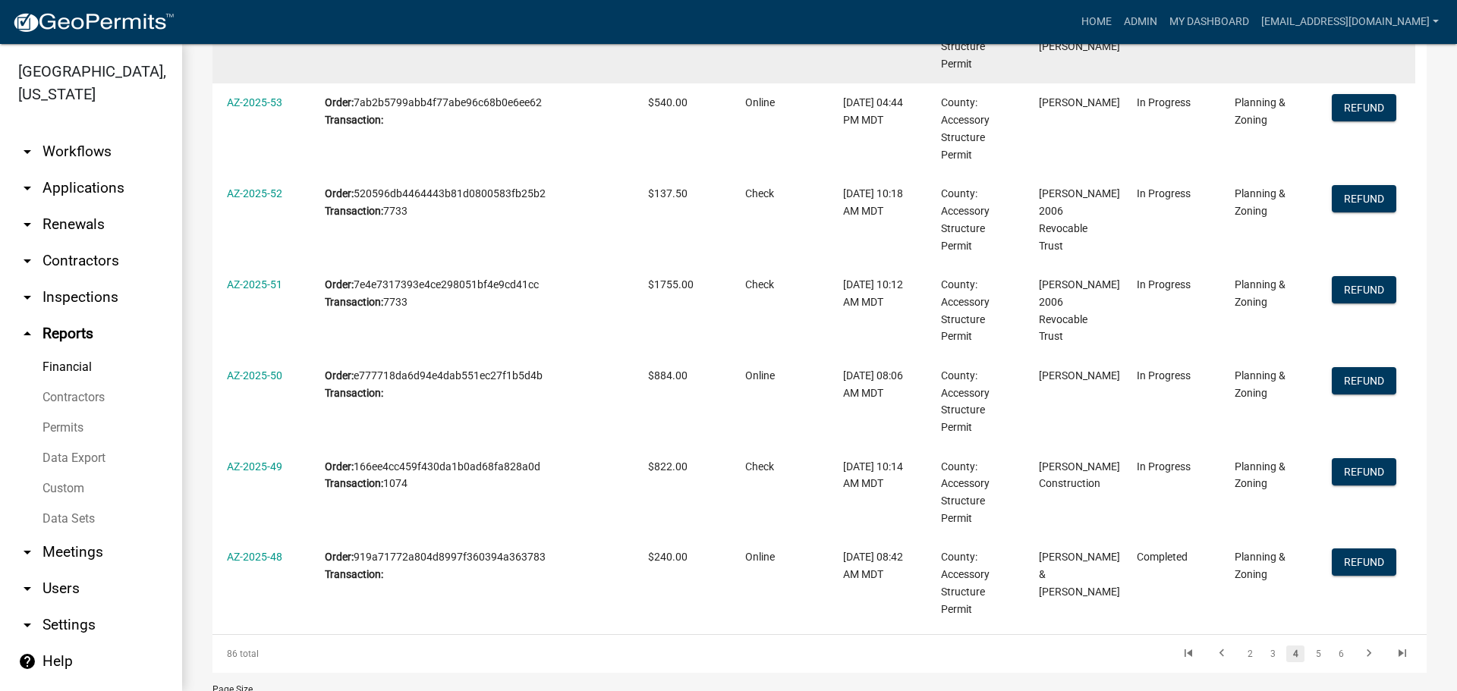
scroll to position [702, 0]
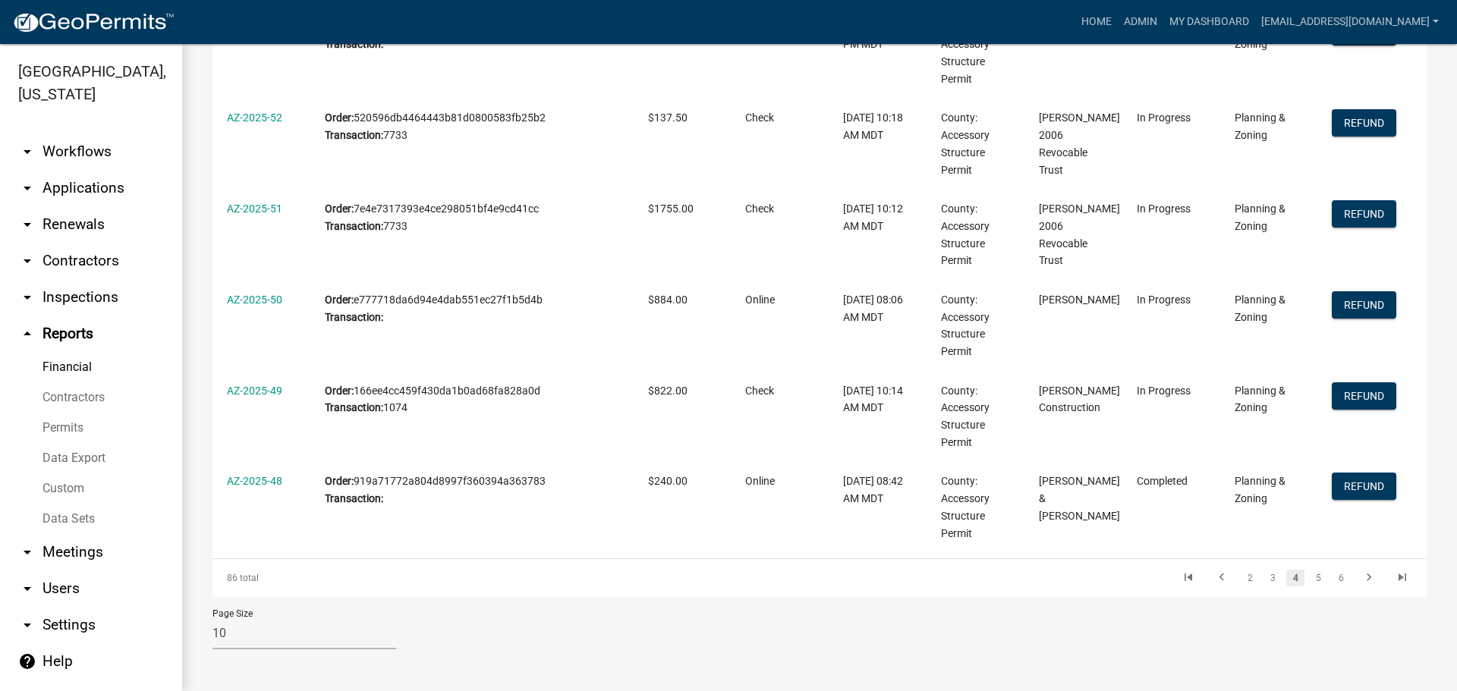
click at [1261, 568] on li "3" at bounding box center [1272, 578] width 23 height 26
click at [1264, 578] on link "3" at bounding box center [1273, 578] width 18 height 17
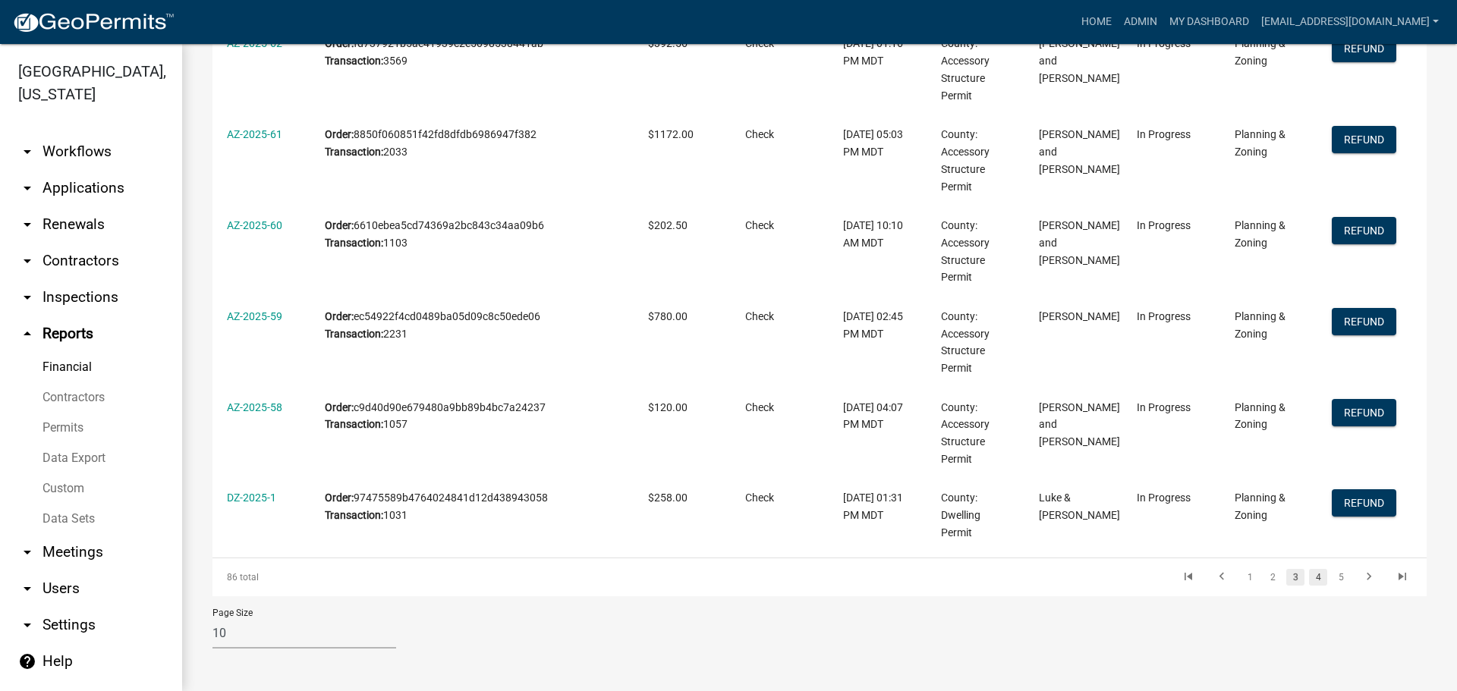
click at [1309, 571] on link "4" at bounding box center [1318, 577] width 18 height 17
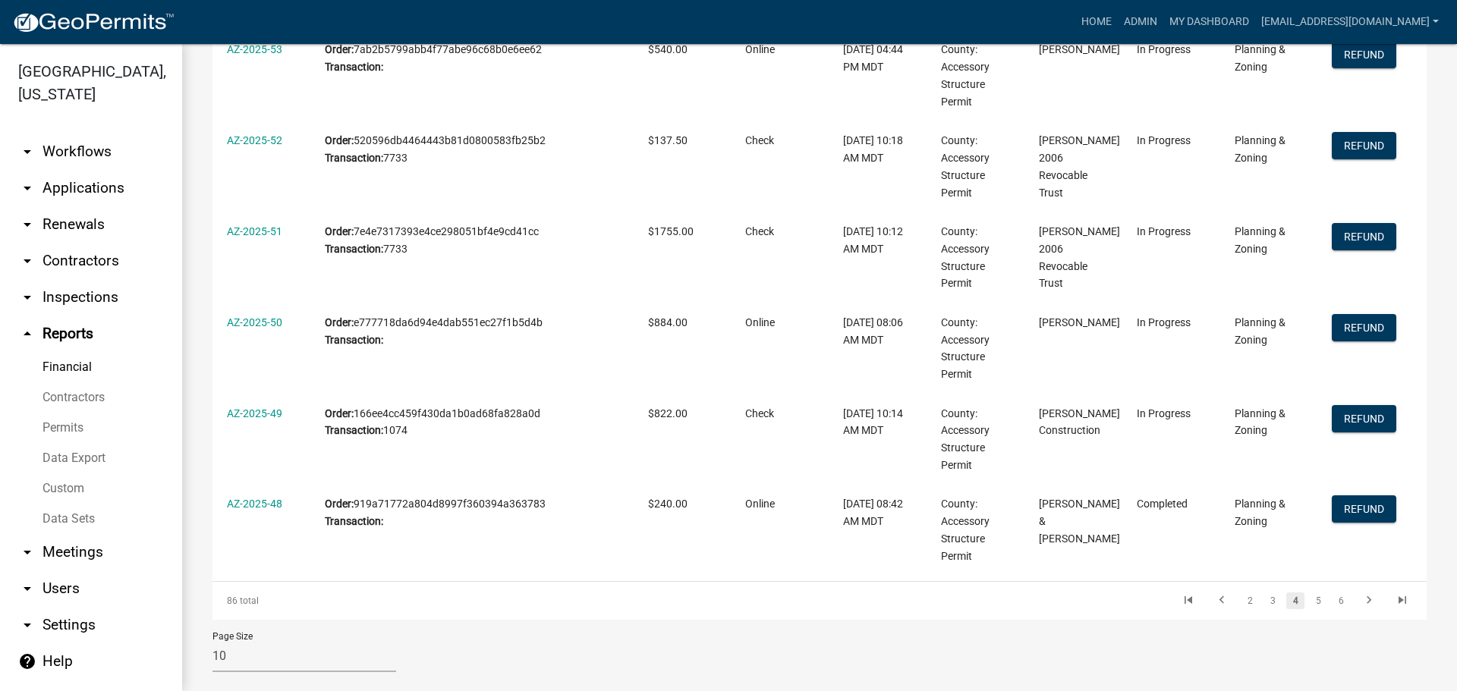
scroll to position [685, 0]
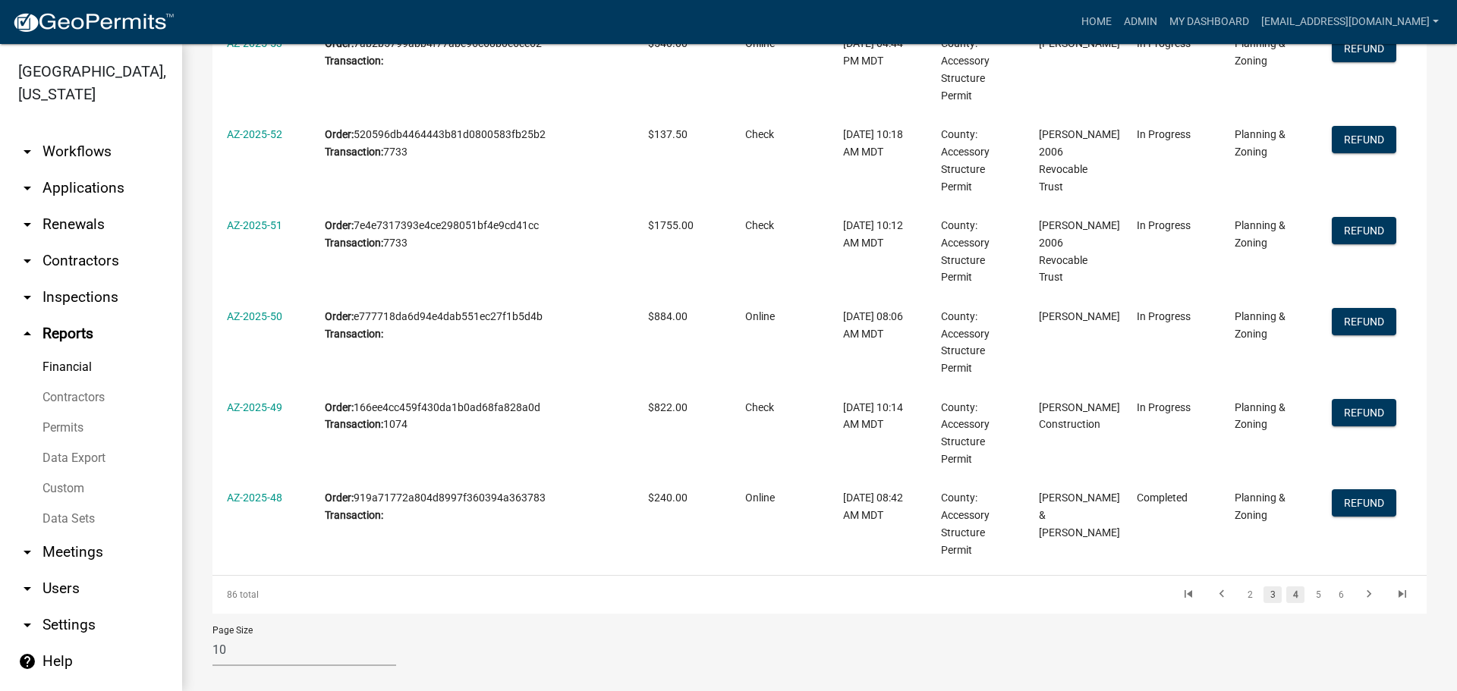
click at [1264, 593] on link "3" at bounding box center [1273, 595] width 18 height 17
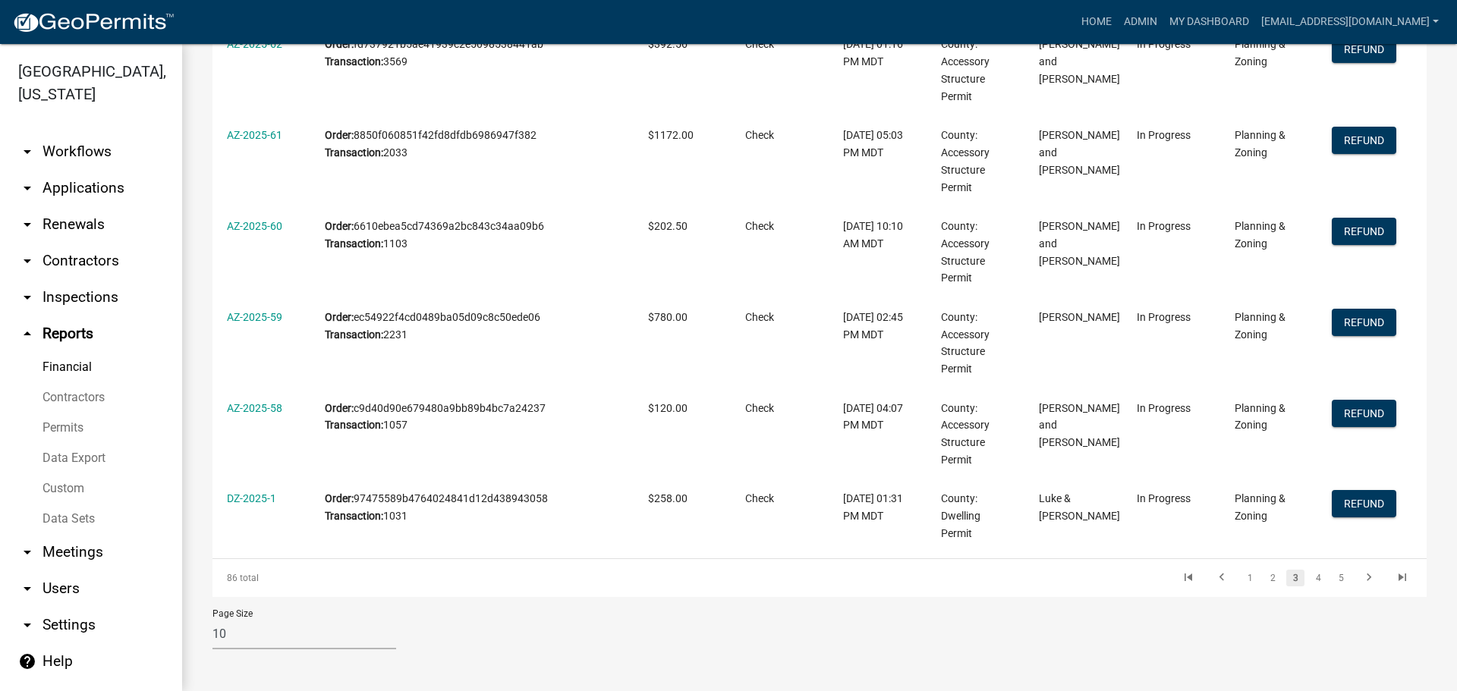
scroll to position [685, 0]
click at [1264, 580] on link "2" at bounding box center [1273, 577] width 18 height 17
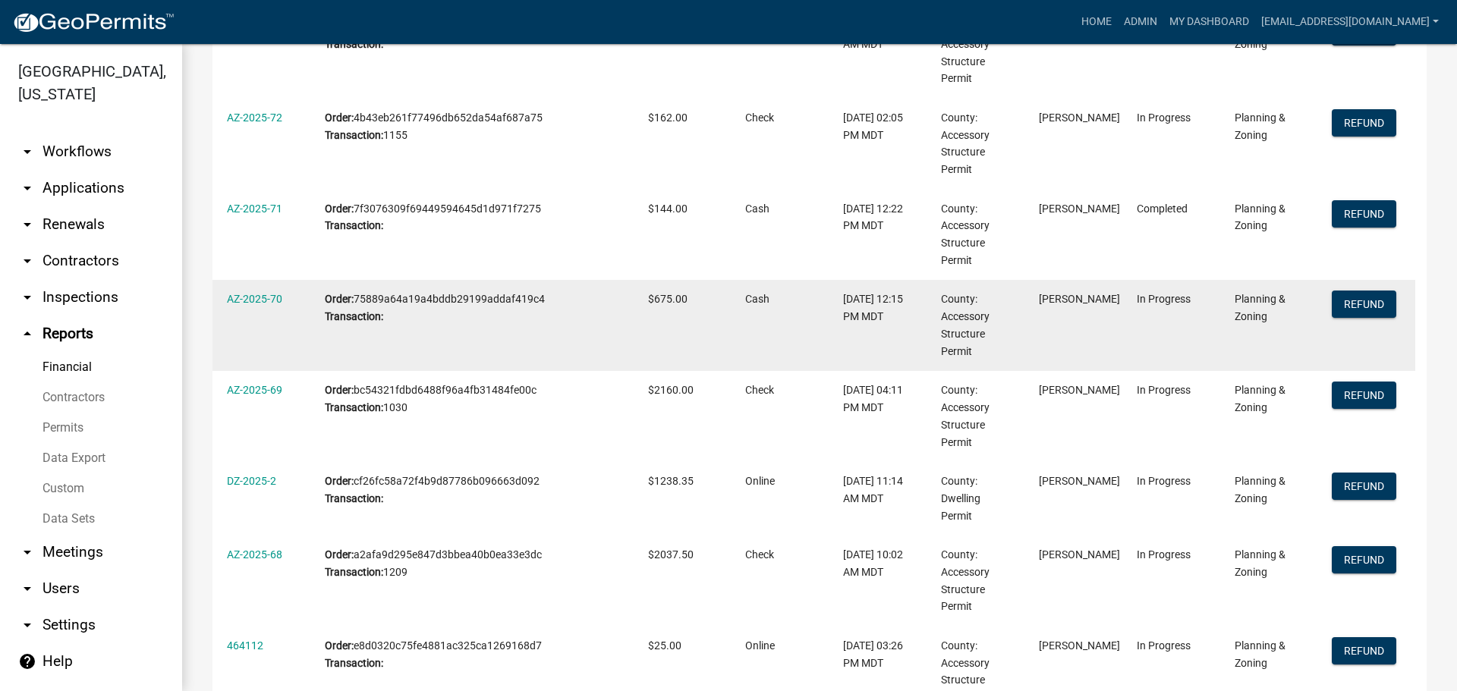
scroll to position [685, 0]
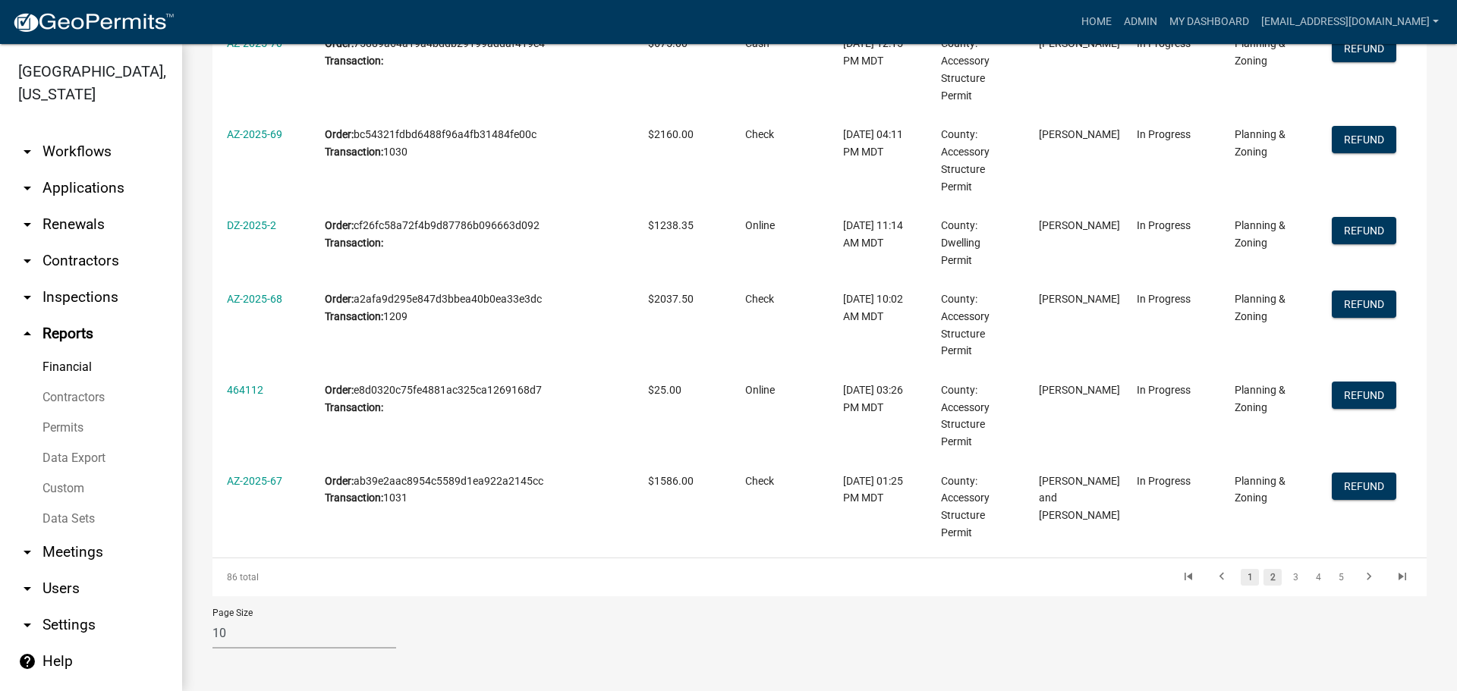
click at [1241, 580] on link "1" at bounding box center [1250, 577] width 18 height 17
